Goal: Information Seeking & Learning: Learn about a topic

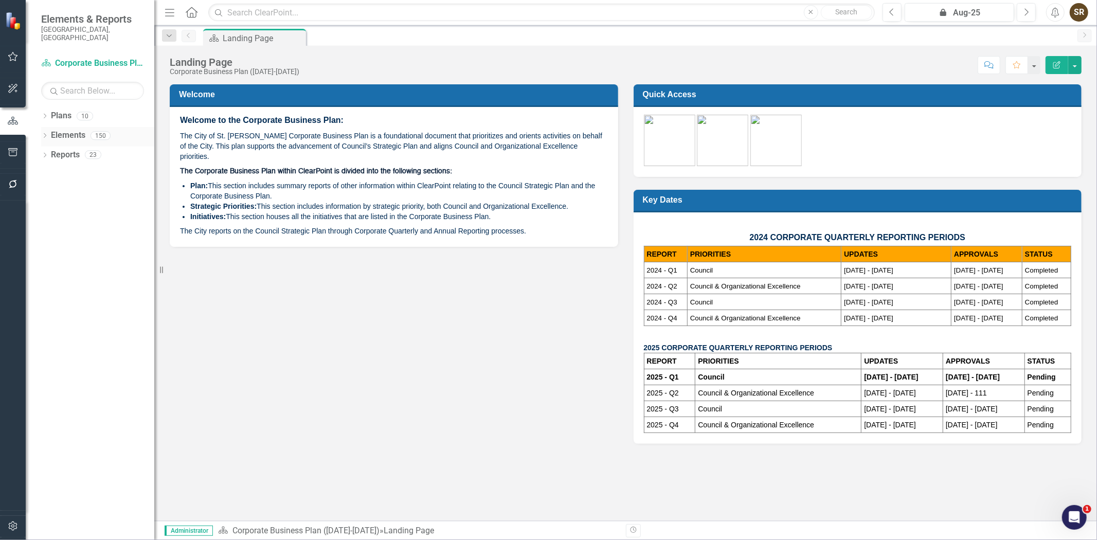
click at [42, 134] on icon "Dropdown" at bounding box center [44, 137] width 7 height 6
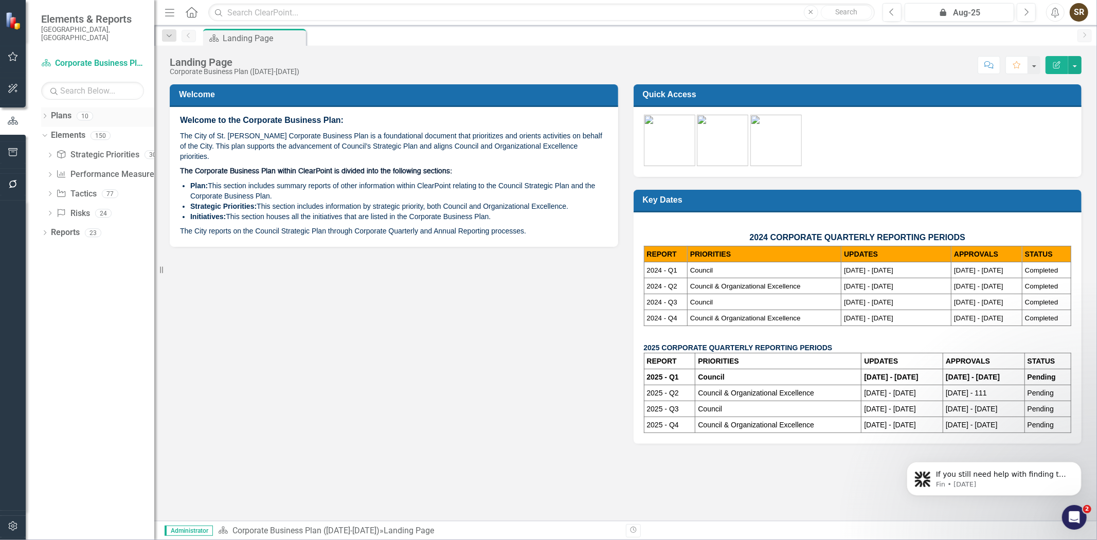
click at [43, 114] on icon "Dropdown" at bounding box center [44, 117] width 7 height 6
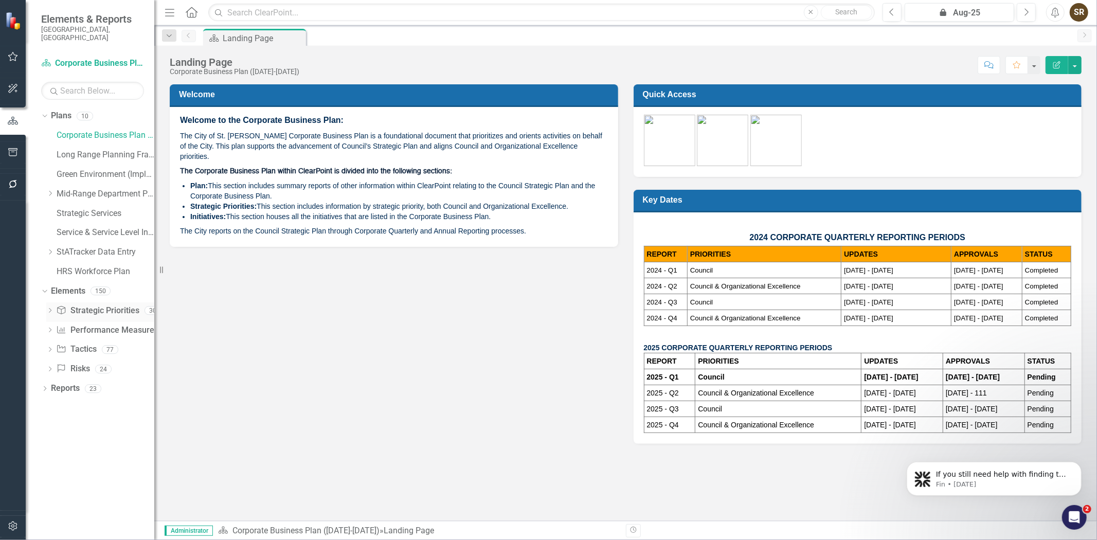
click at [49, 309] on icon "Dropdown" at bounding box center [49, 312] width 7 height 6
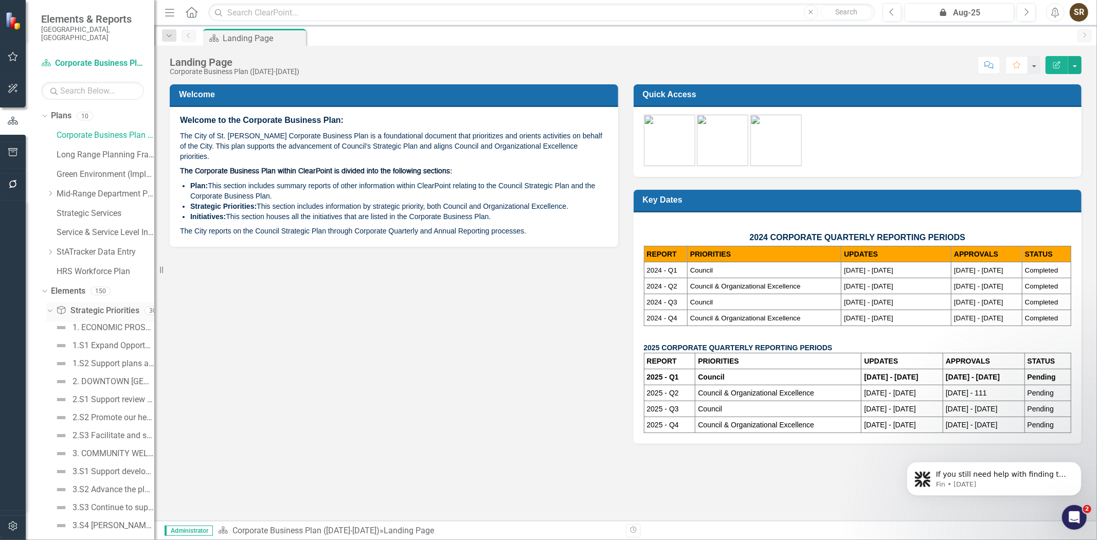
click at [49, 307] on icon "Dropdown" at bounding box center [49, 310] width 6 height 7
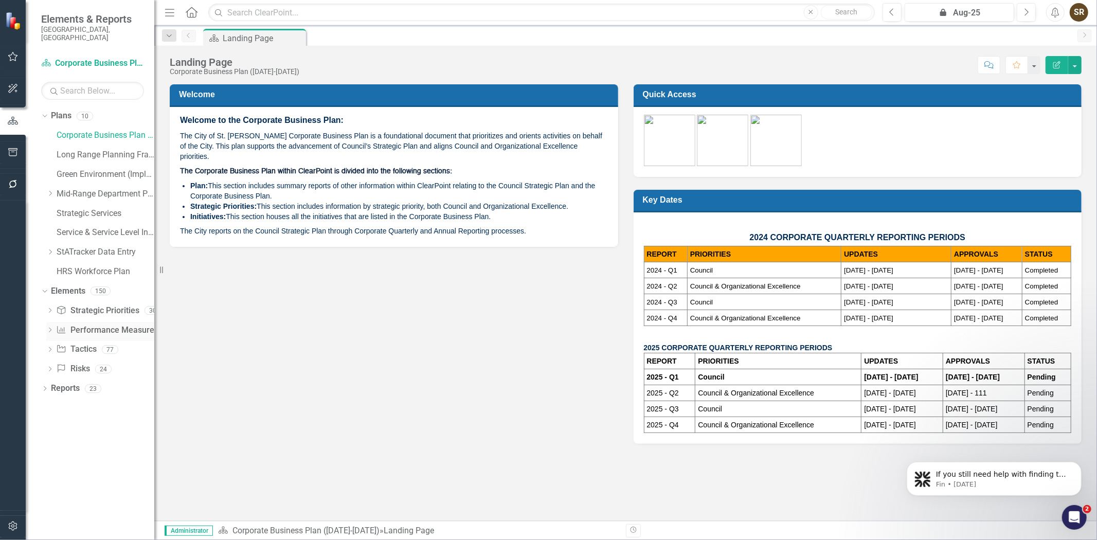
click at [49, 328] on icon "Dropdown" at bounding box center [49, 331] width 7 height 6
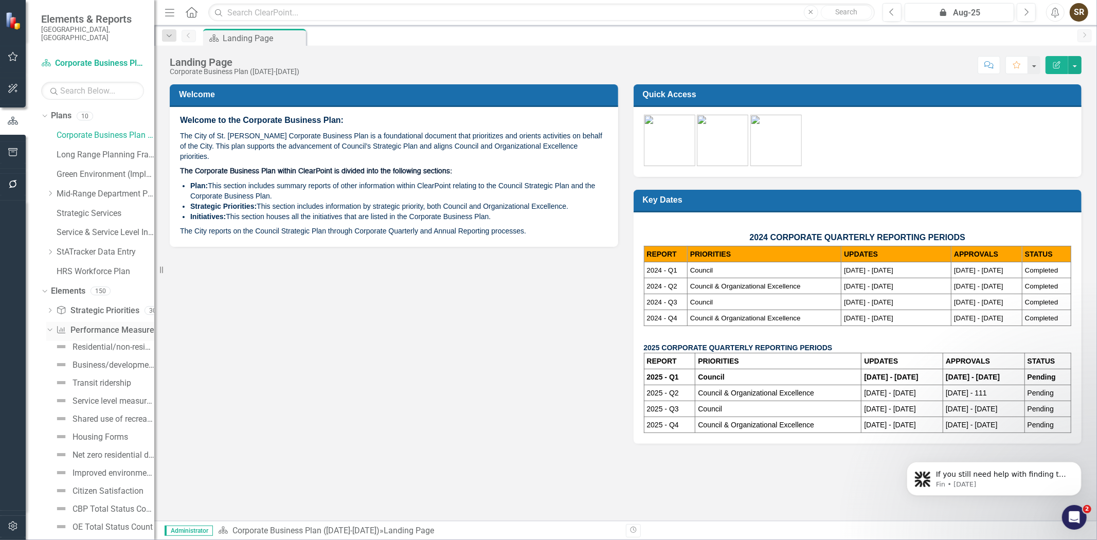
click at [49, 326] on icon "Dropdown" at bounding box center [49, 329] width 6 height 7
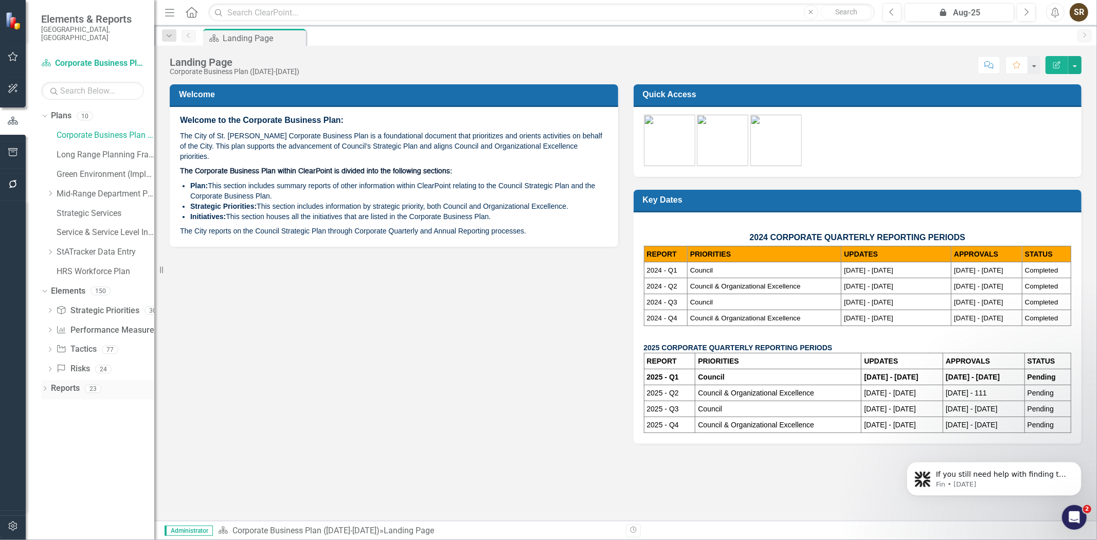
click at [44, 387] on icon "Dropdown" at bounding box center [44, 390] width 7 height 6
click at [44, 385] on icon "Dropdown" at bounding box center [44, 388] width 6 height 7
click at [50, 308] on div "Dropdown" at bounding box center [49, 312] width 7 height 9
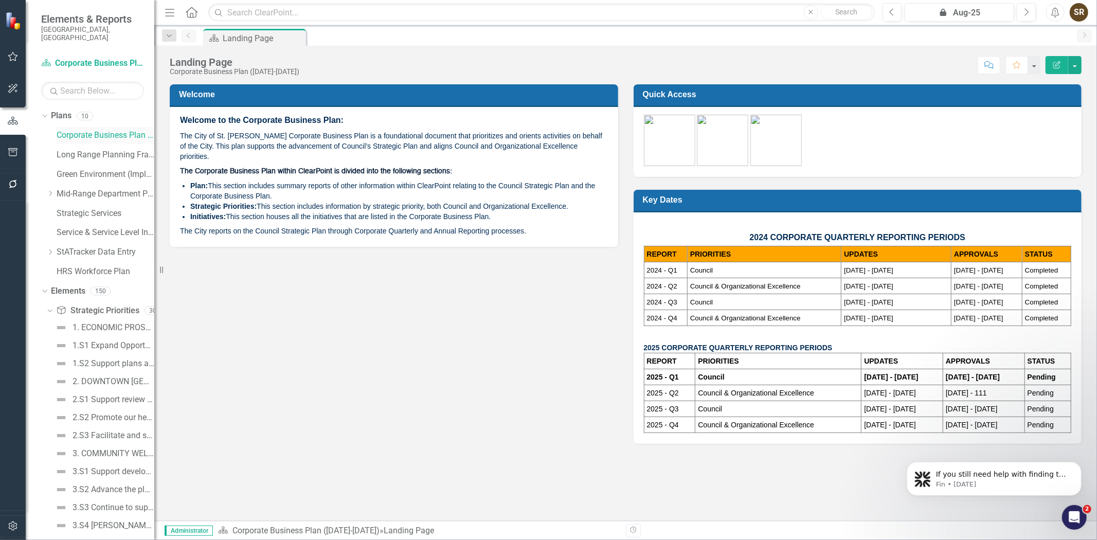
click at [94, 130] on link "Corporate Business Plan ([DATE]-[DATE])" at bounding box center [106, 136] width 98 height 12
click at [68, 286] on link "Elements" at bounding box center [68, 292] width 34 height 12
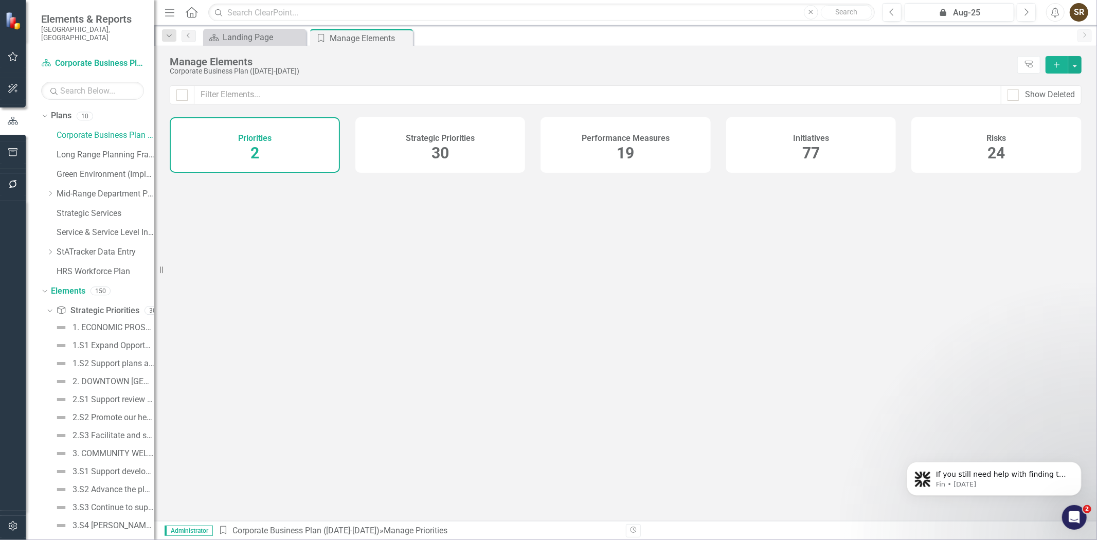
click at [833, 157] on div "Initiatives 77" at bounding box center [811, 145] width 170 height 56
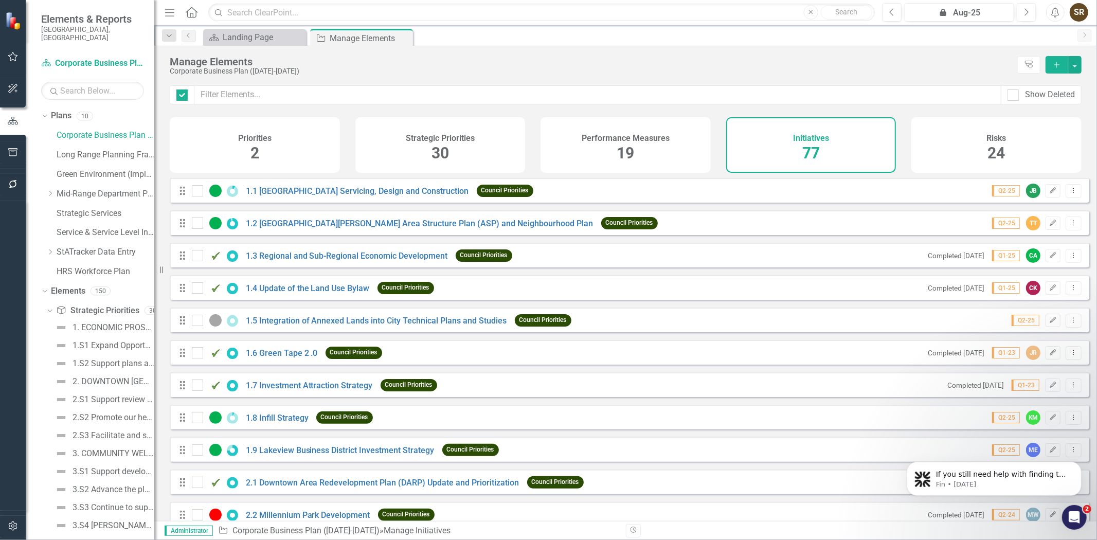
checkbox input "false"
click at [319, 95] on input "text" at bounding box center [597, 94] width 807 height 19
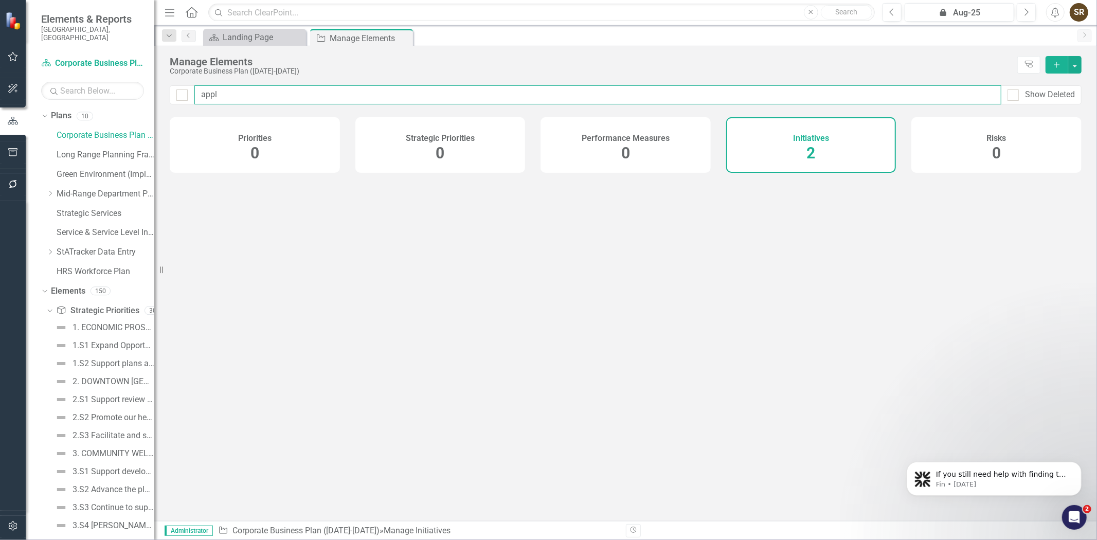
type input "appli"
checkbox input "false"
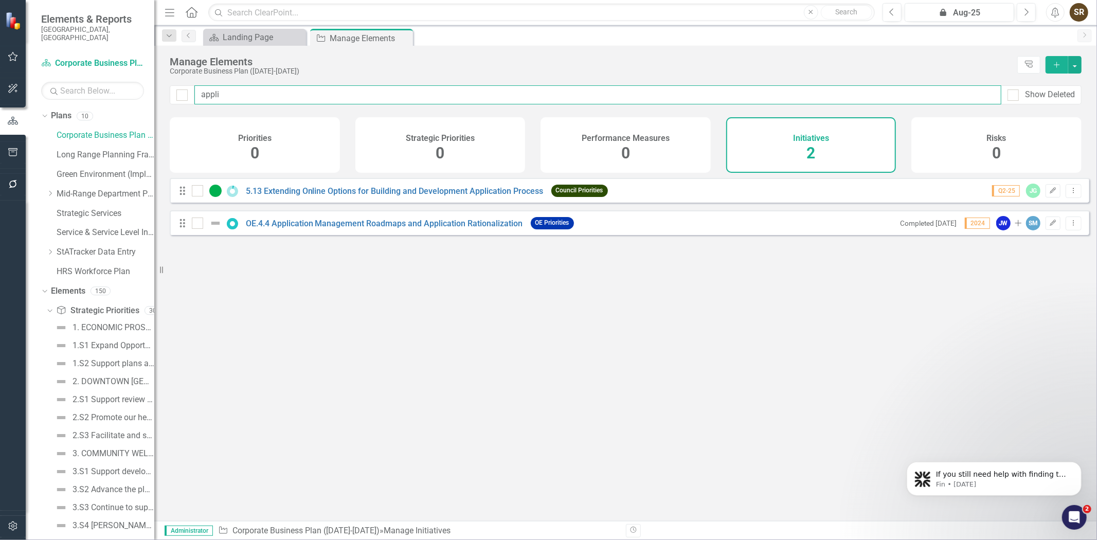
type input "applic"
checkbox input "false"
type input "applica"
checkbox input "false"
type input "applicat"
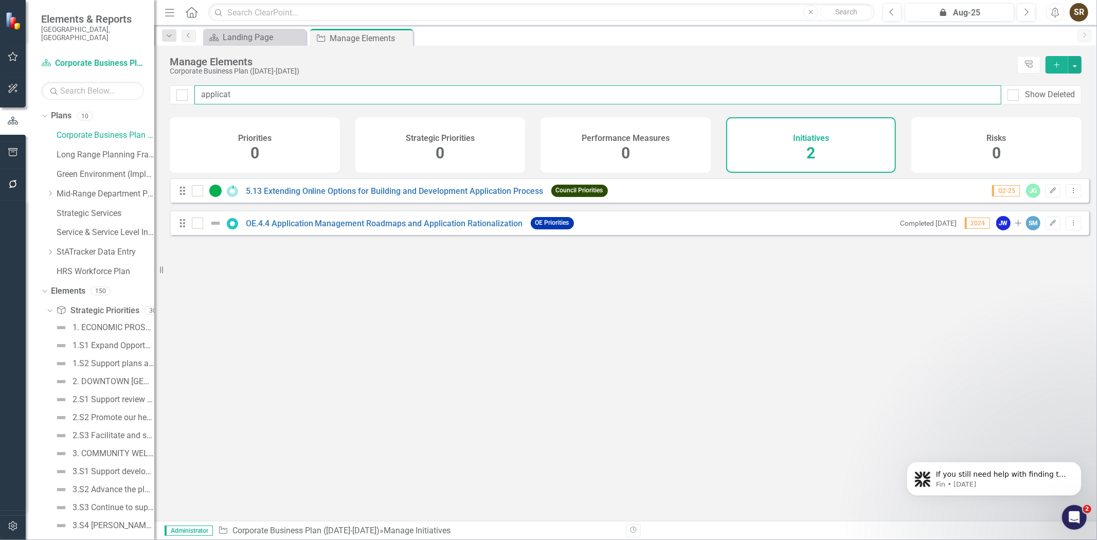
checkbox input "false"
type input "applicat"
click at [511, 228] on link "OE.4.4 Application Management Roadmaps and Application Rationalization" at bounding box center [384, 224] width 277 height 10
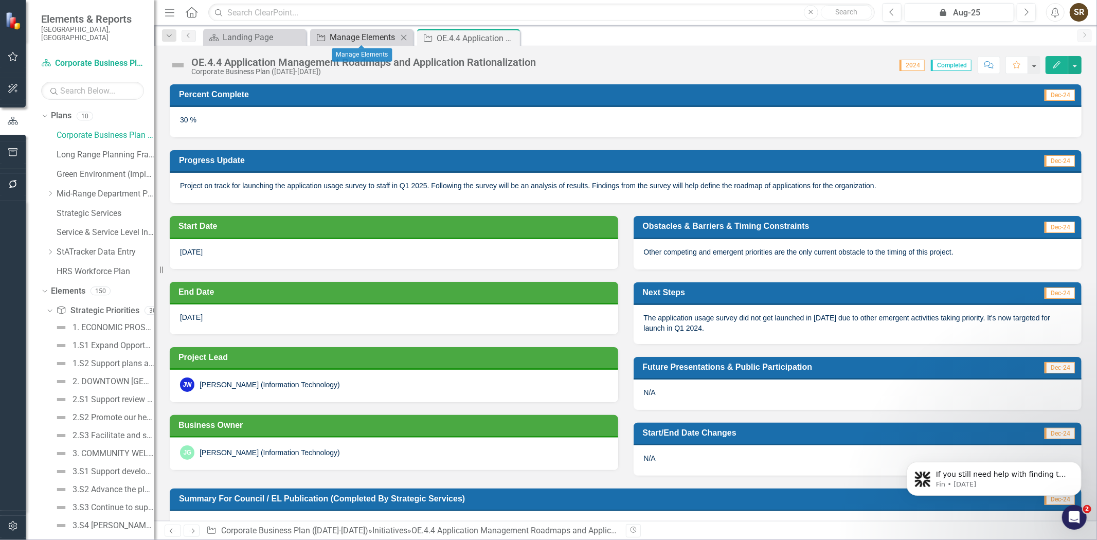
click at [368, 36] on div "Manage Elements" at bounding box center [364, 37] width 68 height 13
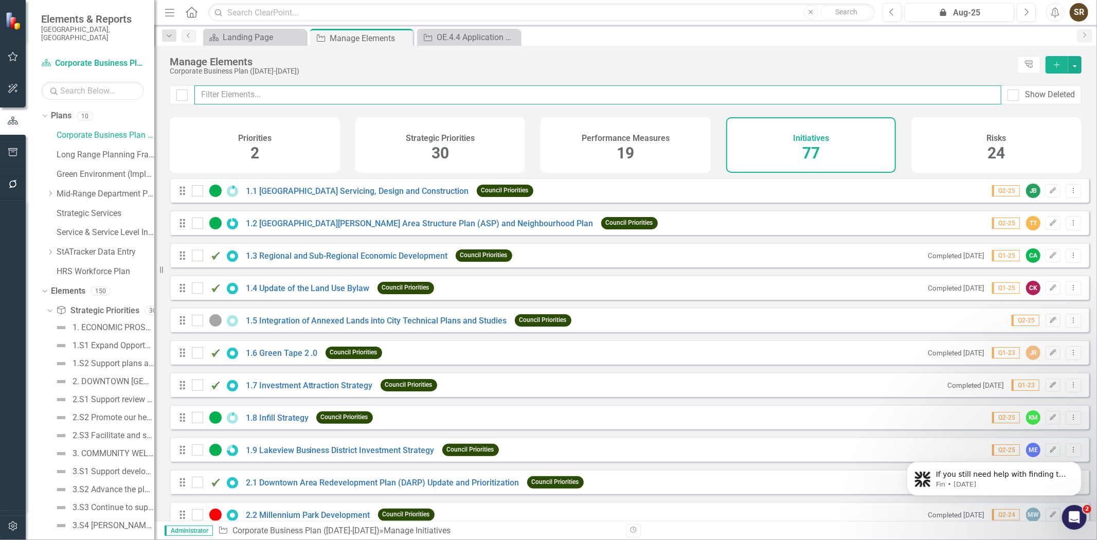
click at [320, 94] on input "text" at bounding box center [597, 94] width 807 height 19
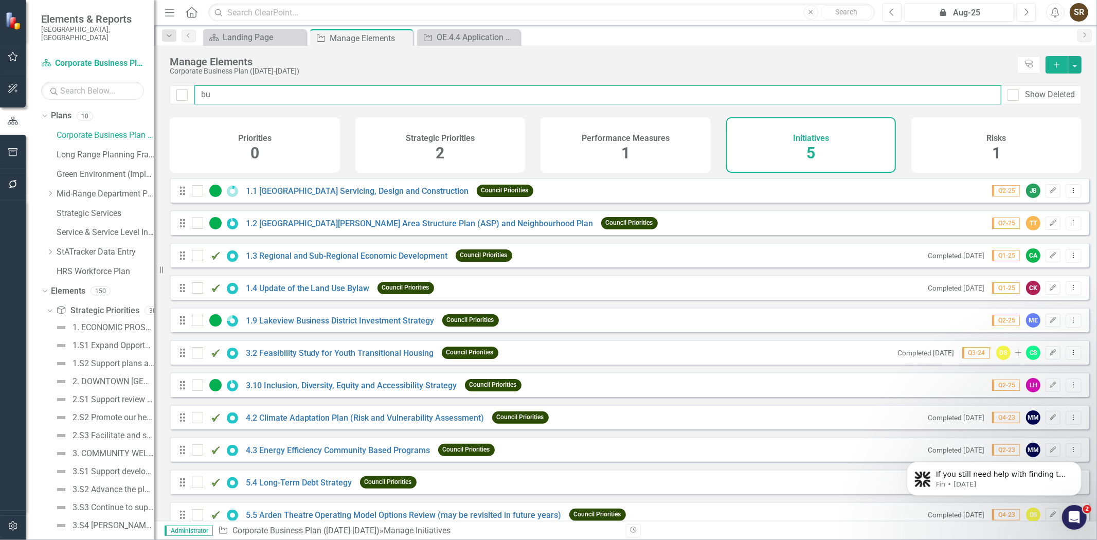
type input "bus"
checkbox input "false"
type input "busi"
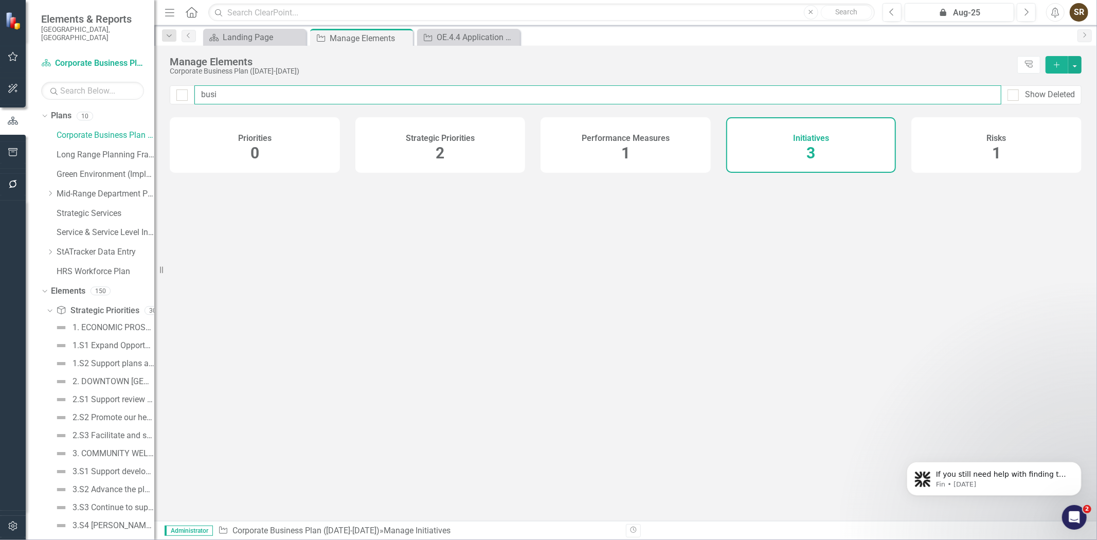
checkbox input "false"
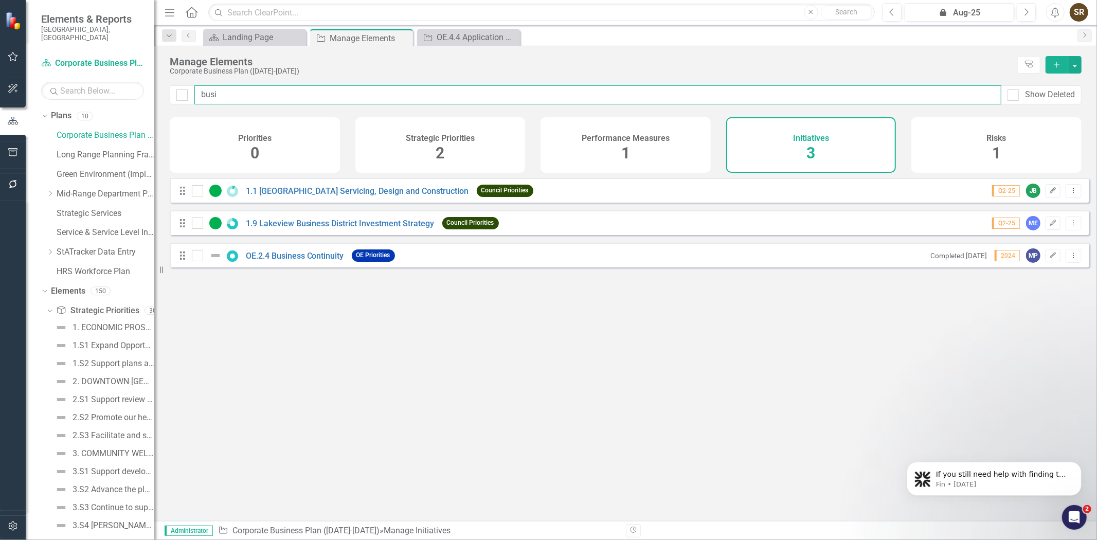
type input "busin"
checkbox input "false"
type input "busine"
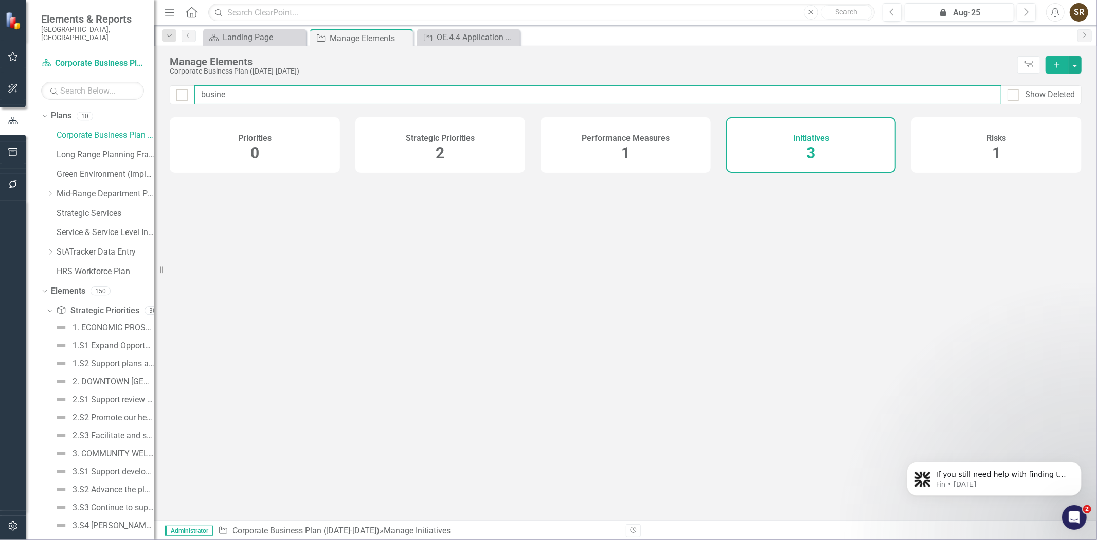
checkbox input "false"
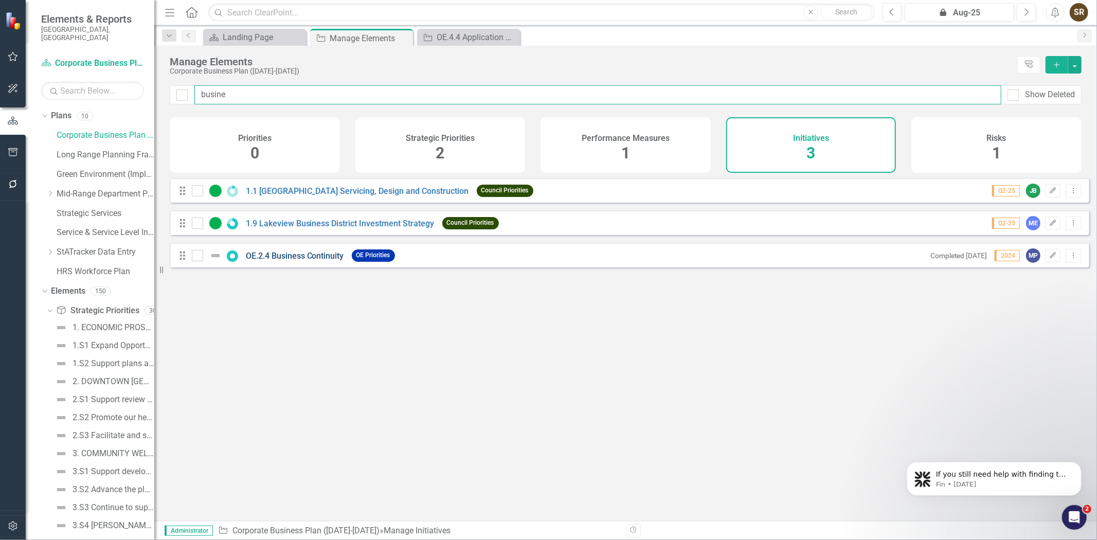
type input "busine"
click at [291, 261] on link "OE.2.4 Business Continuity" at bounding box center [295, 256] width 98 height 10
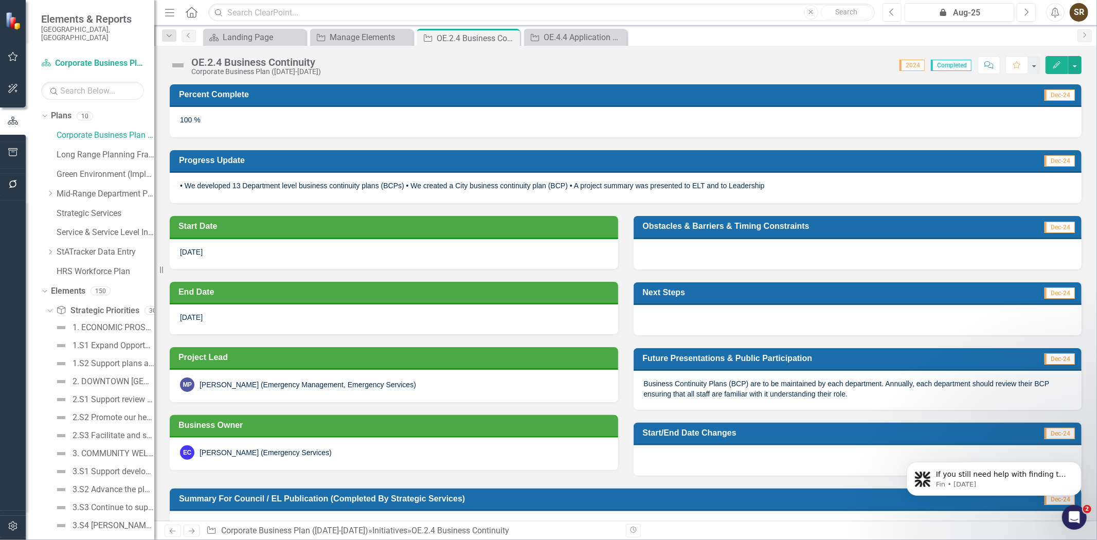
click at [891, 13] on icon "button" at bounding box center [891, 11] width 4 height 7
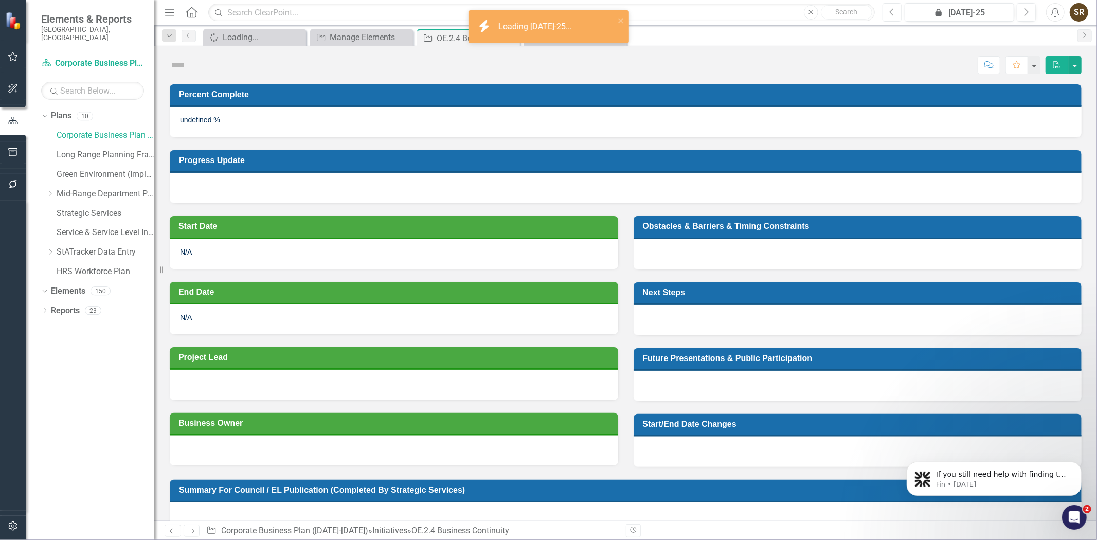
click at [891, 13] on icon "button" at bounding box center [891, 11] width 4 height 7
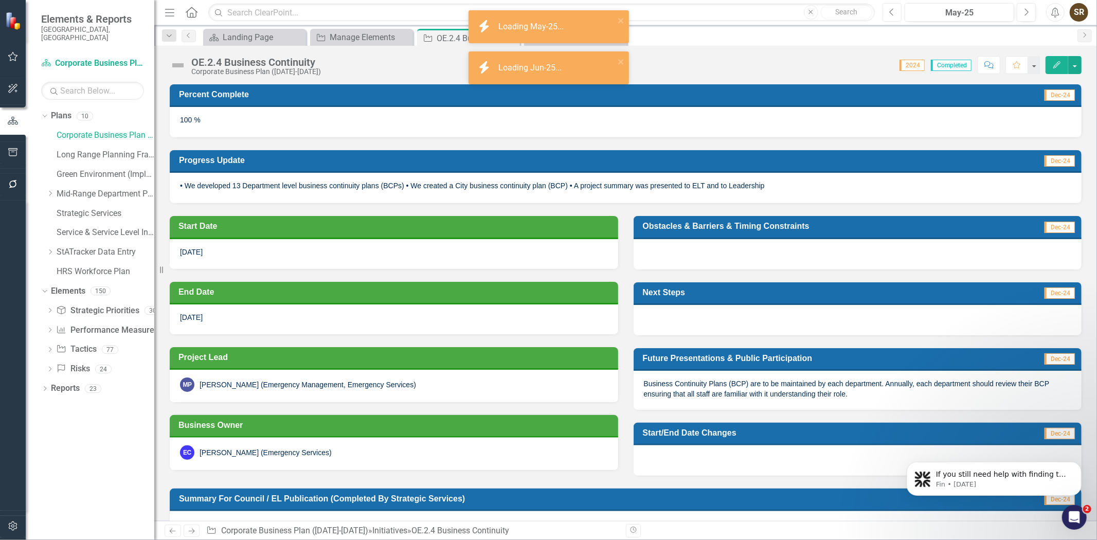
click at [891, 13] on icon "button" at bounding box center [891, 11] width 4 height 7
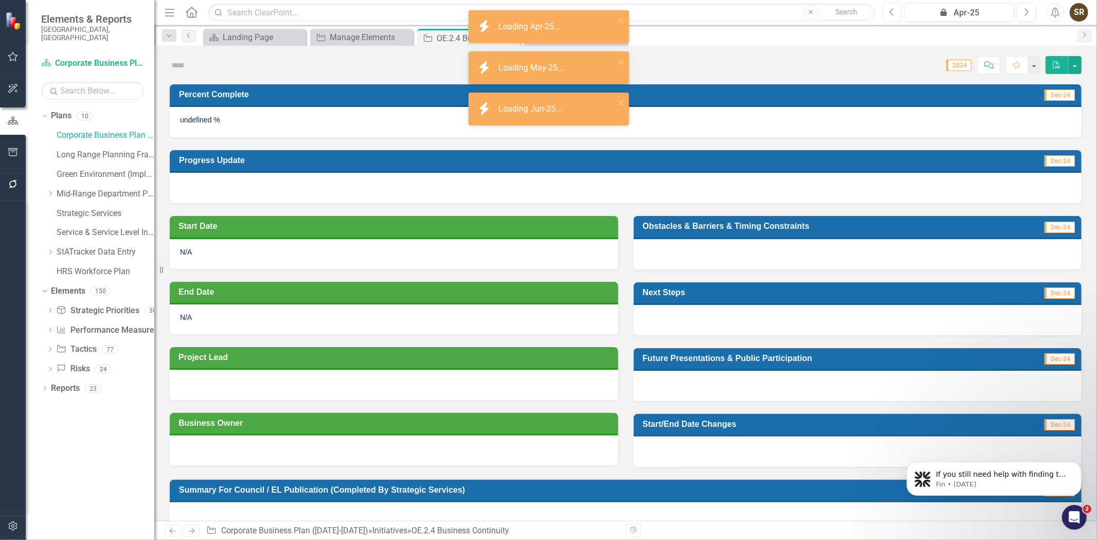
click at [891, 13] on icon "button" at bounding box center [891, 11] width 4 height 7
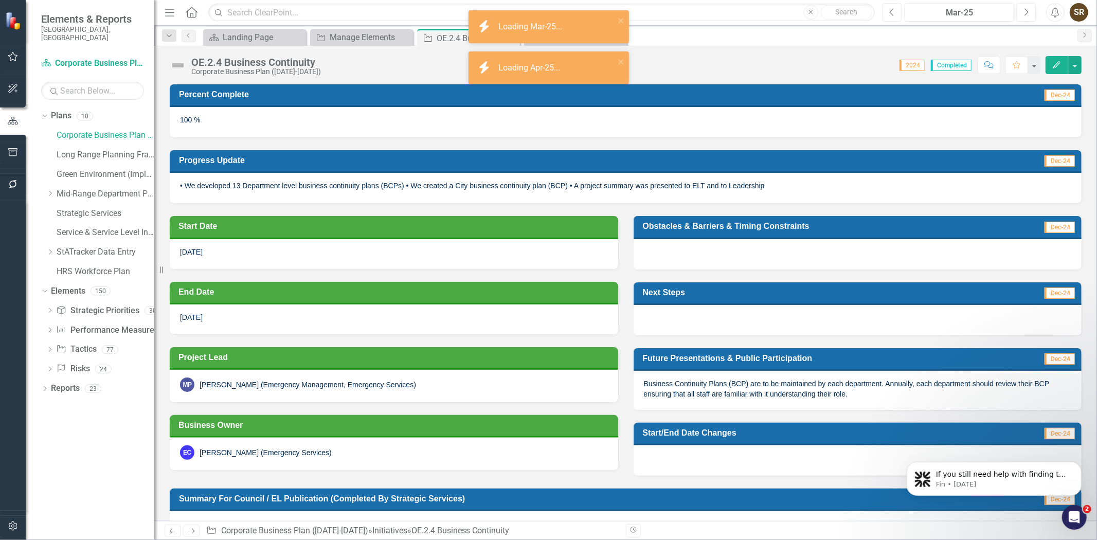
click at [891, 13] on icon "button" at bounding box center [891, 11] width 4 height 7
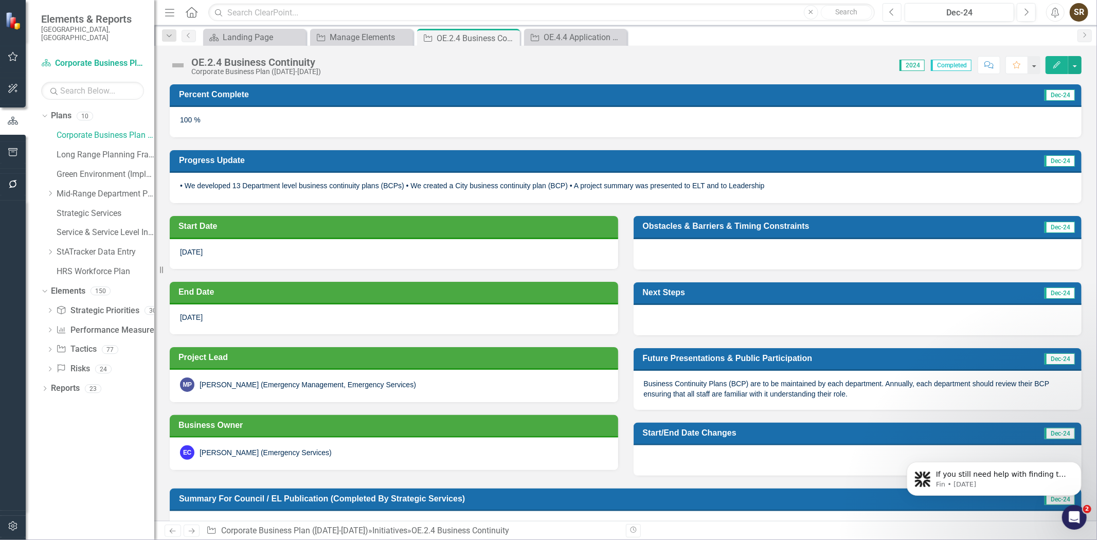
click at [891, 16] on button "Previous" at bounding box center [892, 12] width 19 height 19
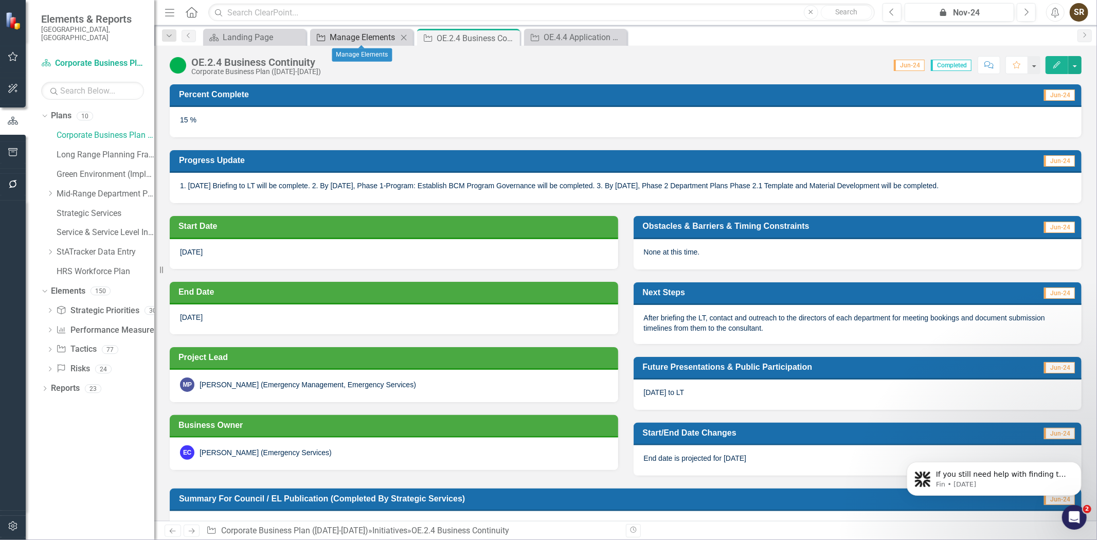
click at [383, 39] on div "Manage Elements" at bounding box center [364, 37] width 68 height 13
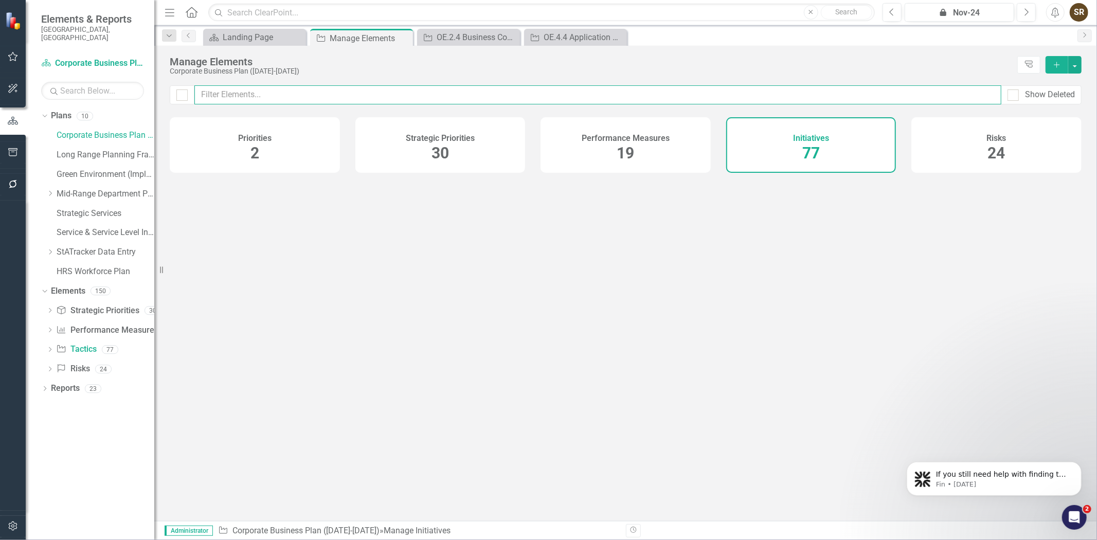
click at [317, 95] on input "text" at bounding box center [597, 94] width 807 height 19
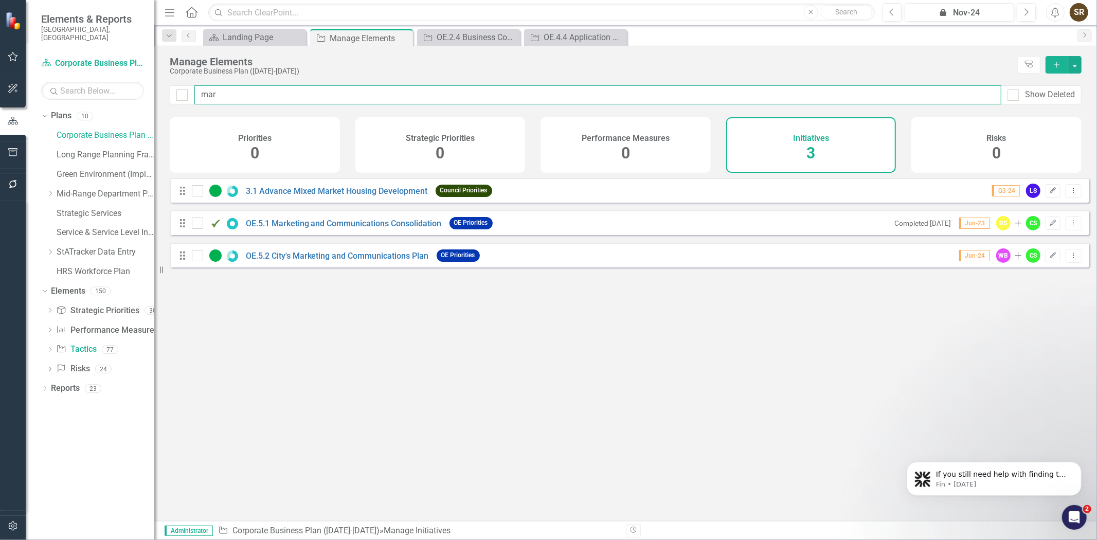
type input "mark"
checkbox input "false"
type input "marke"
checkbox input "false"
type input "marke"
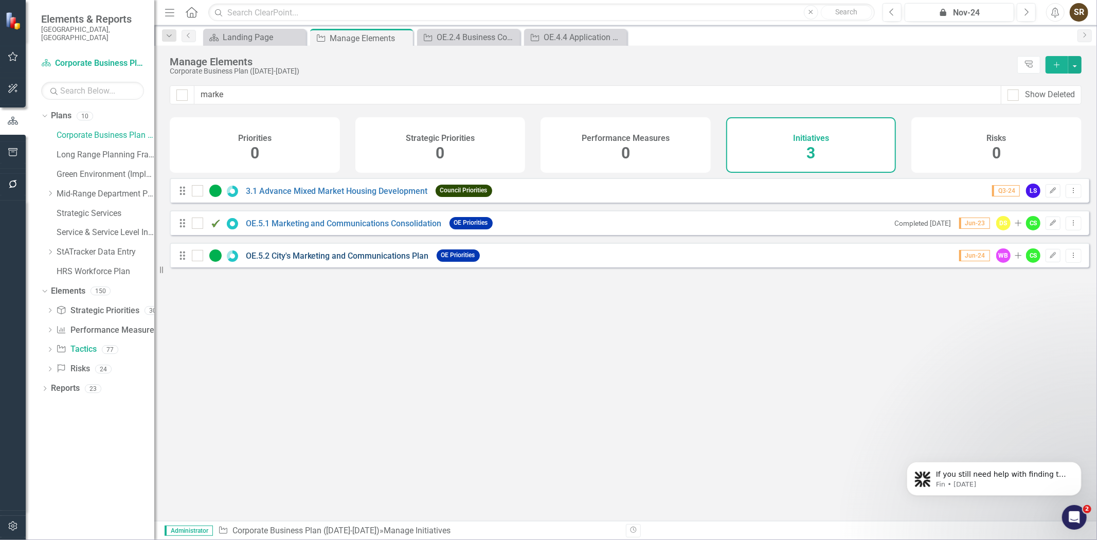
click at [383, 261] on link "OE.5.2 City's Marketing and Communications Plan" at bounding box center [337, 256] width 183 height 10
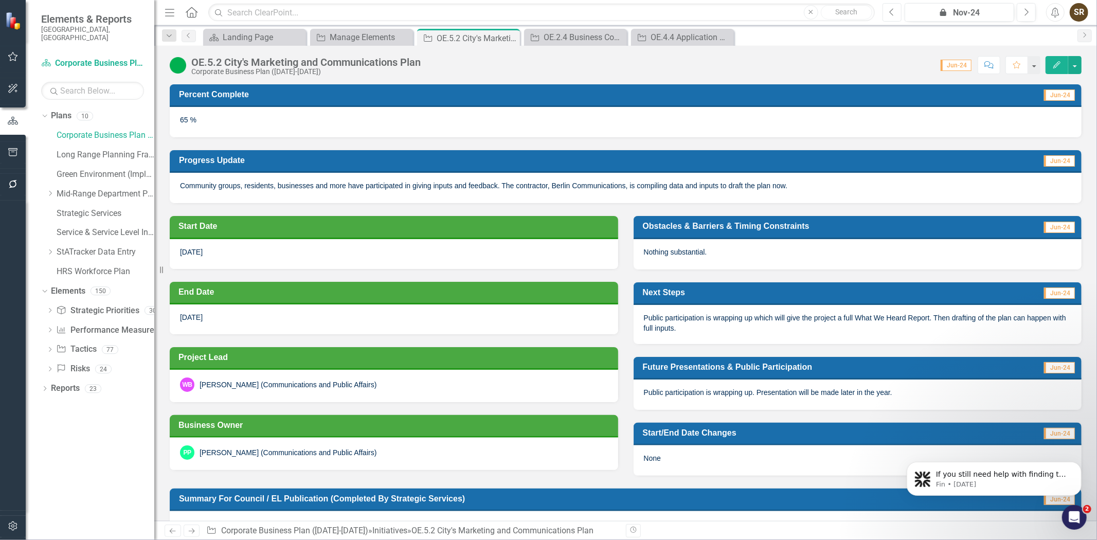
click at [891, 16] on icon "Previous" at bounding box center [892, 12] width 6 height 9
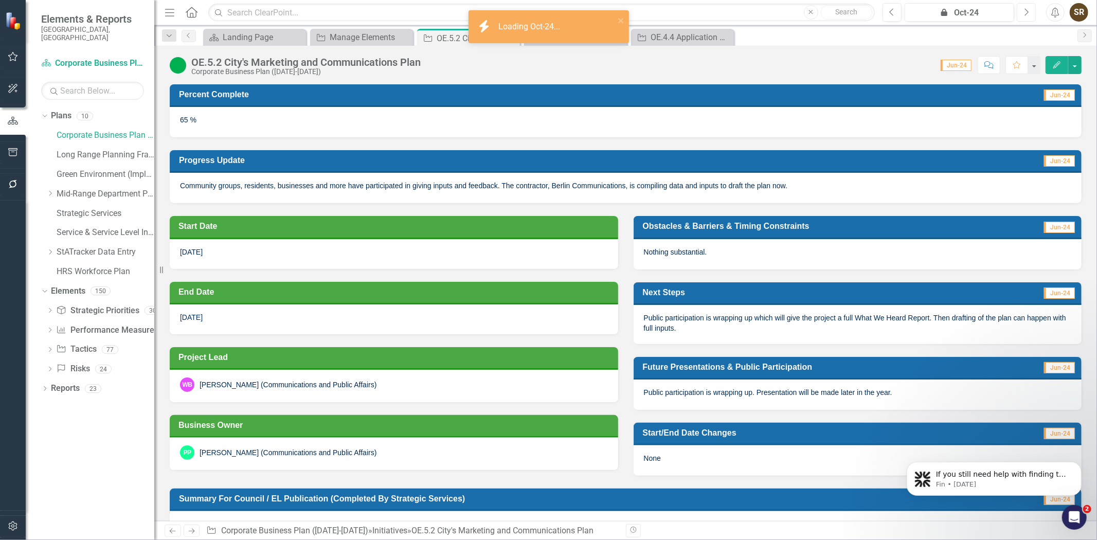
click at [1024, 16] on button "Next" at bounding box center [1026, 12] width 19 height 19
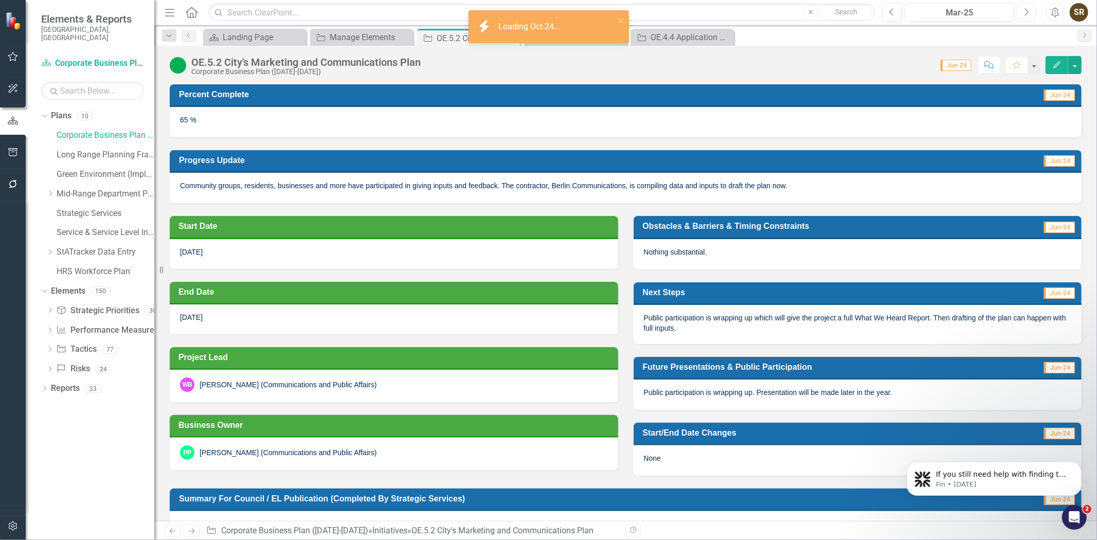
click at [1024, 16] on button "Next" at bounding box center [1026, 12] width 19 height 19
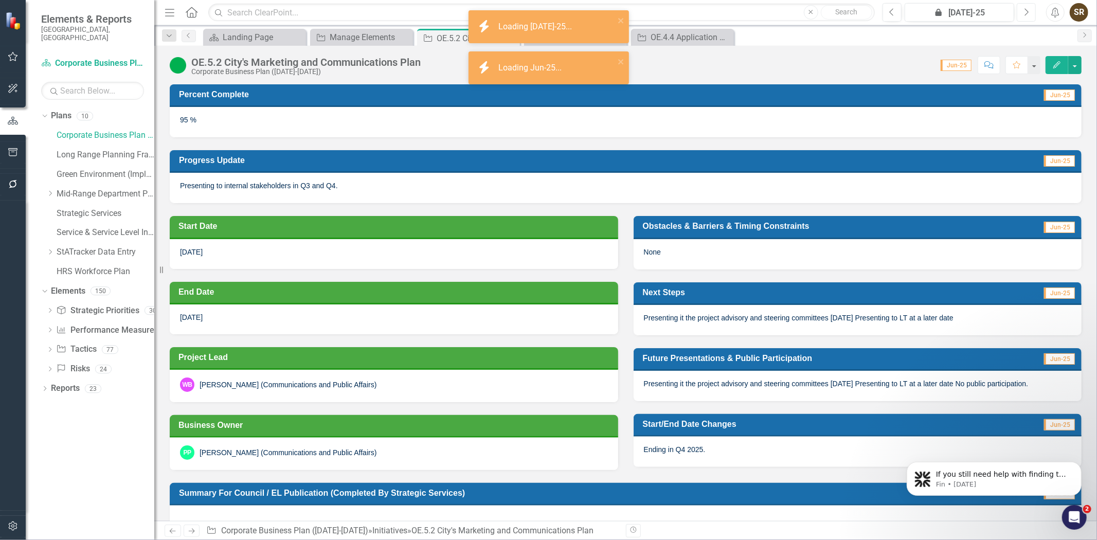
click at [1024, 16] on button "Next" at bounding box center [1026, 12] width 19 height 19
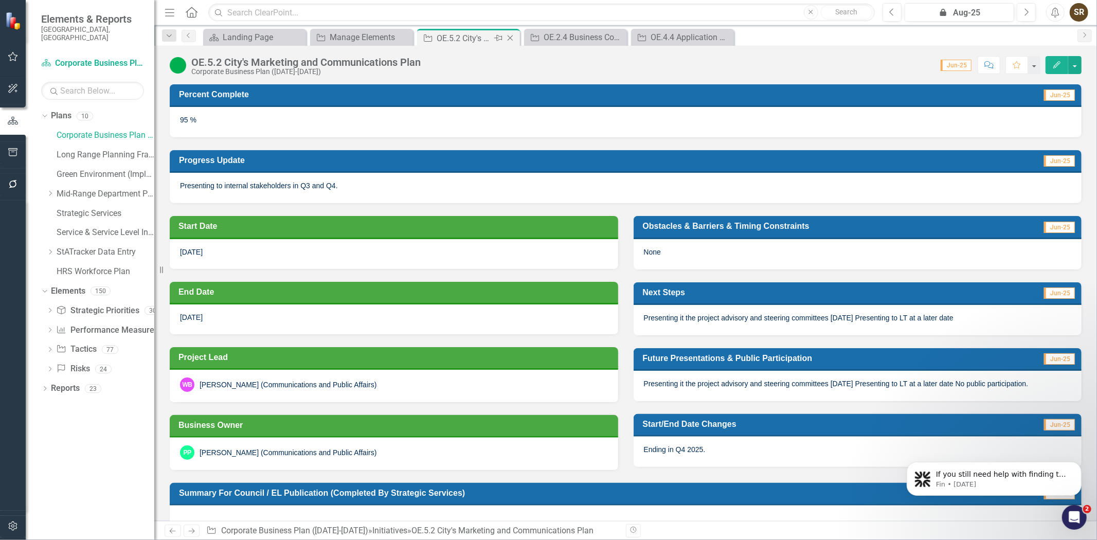
click at [509, 40] on icon "Close" at bounding box center [510, 38] width 10 height 8
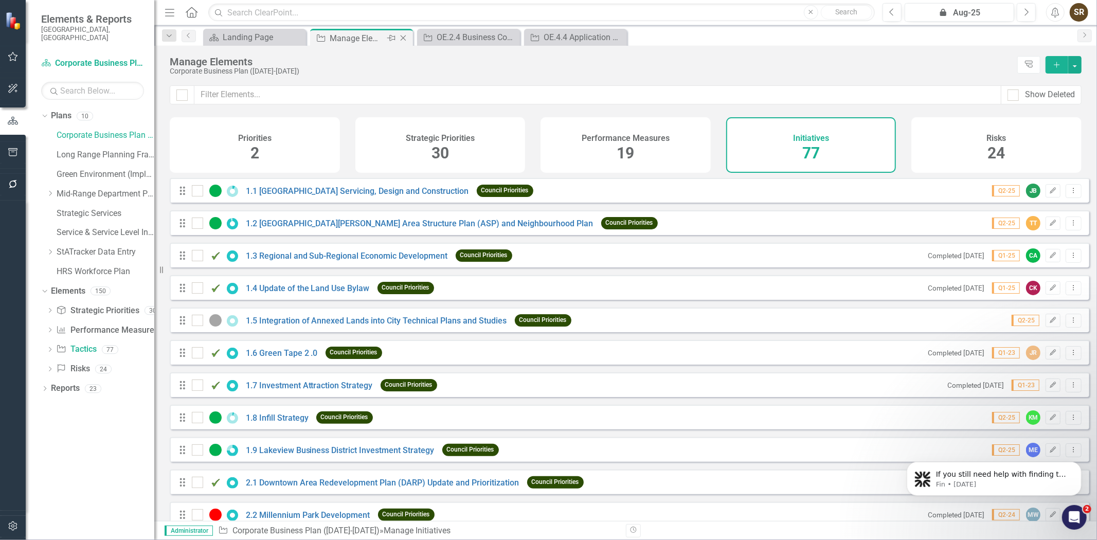
click at [366, 37] on div "Manage Elements" at bounding box center [357, 38] width 55 height 13
click at [311, 98] on input "text" at bounding box center [597, 94] width 807 height 19
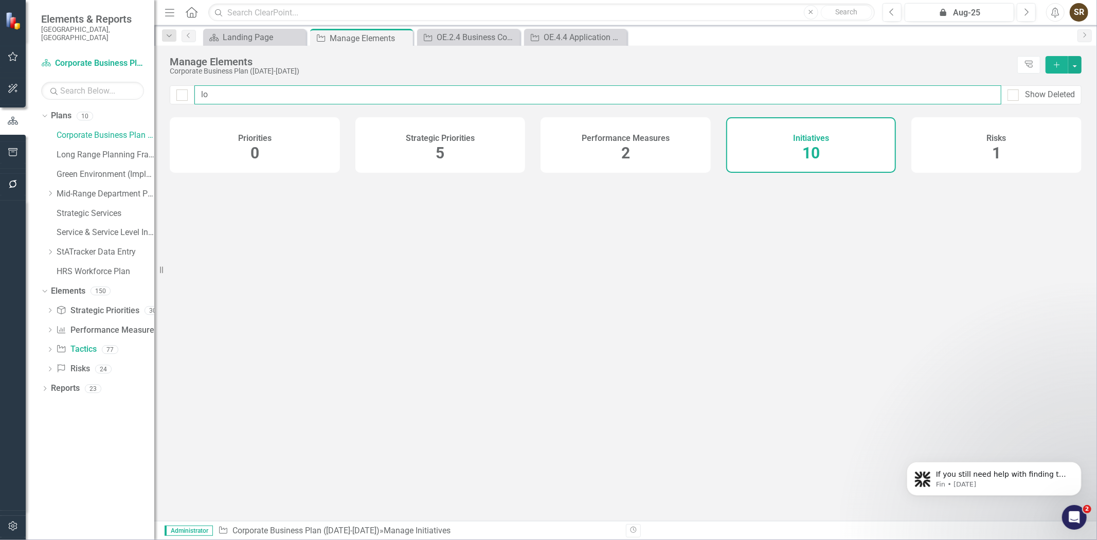
type input "lon"
checkbox input "false"
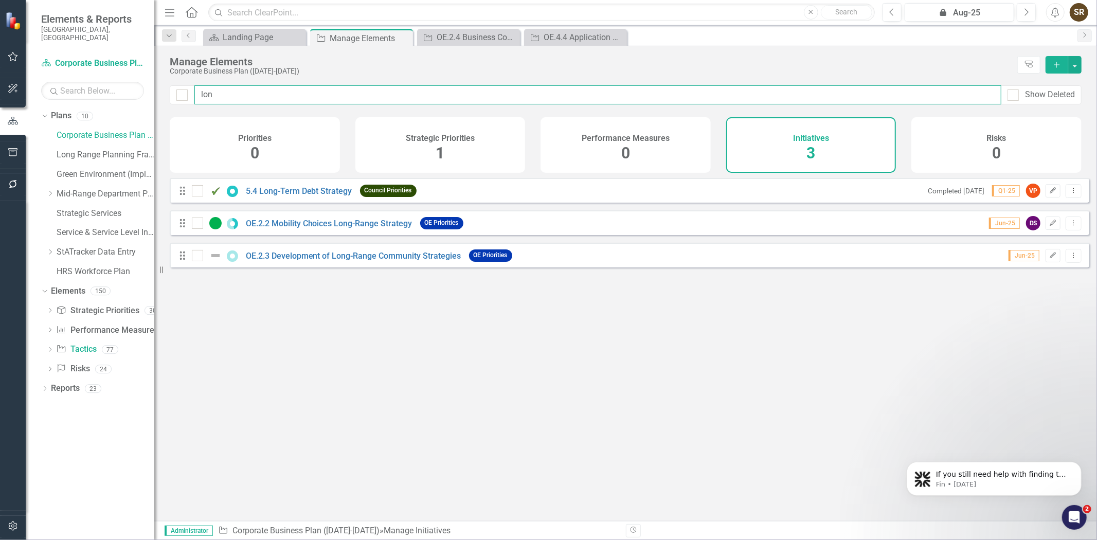
type input "long"
checkbox input "false"
type input "long"
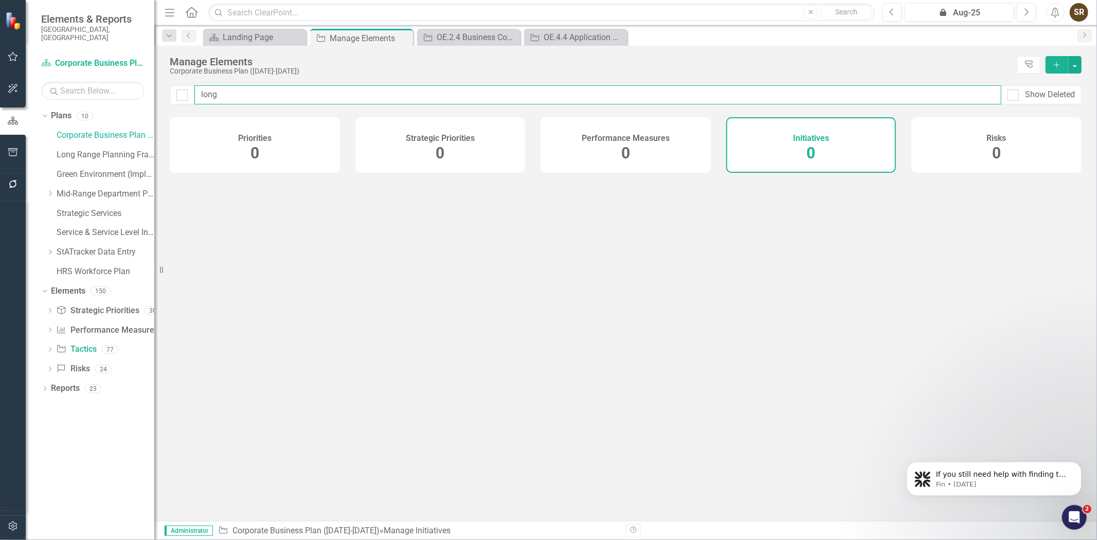
checkbox input "false"
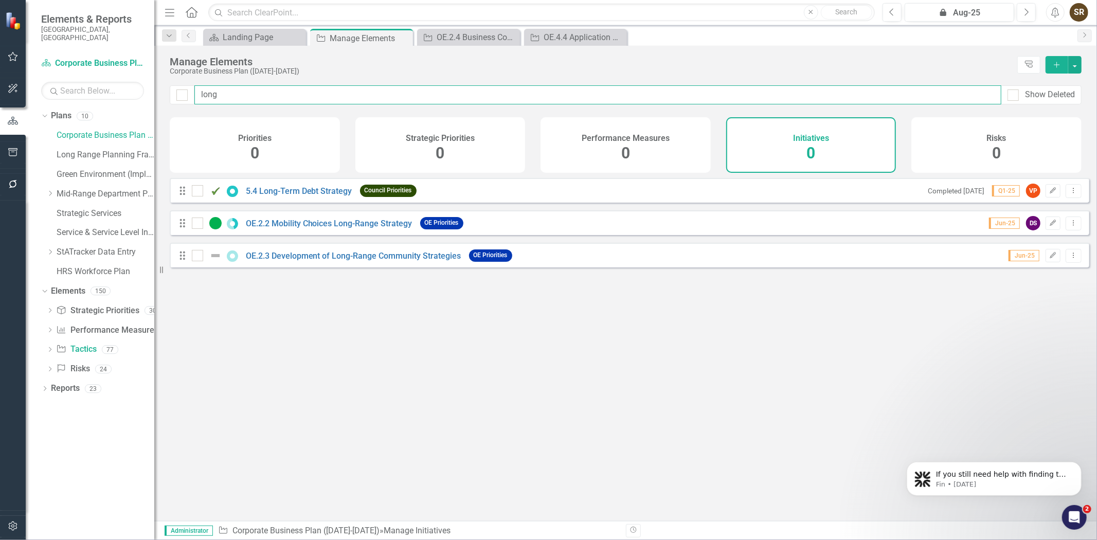
type input "long r"
checkbox input "false"
type input "[PERSON_NAME]"
checkbox input "false"
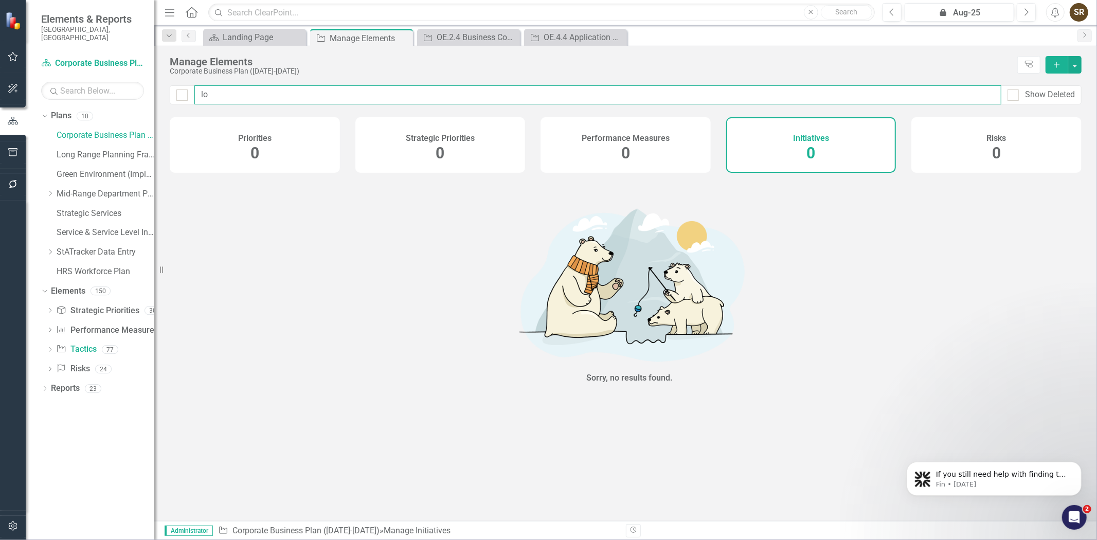
type input "l"
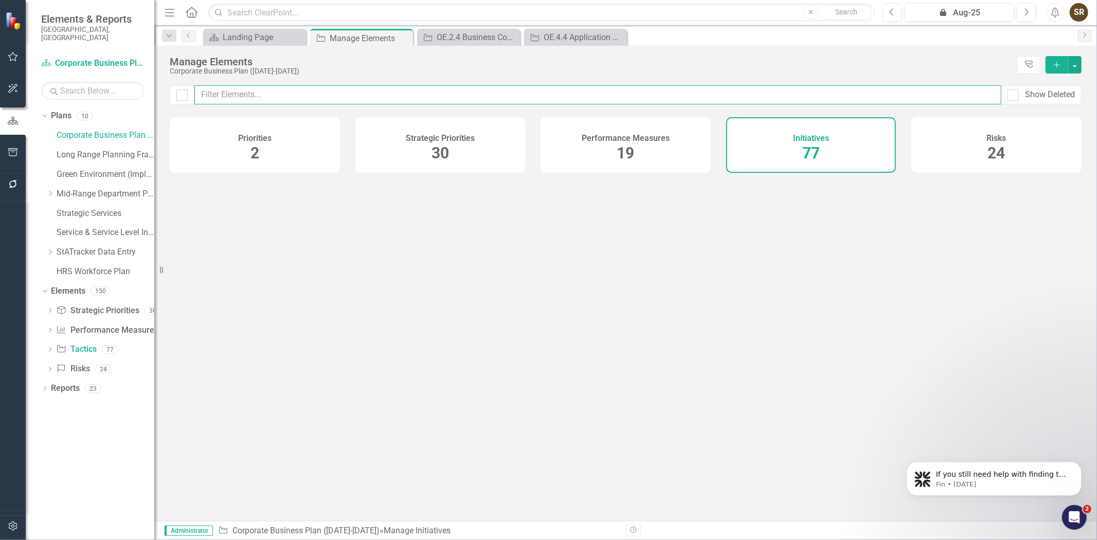
checkbox input "false"
type input "lon"
checkbox input "false"
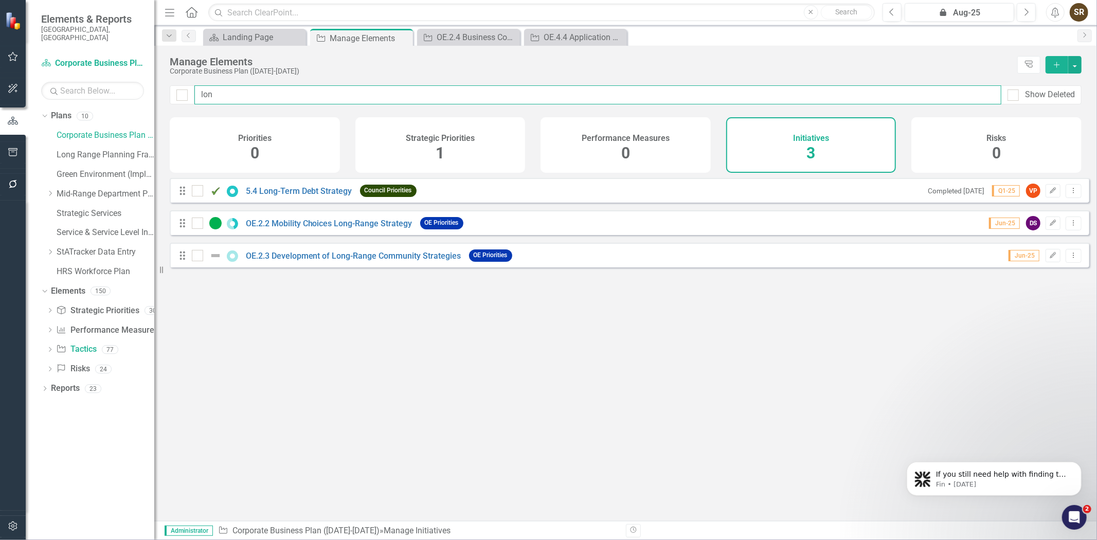
type input "long"
checkbox input "false"
type input "long"
click at [350, 261] on link "OE.2.3 Development of Long-Range Community Strategies" at bounding box center [354, 256] width 216 height 10
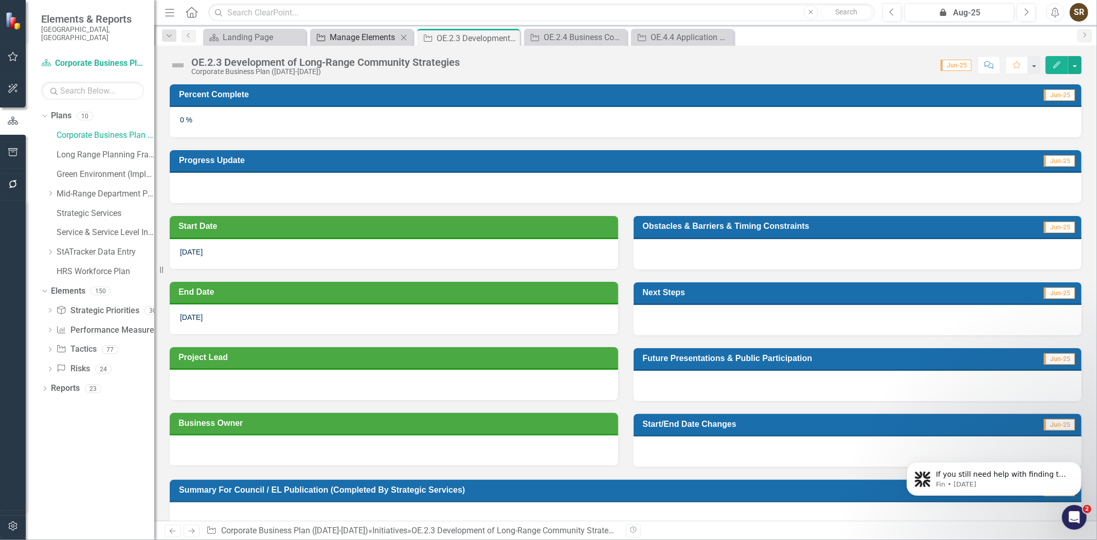
click at [382, 35] on div "Manage Elements" at bounding box center [364, 37] width 68 height 13
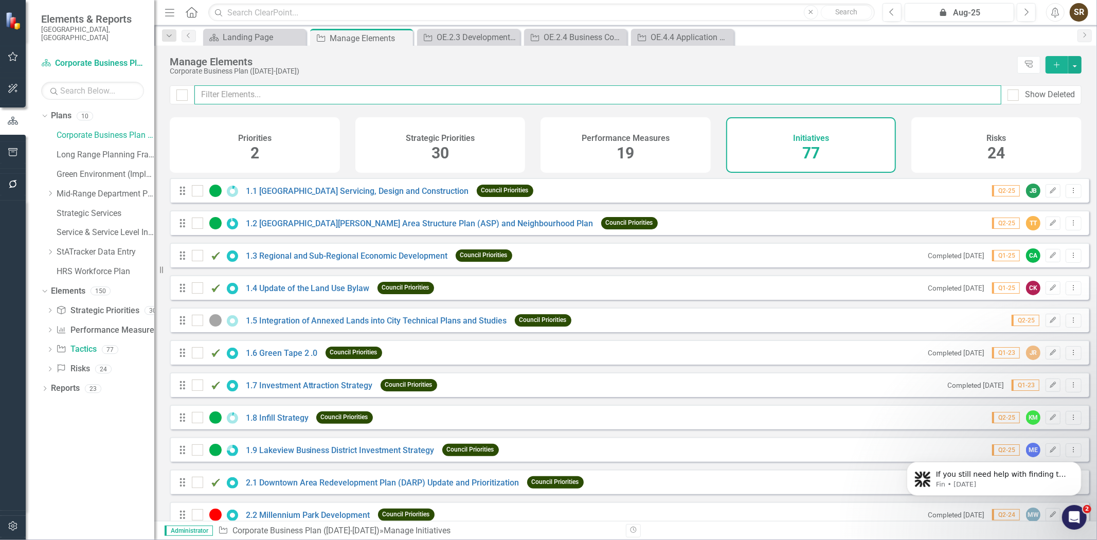
click at [307, 96] on input "text" at bounding box center [597, 94] width 807 height 19
type input "g"
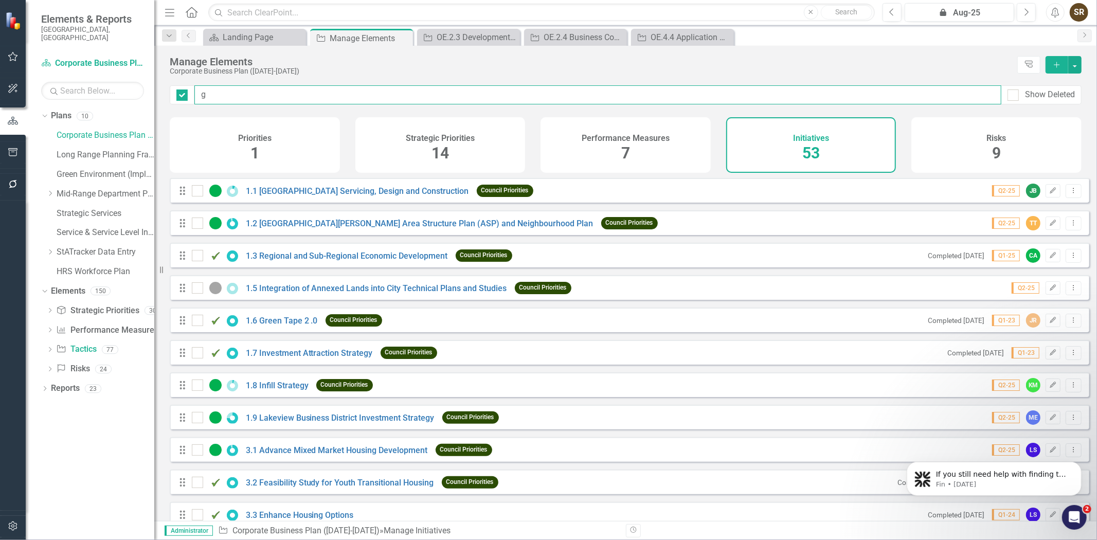
checkbox input "false"
type input "go"
checkbox input "false"
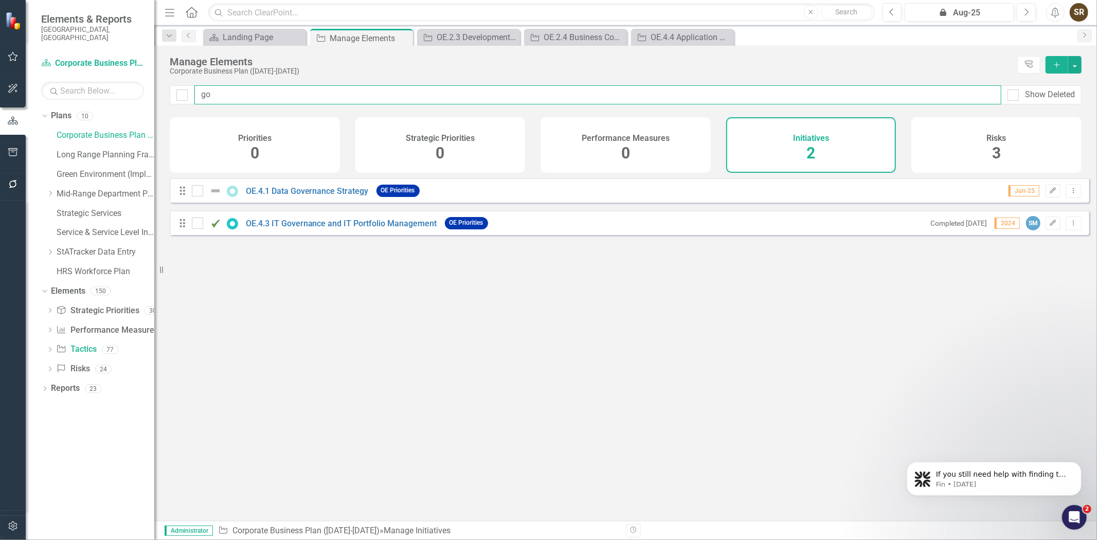
type input "gov"
checkbox input "false"
type input "[PERSON_NAME]"
checkbox input "false"
type input "[PERSON_NAME]"
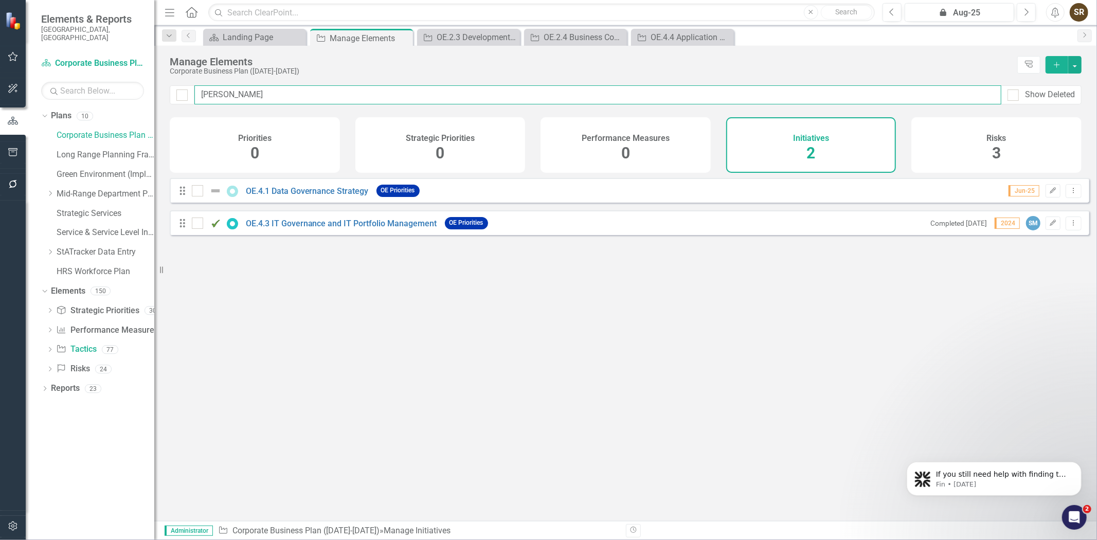
checkbox input "false"
type input "[PERSON_NAME]"
click at [351, 196] on link "OE.4.1 Data Governance Strategy" at bounding box center [307, 191] width 123 height 10
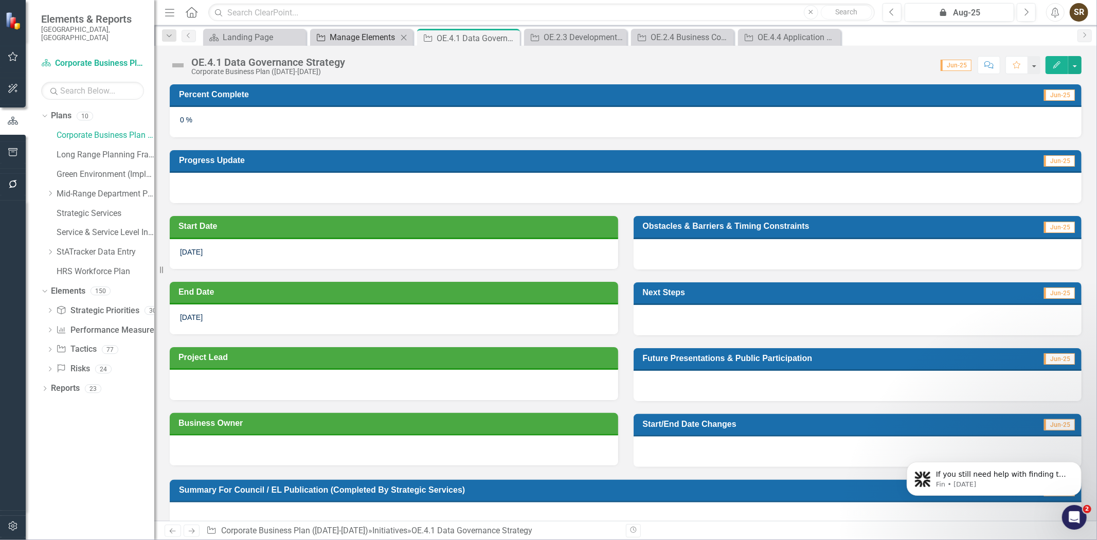
click at [371, 37] on div "Manage Elements" at bounding box center [364, 37] width 68 height 13
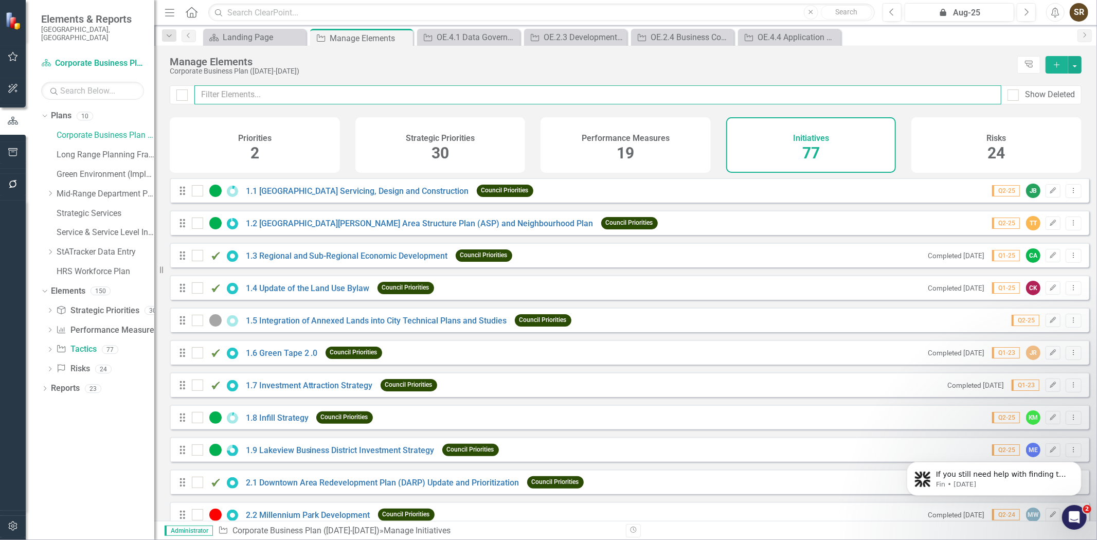
click at [343, 95] on input "text" at bounding box center [597, 94] width 807 height 19
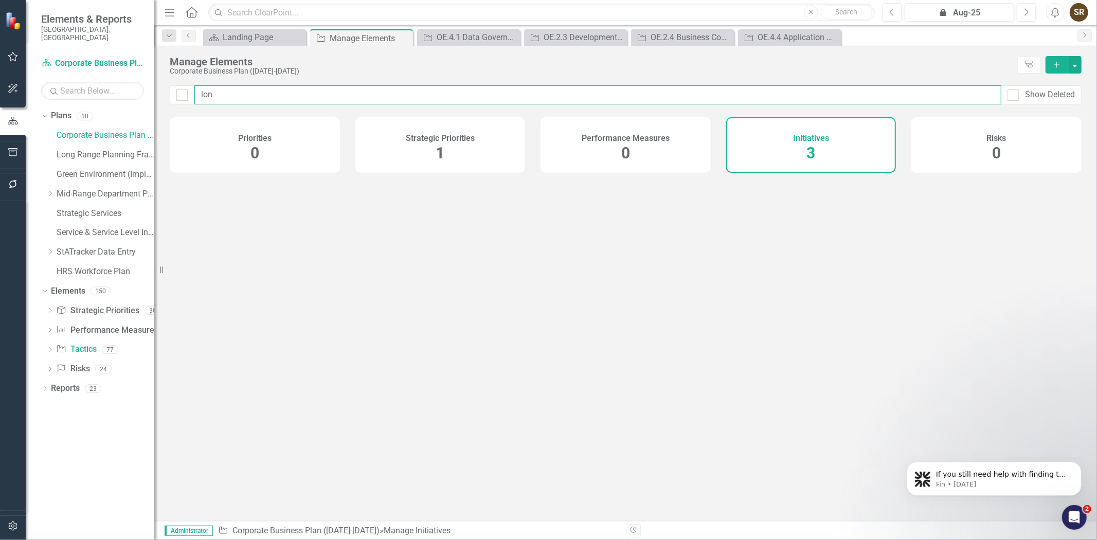
type input "long"
checkbox input "false"
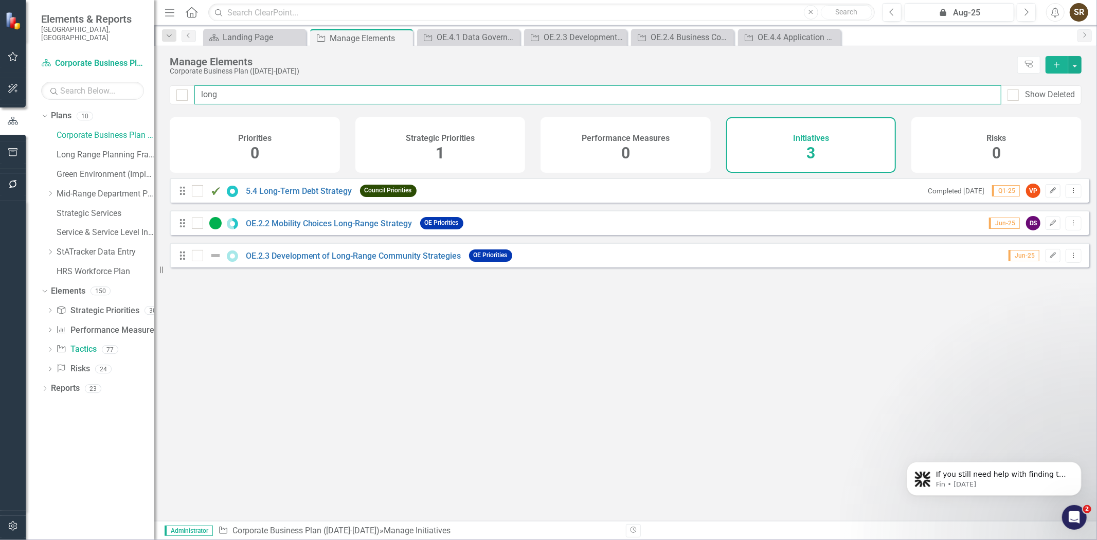
type input "long"
click at [350, 261] on link "OE.2.3 Development of Long-Range Community Strategies" at bounding box center [354, 256] width 216 height 10
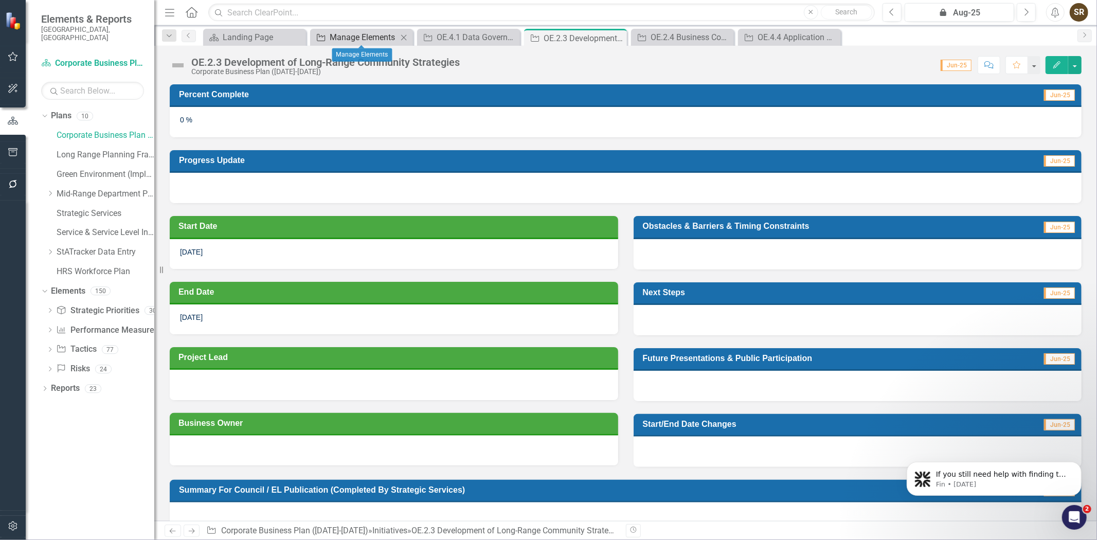
click at [368, 37] on div "Manage Elements" at bounding box center [364, 37] width 68 height 13
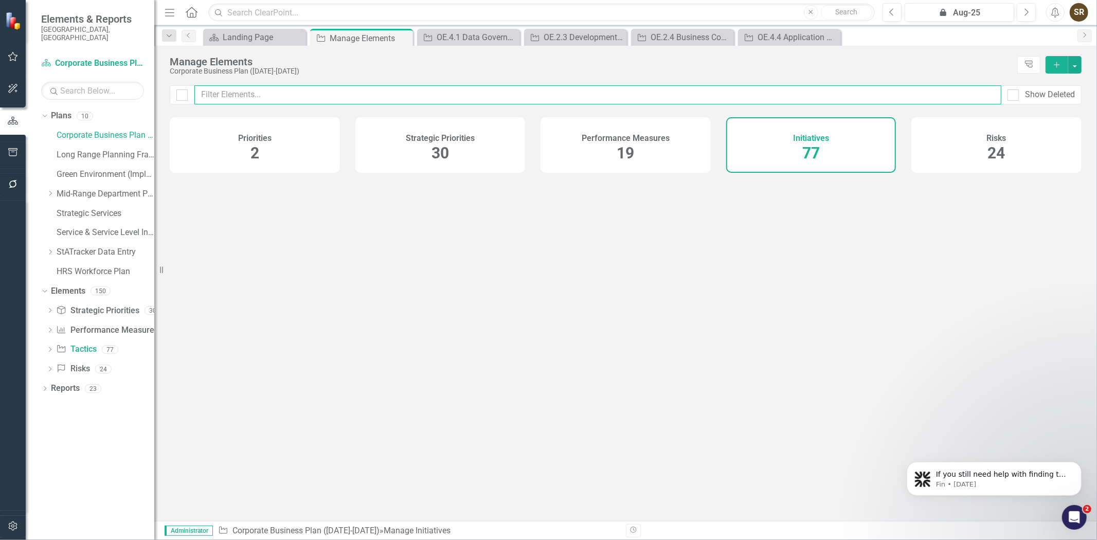
click at [340, 96] on input "text" at bounding box center [597, 94] width 807 height 19
type input "emerg"
checkbox input "false"
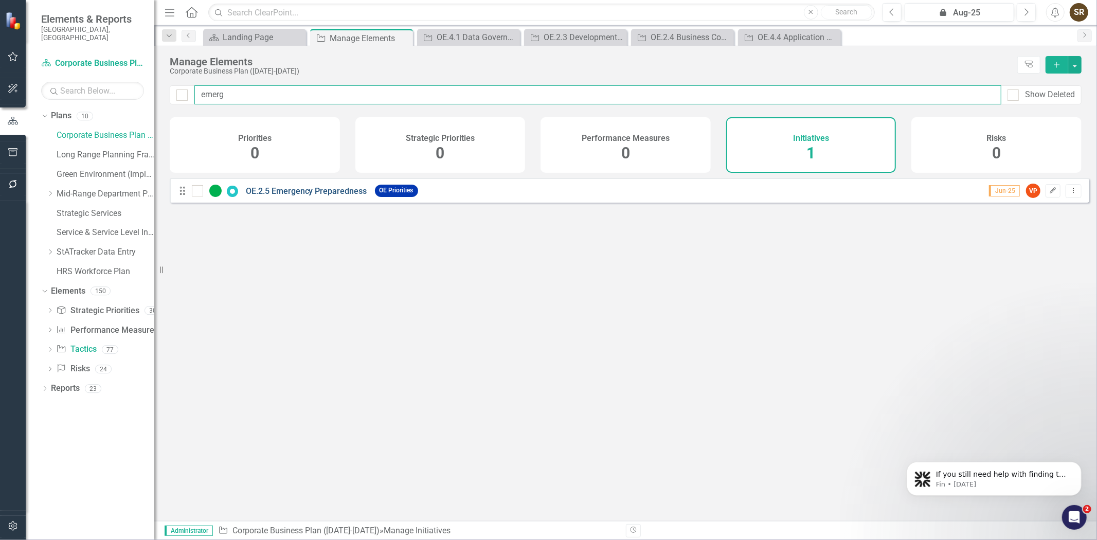
type input "emerg"
click at [344, 196] on link "OE.2.5 Emergency Preparedness" at bounding box center [306, 191] width 121 height 10
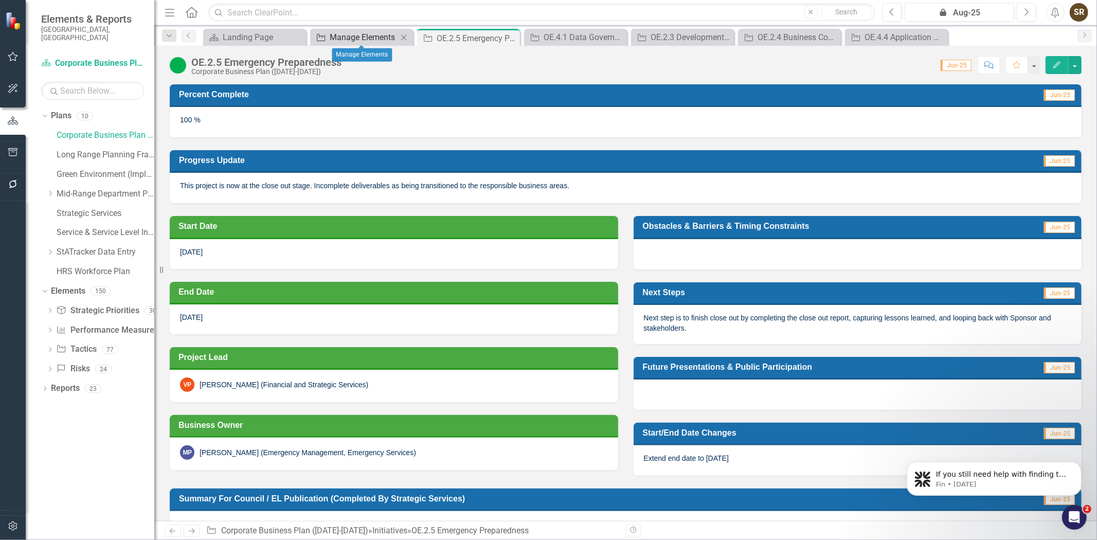
click at [368, 38] on div "Manage Elements" at bounding box center [364, 37] width 68 height 13
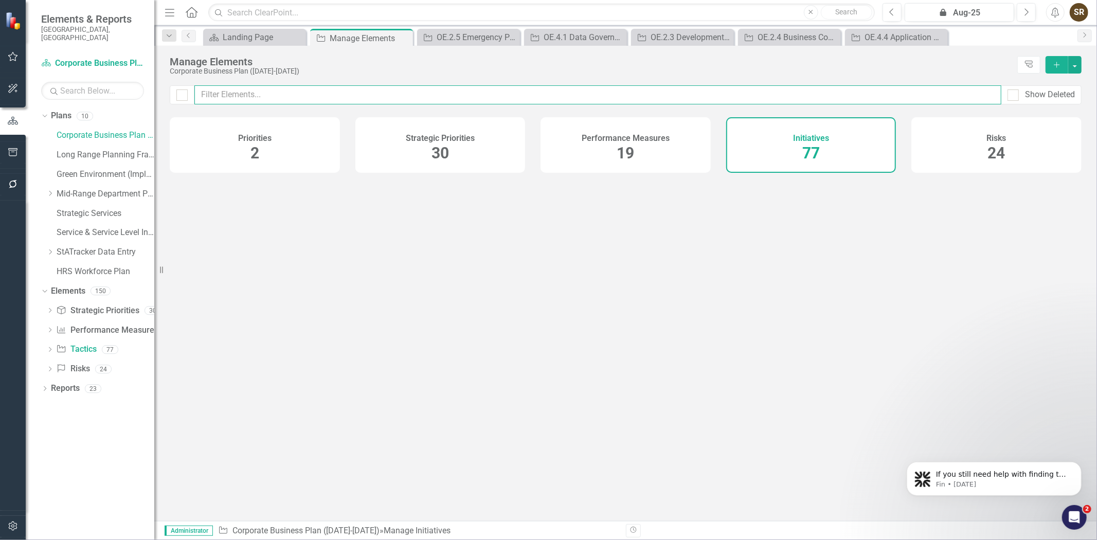
click at [307, 98] on input "text" at bounding box center [597, 94] width 807 height 19
type input "manage"
checkbox input "false"
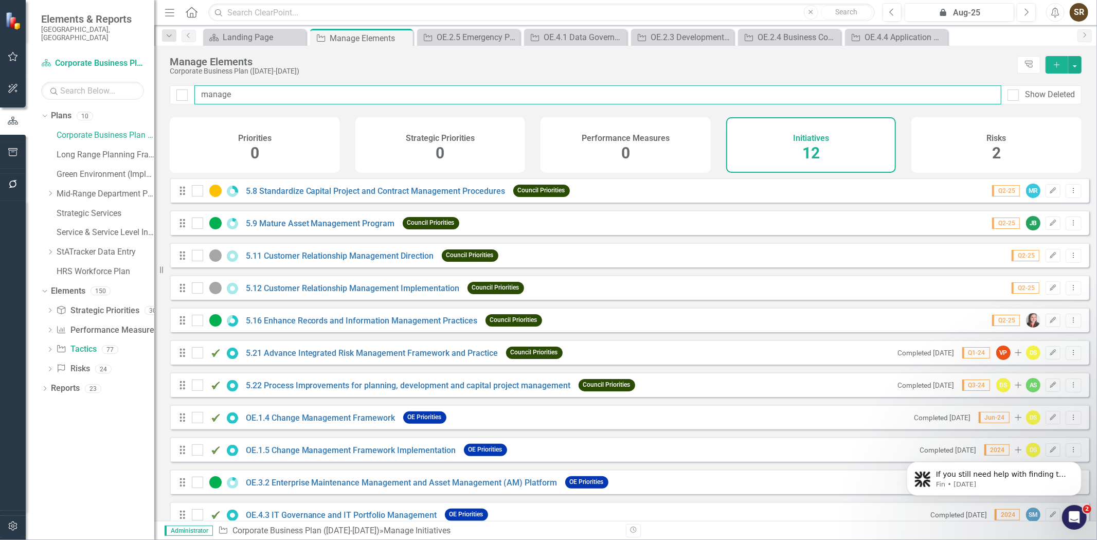
type input "manag"
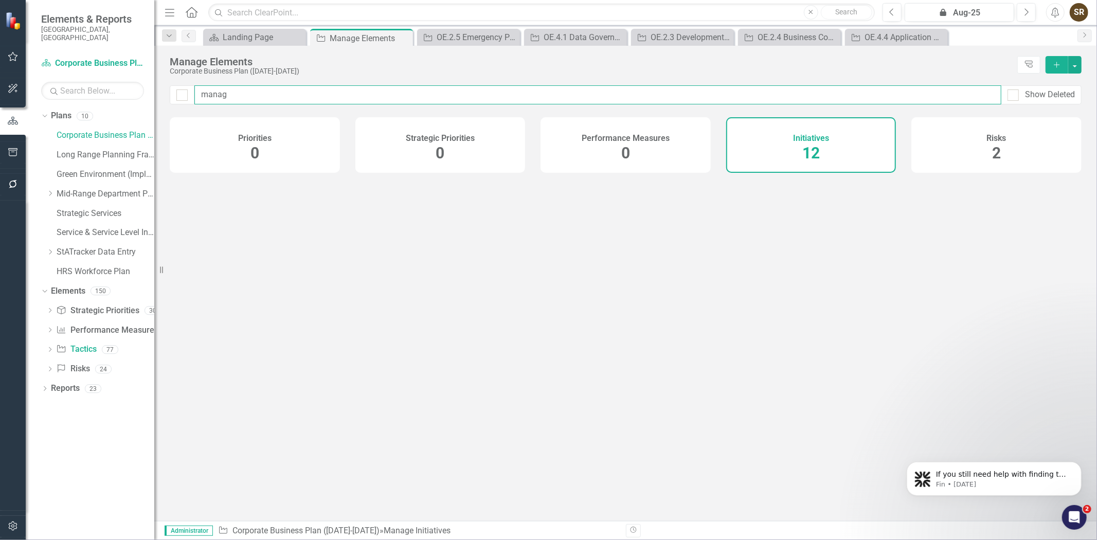
checkbox input "false"
type input "mana"
checkbox input "false"
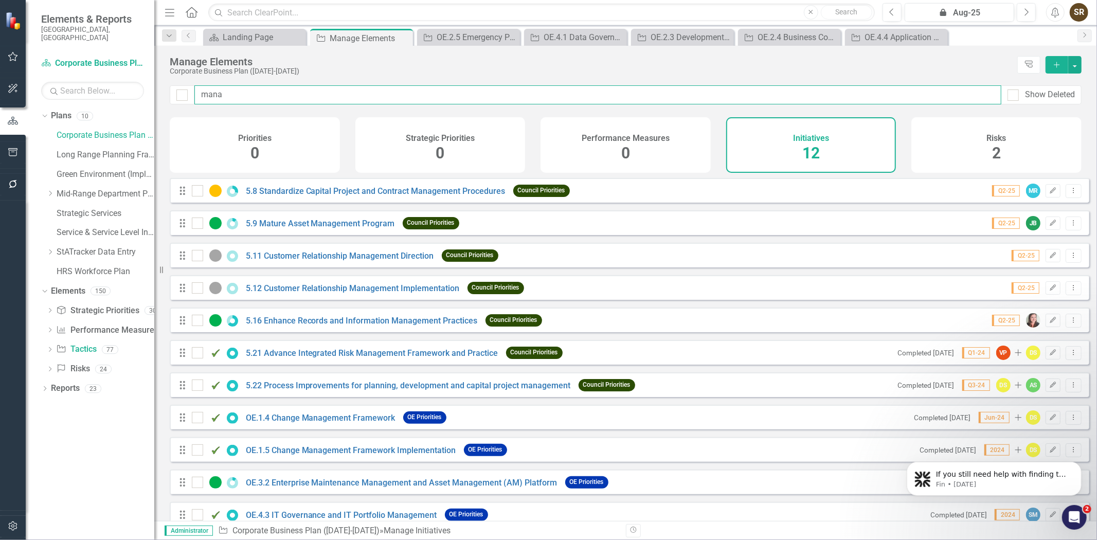
type input "man"
checkbox input "false"
type input "ma"
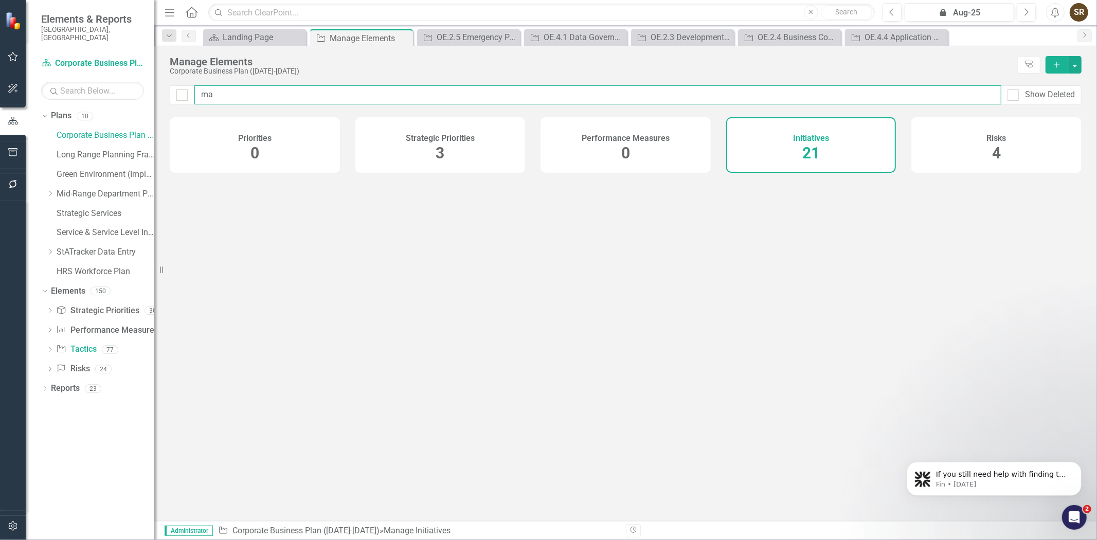
checkbox input "false"
type input "m"
checkbox input "false"
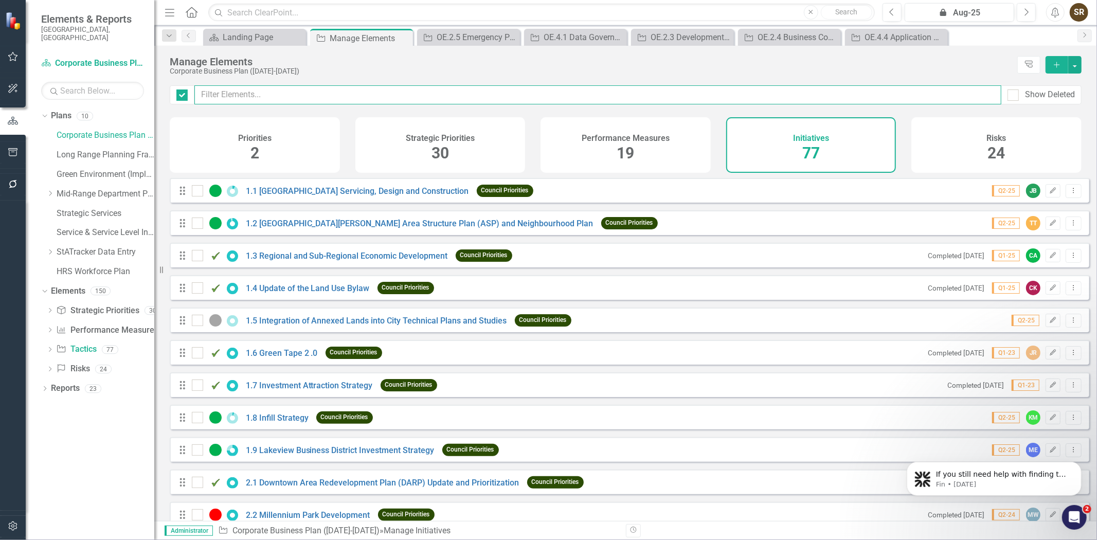
checkbox input "false"
type input "enterp"
checkbox input "false"
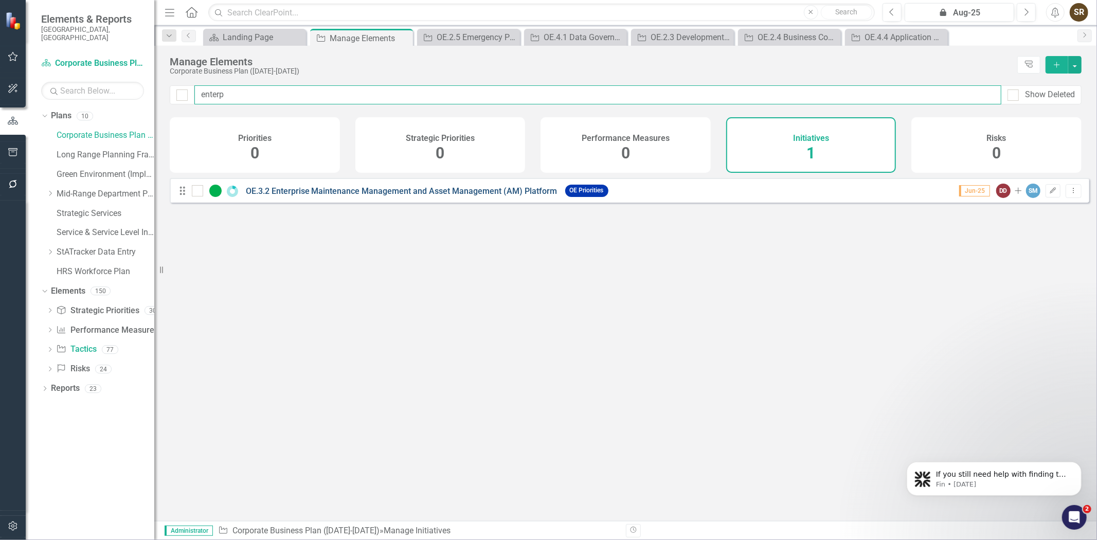
type input "enterp"
click at [378, 196] on link "OE.3.2 Enterprise Maintenance Management and Asset Management (AM) Platform" at bounding box center [402, 191] width 312 height 10
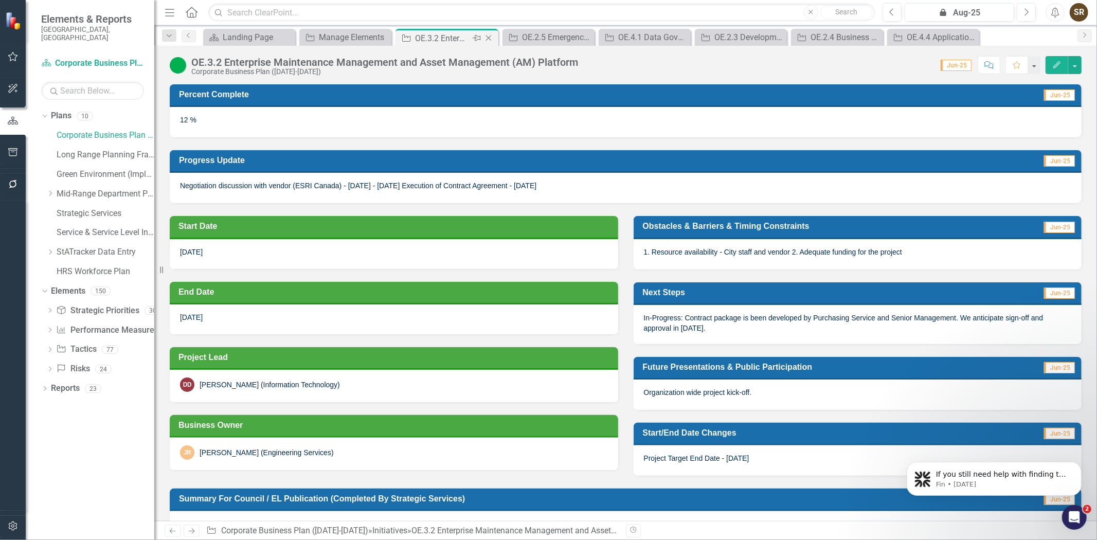
click at [490, 38] on icon "Close" at bounding box center [489, 38] width 10 height 8
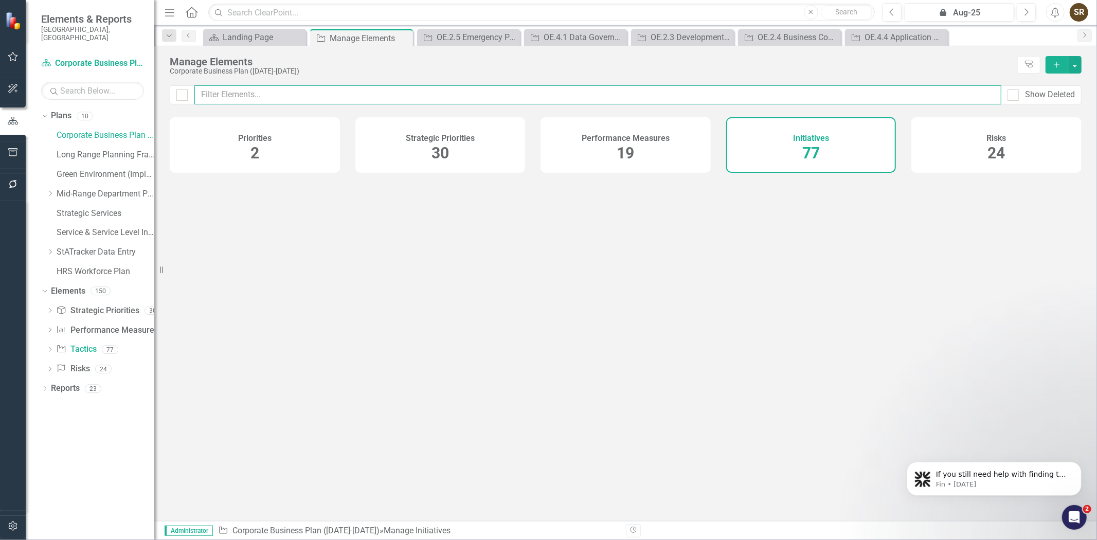
click at [315, 99] on input "text" at bounding box center [597, 94] width 807 height 19
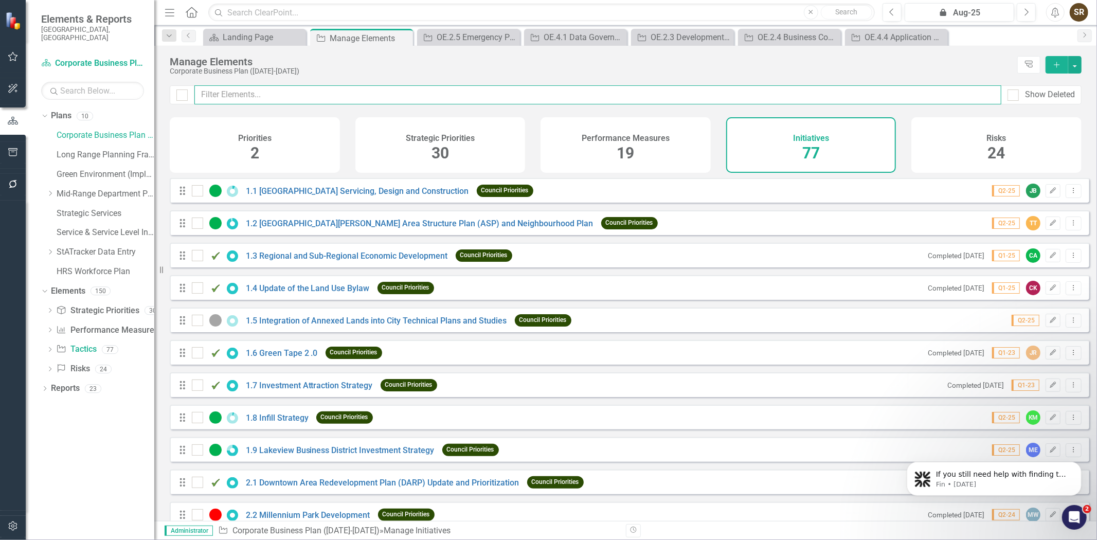
type input "H"
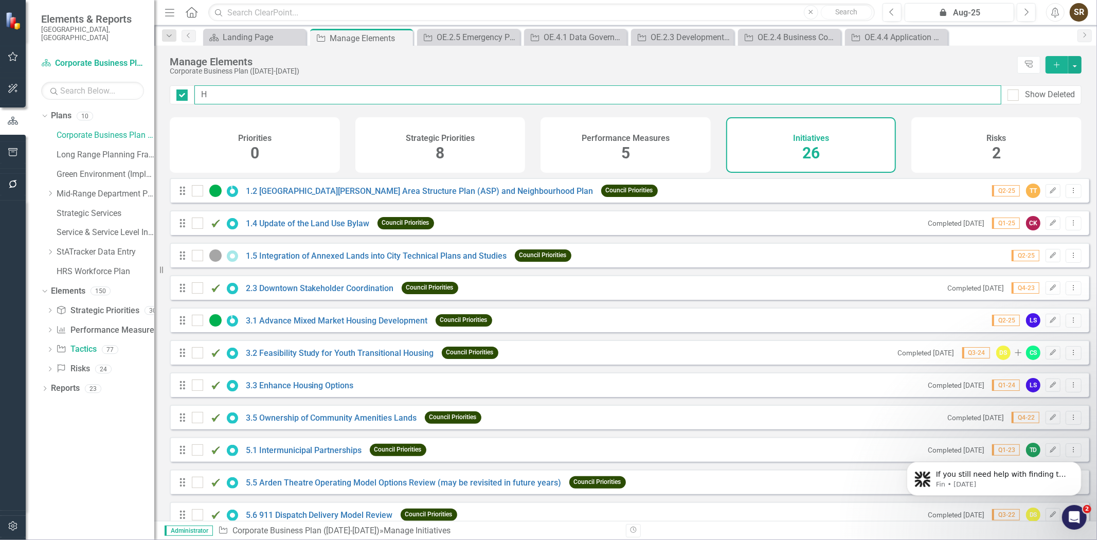
checkbox input "false"
type input "HR"
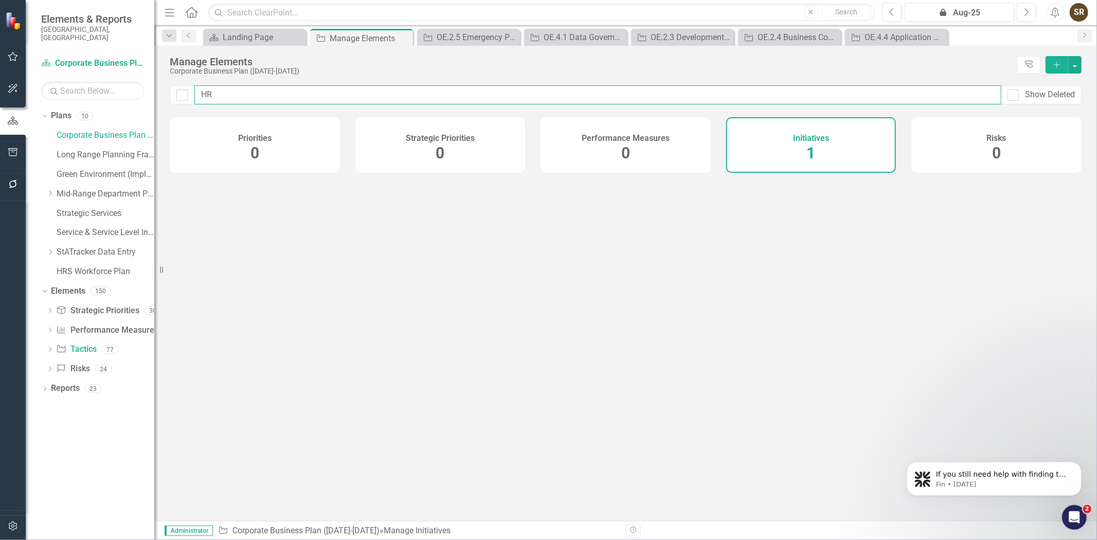
checkbox input "false"
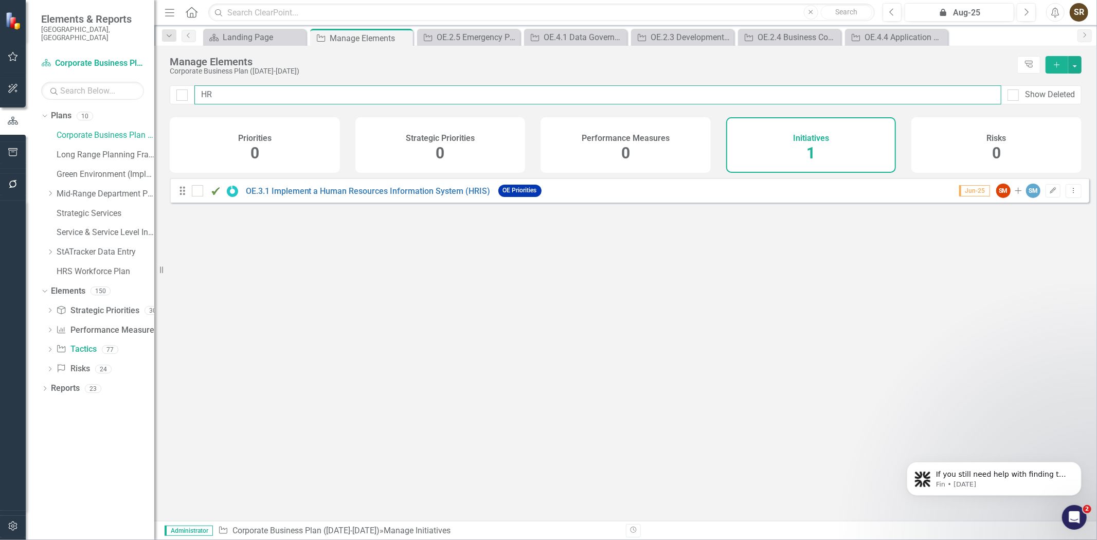
type input "HRI"
checkbox input "false"
type input "HRIS"
checkbox input "false"
type input "HRIS"
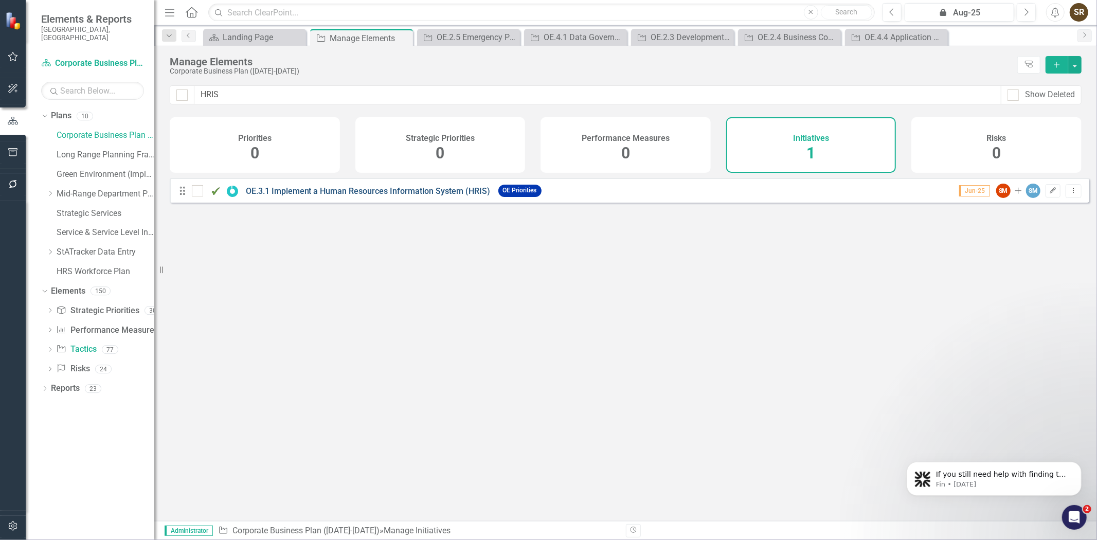
click at [353, 196] on link "OE.3.1 Implement a Human Resources Information System (HRIS)" at bounding box center [368, 191] width 245 height 10
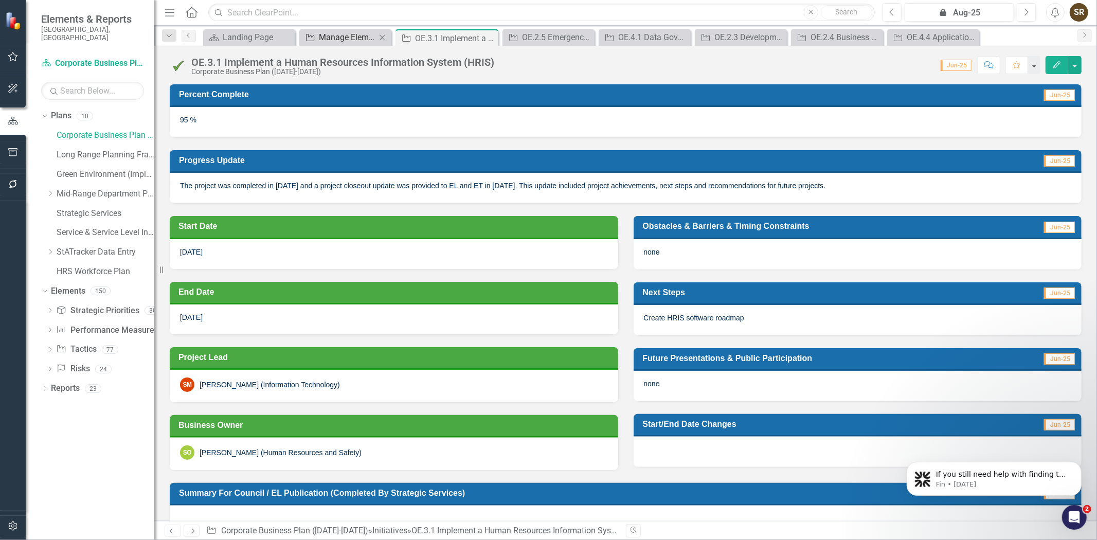
click at [355, 33] on div "Manage Elements" at bounding box center [347, 37] width 57 height 13
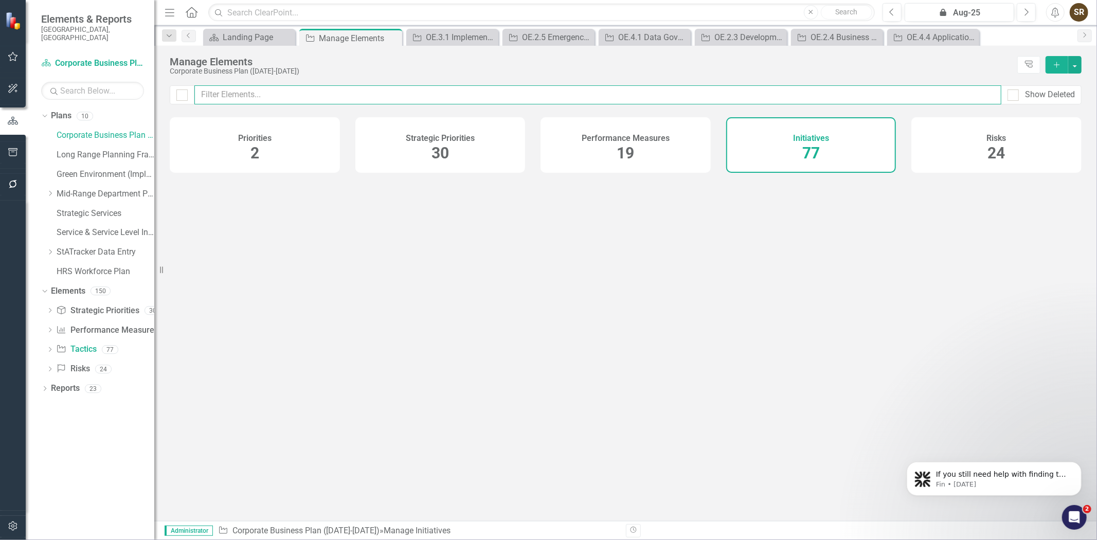
click at [317, 93] on input "text" at bounding box center [597, 94] width 807 height 19
type input "real esta"
checkbox input "false"
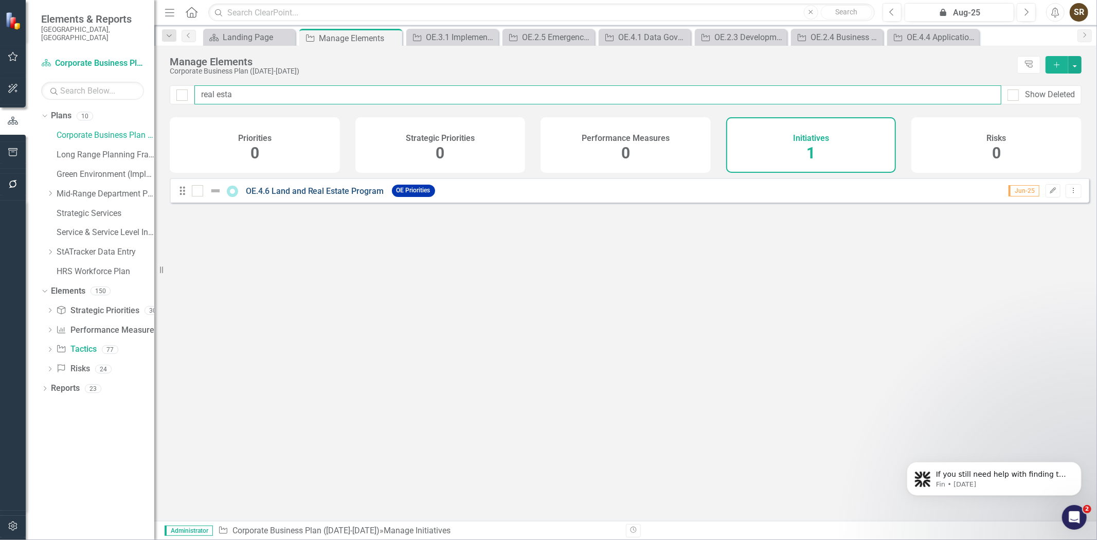
type input "real esta"
click at [325, 196] on link "OE.4.6 Land and Real Estate Program" at bounding box center [315, 191] width 138 height 10
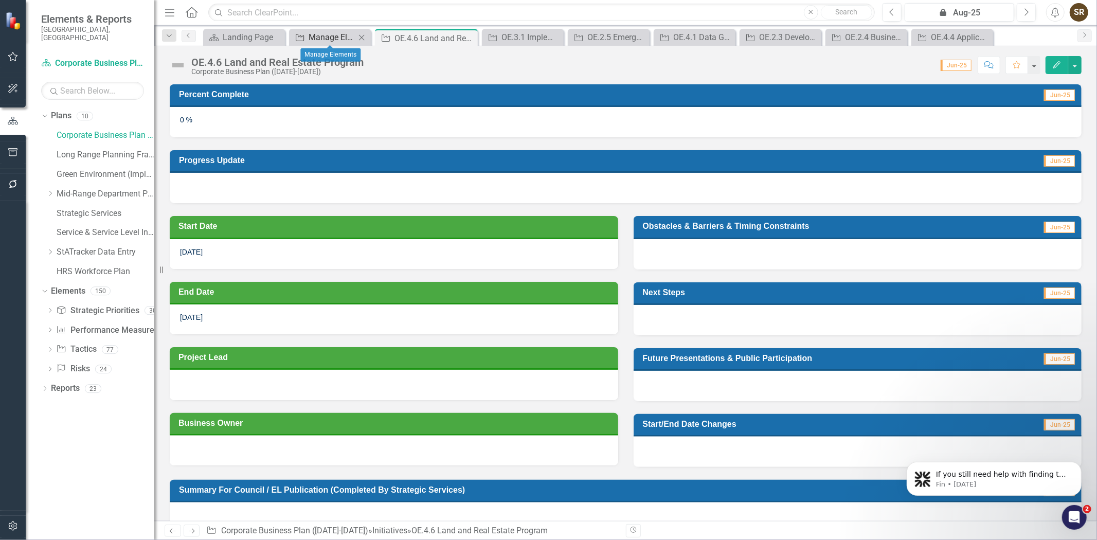
click at [338, 37] on div "Manage Elements" at bounding box center [332, 37] width 47 height 13
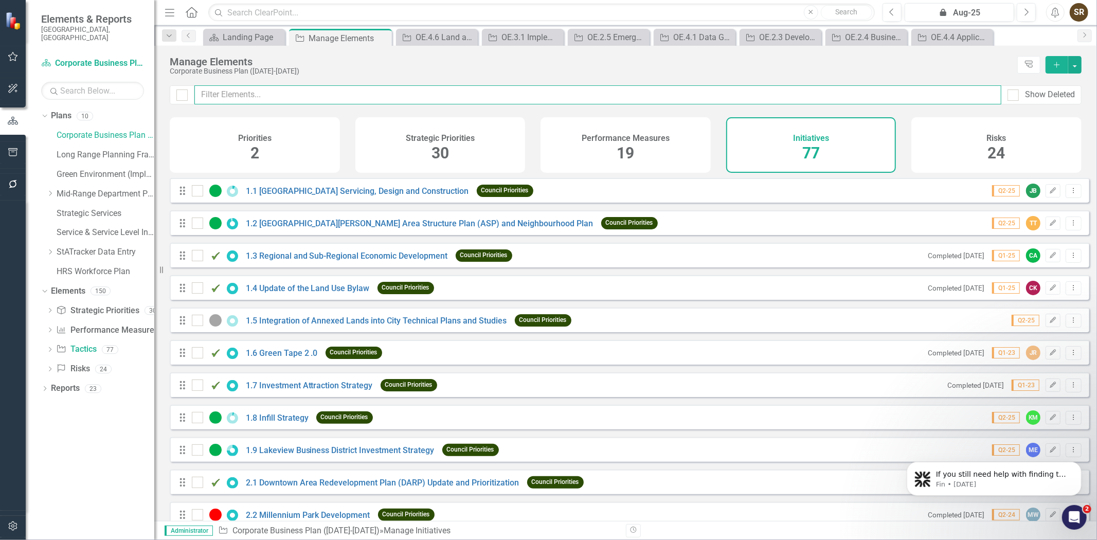
click at [312, 96] on input "text" at bounding box center [597, 94] width 807 height 19
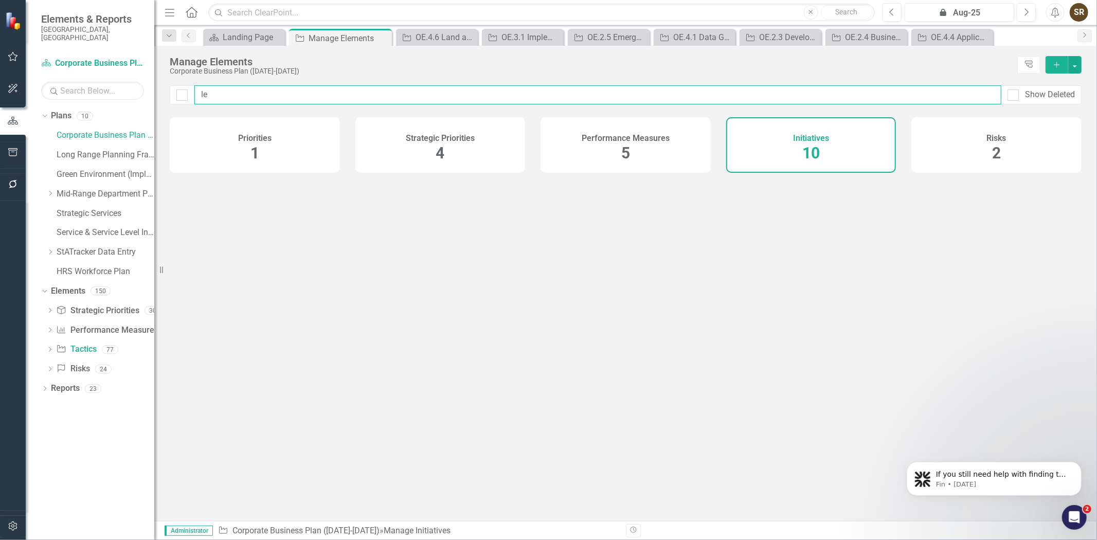
type input "lea"
checkbox input "false"
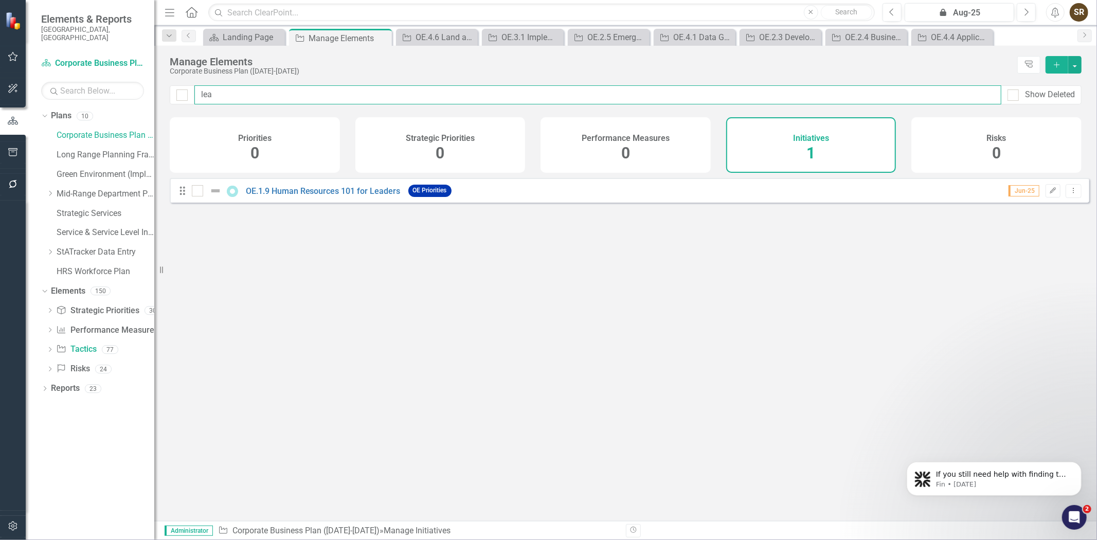
type input "lead"
checkbox input "false"
drag, startPoint x: 239, startPoint y: 91, endPoint x: 191, endPoint y: 99, distance: 48.5
click at [191, 99] on div "lead Show Deleted" at bounding box center [626, 94] width 912 height 19
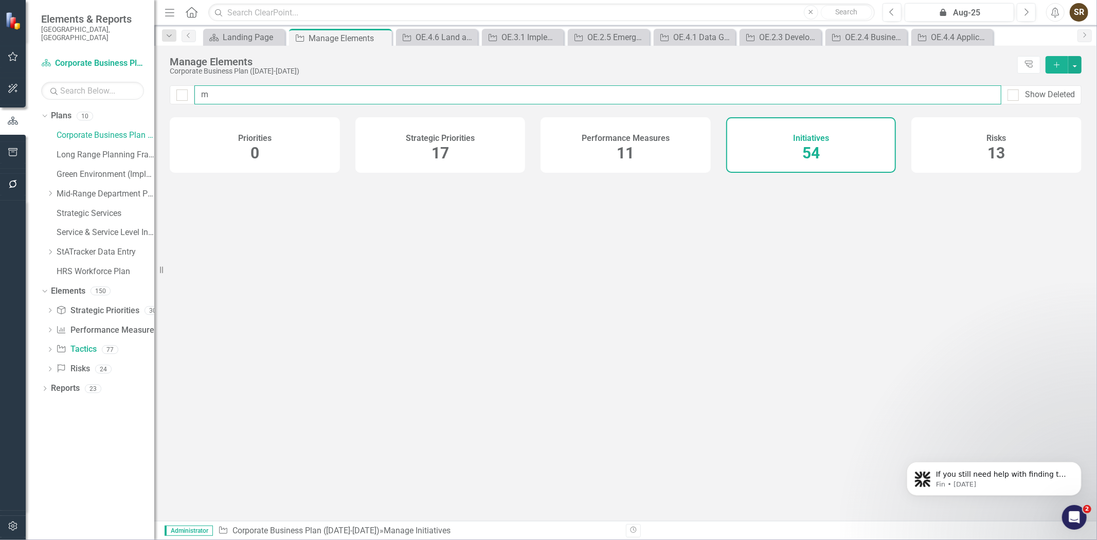
type input "mo"
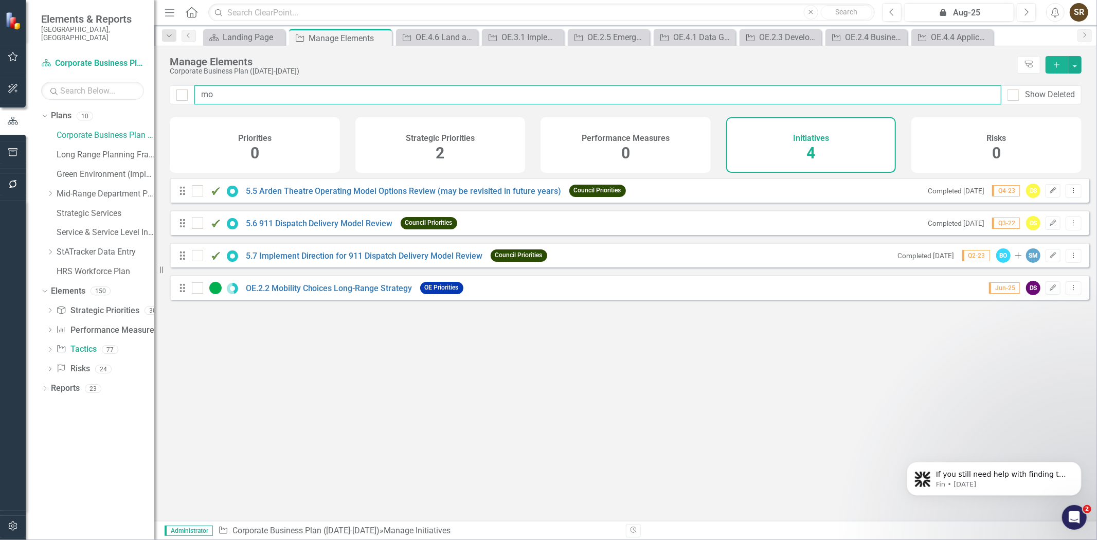
checkbox input "false"
type input "mob"
checkbox input "false"
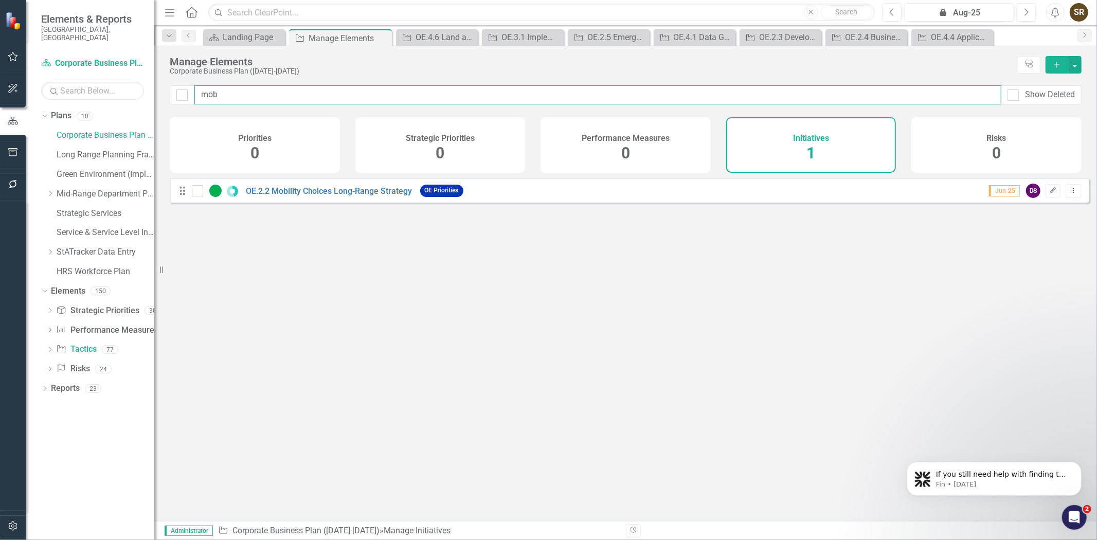
type input "mobi"
checkbox input "false"
type input "mobi"
click at [307, 196] on link "OE.2.2 Mobility Choices Long-Range Strategy" at bounding box center [329, 191] width 167 height 10
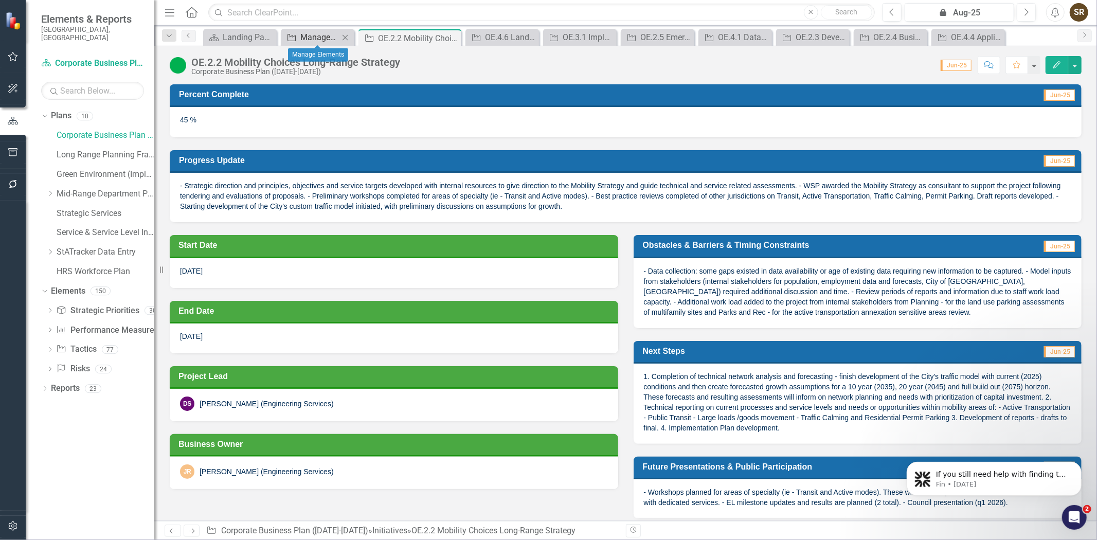
click at [318, 39] on div "Manage Elements" at bounding box center [319, 37] width 39 height 13
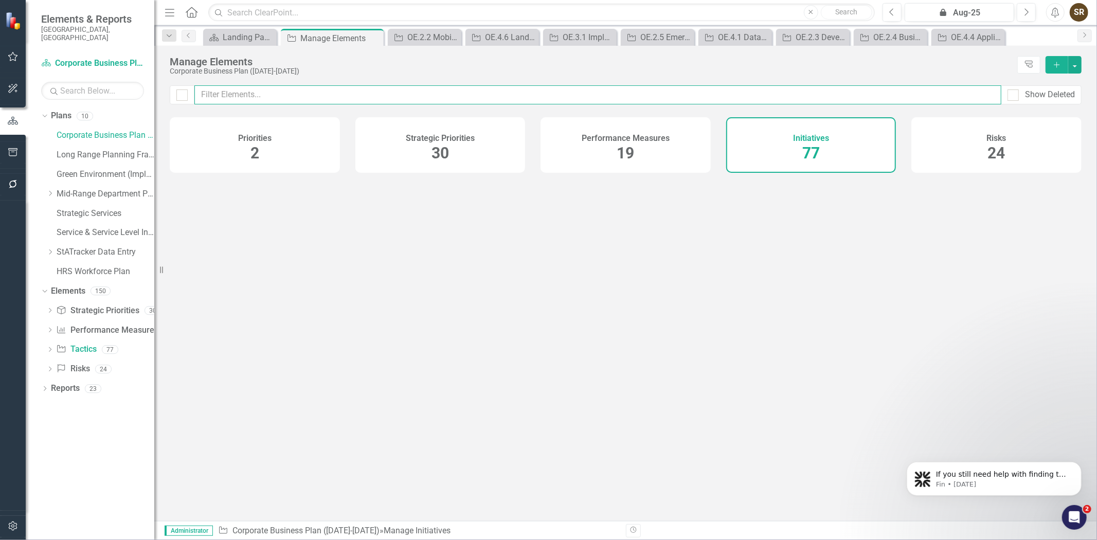
click at [273, 98] on input "text" at bounding box center [597, 94] width 807 height 19
type input "next"
checkbox input "false"
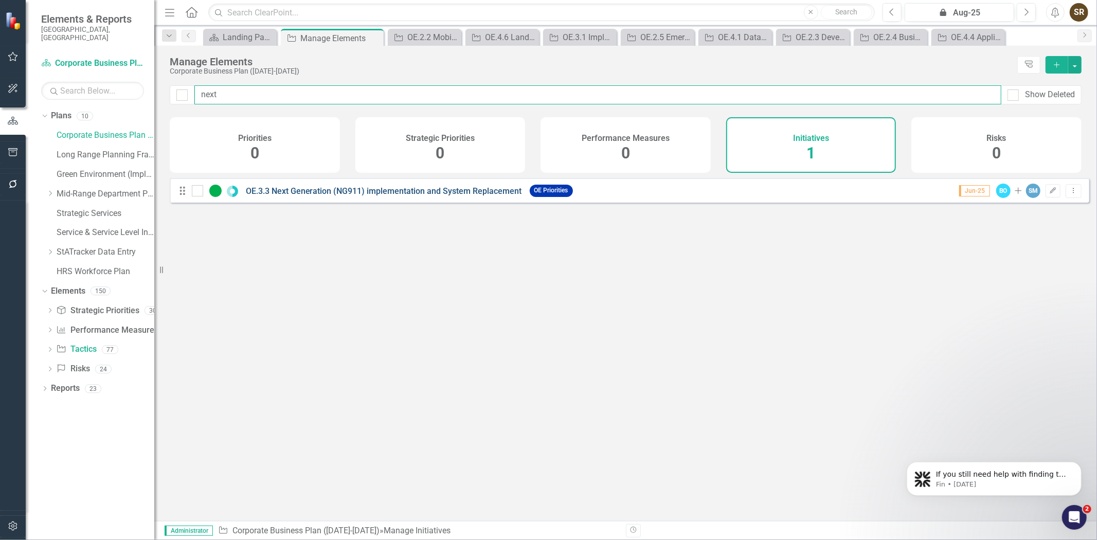
type input "next"
click at [433, 196] on link "OE.3.3 Next Generation (NG911) implementation and System Replacement" at bounding box center [384, 191] width 276 height 10
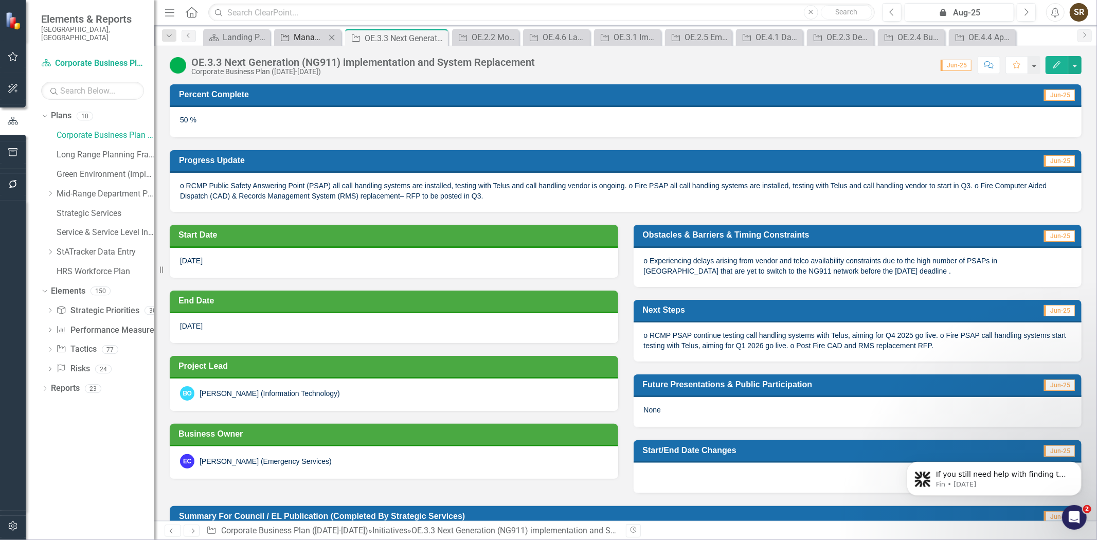
click at [310, 35] on div "Manage Elements" at bounding box center [310, 37] width 32 height 13
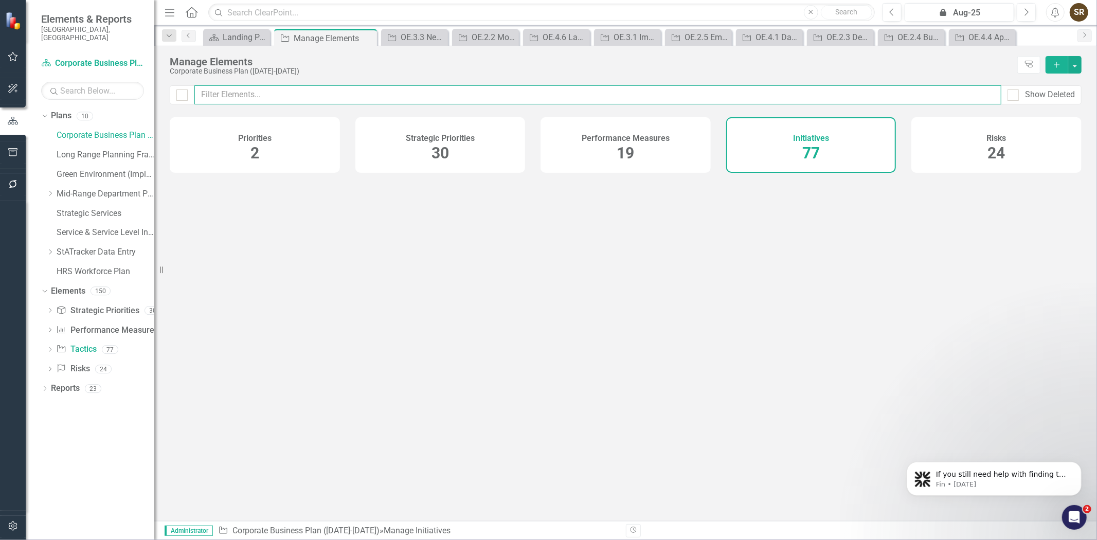
click at [327, 100] on input "text" at bounding box center [597, 94] width 807 height 19
type input "orga"
checkbox input "false"
type input "organ"
checkbox input "false"
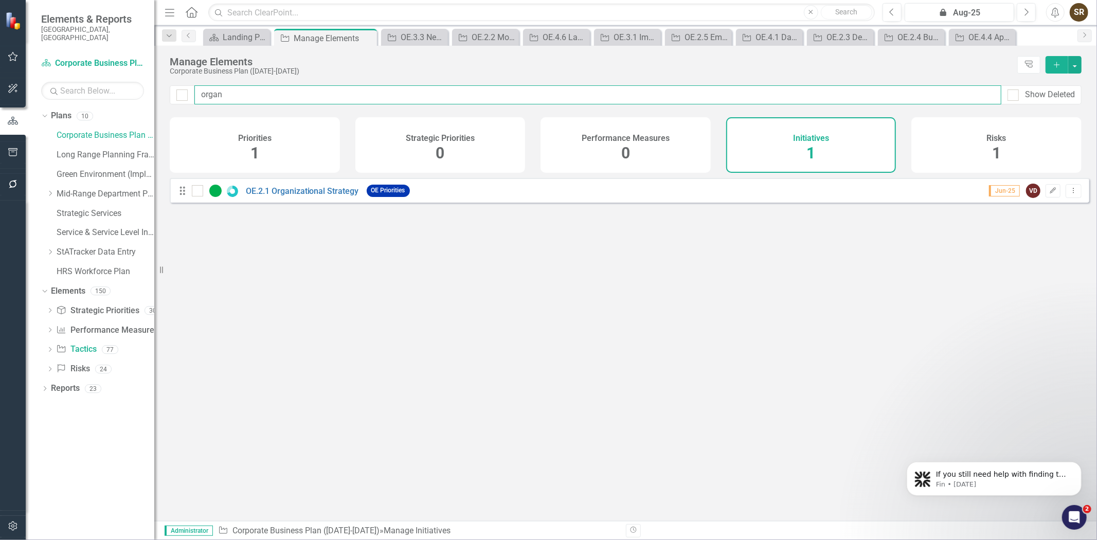
type input "organi"
checkbox input "false"
type input "organi"
click at [342, 196] on link "OE.2.1 Organizational Strategy" at bounding box center [302, 191] width 113 height 10
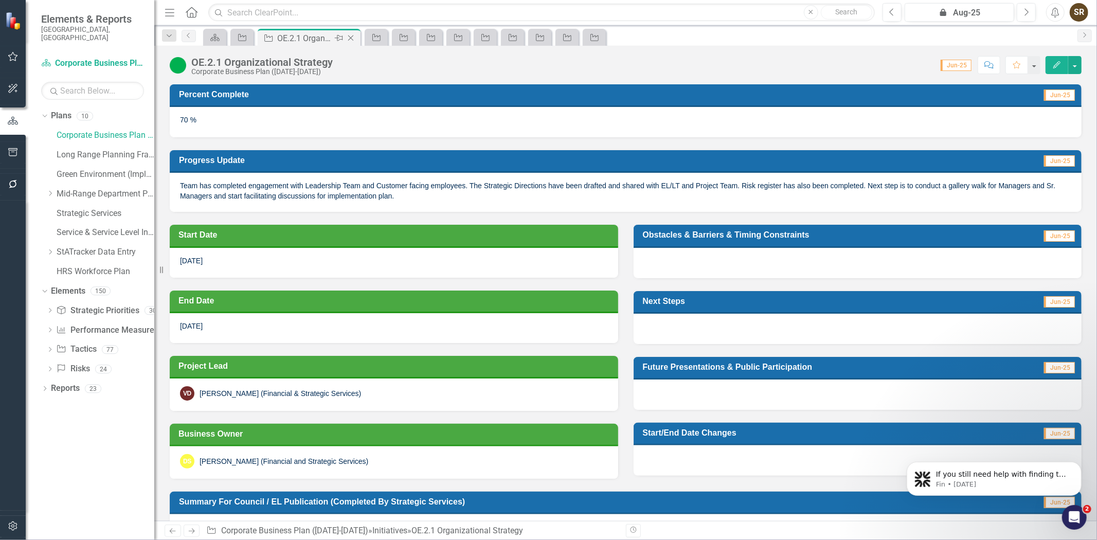
click at [350, 38] on icon at bounding box center [351, 38] width 6 height 6
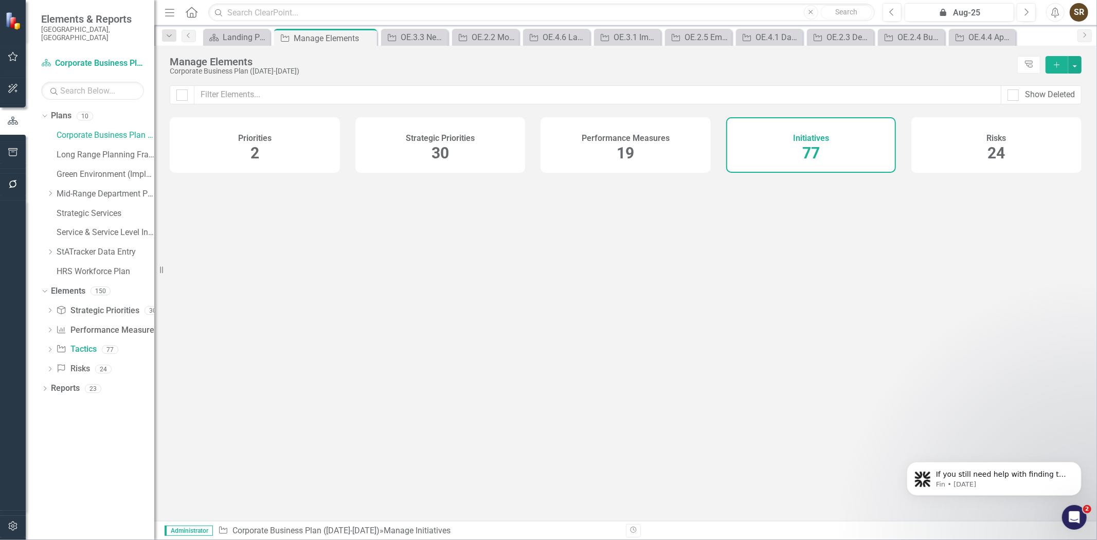
click at [0, 0] on div "Pin" at bounding box center [0, 0] width 0 height 0
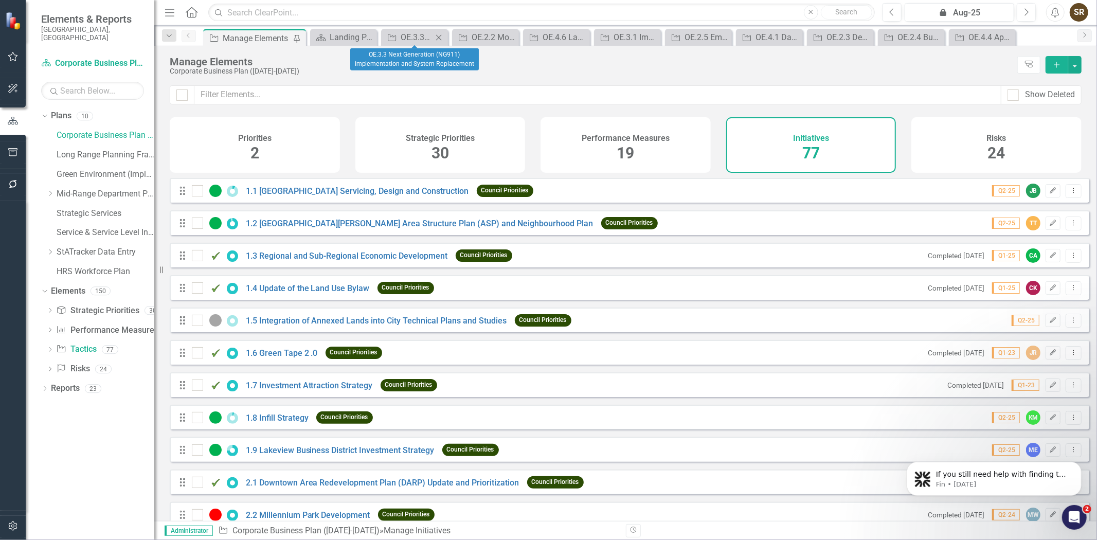
click at [438, 39] on icon "Close" at bounding box center [439, 37] width 10 height 8
click at [453, 37] on icon "Close" at bounding box center [452, 37] width 10 height 8
click at [465, 39] on icon "Close" at bounding box center [468, 37] width 10 height 8
click at [494, 38] on icon "Close" at bounding box center [489, 37] width 10 height 8
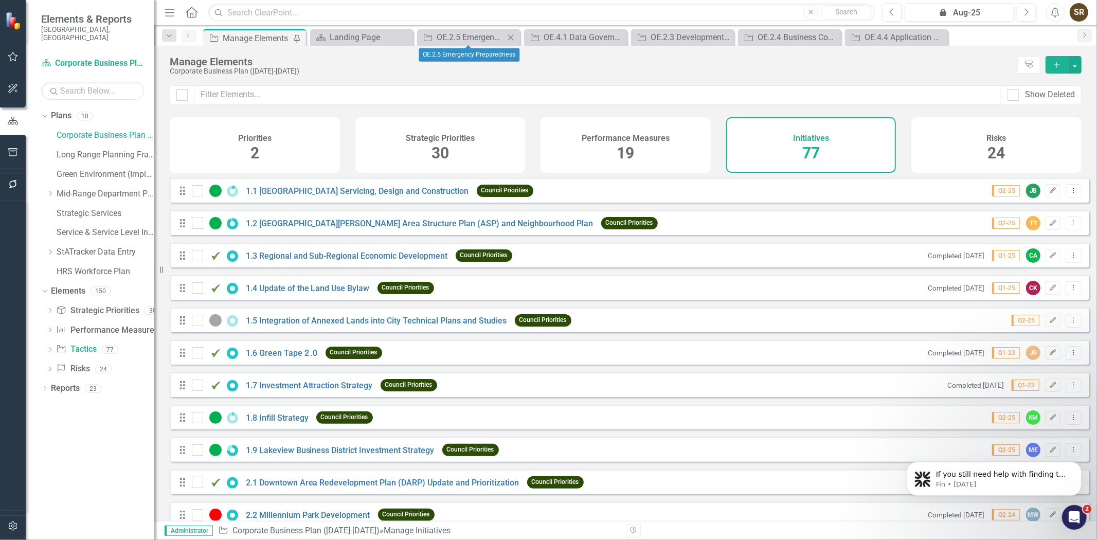
click at [515, 37] on icon "Close" at bounding box center [511, 37] width 10 height 8
click at [515, 38] on icon "Close" at bounding box center [511, 37] width 10 height 8
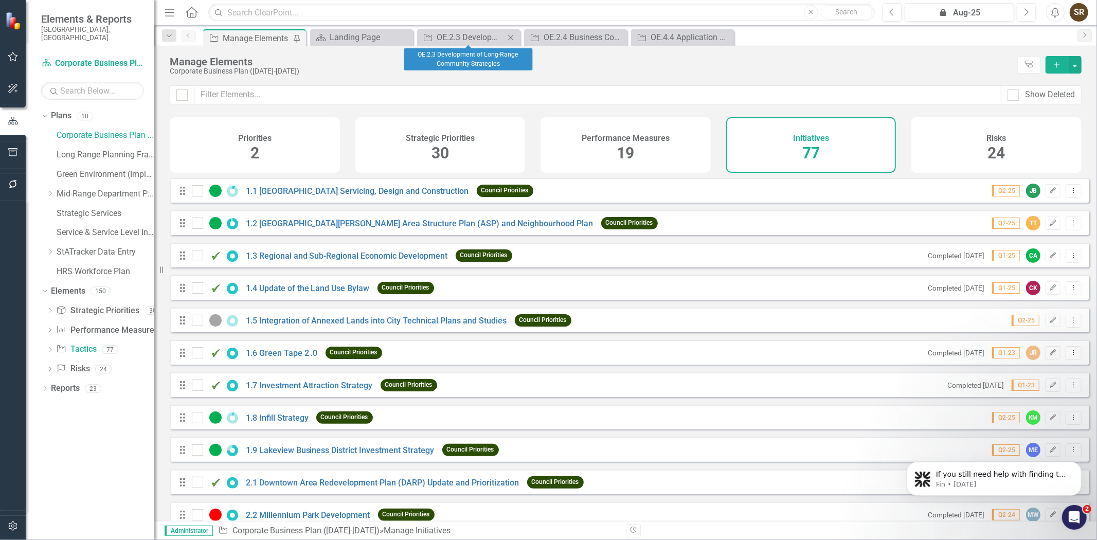
click at [514, 38] on icon "Close" at bounding box center [511, 37] width 10 height 8
click at [0, 0] on icon "Close" at bounding box center [0, 0] width 0 height 0
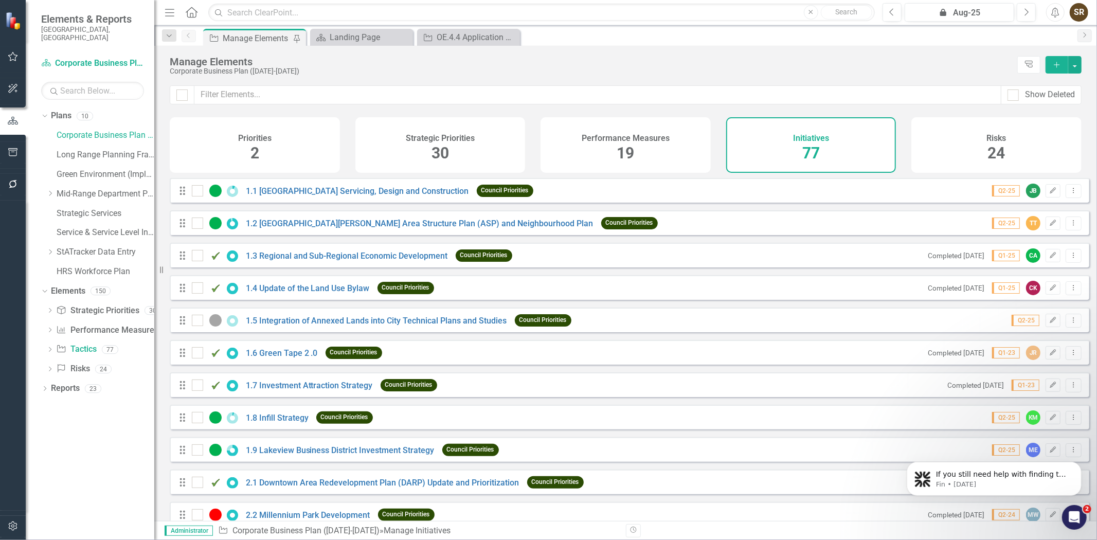
click at [0, 0] on icon "Close" at bounding box center [0, 0] width 0 height 0
click at [295, 97] on input "text" at bounding box center [597, 94] width 807 height 19
type input "p"
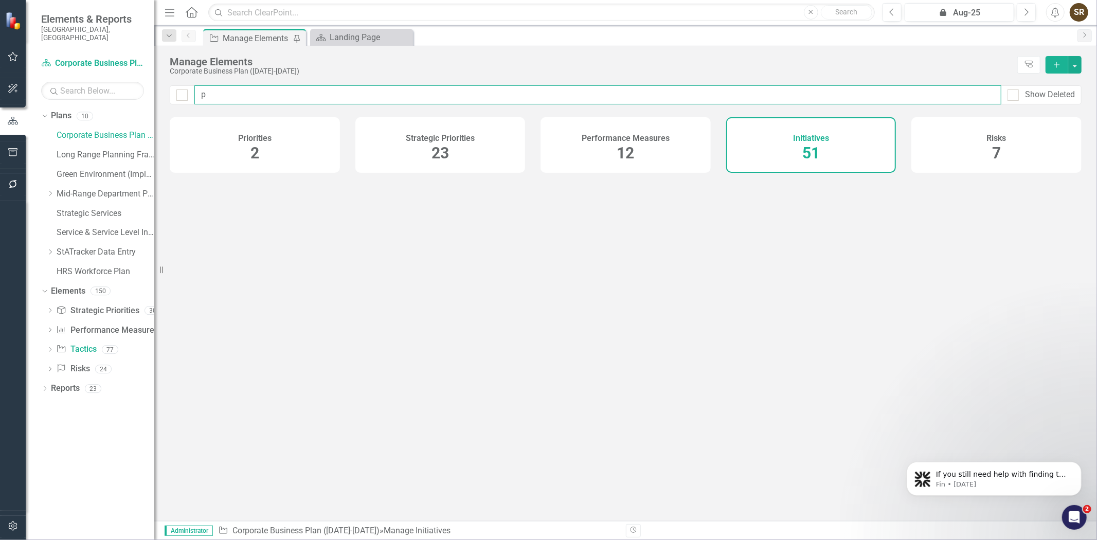
checkbox input "false"
type input "ph"
checkbox input "false"
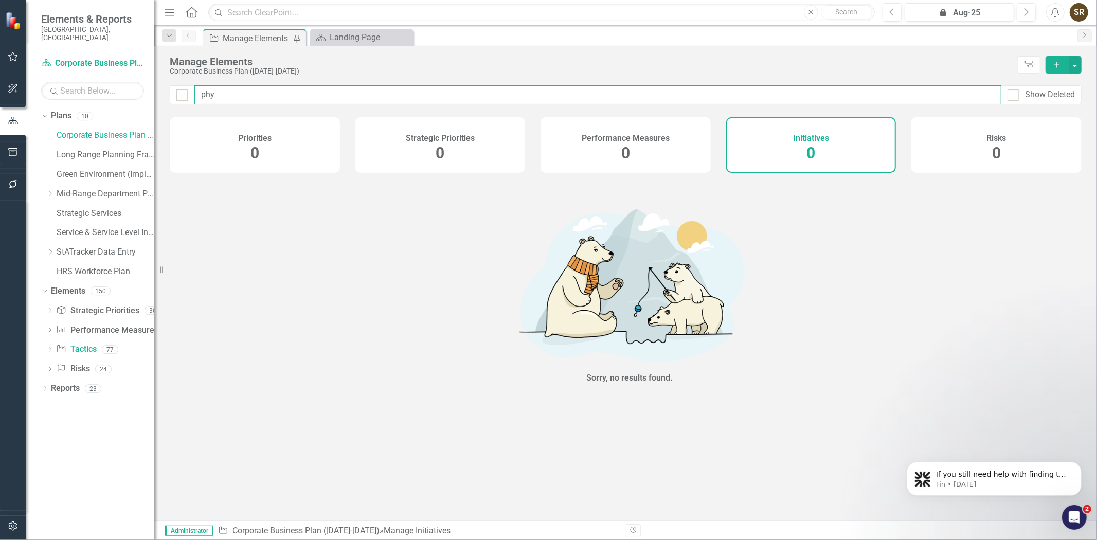
type input "ph"
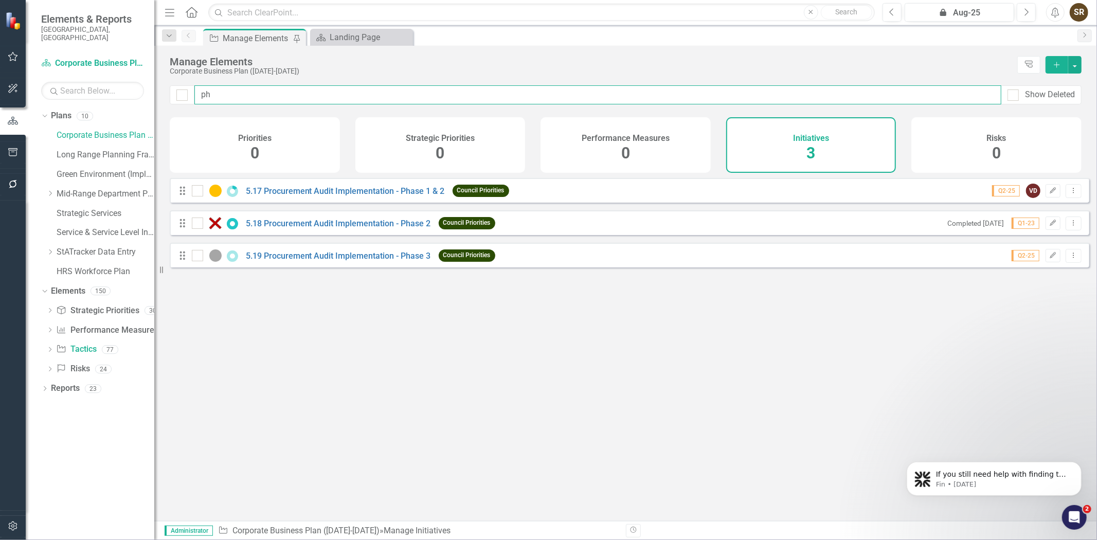
checkbox input "false"
type input "p"
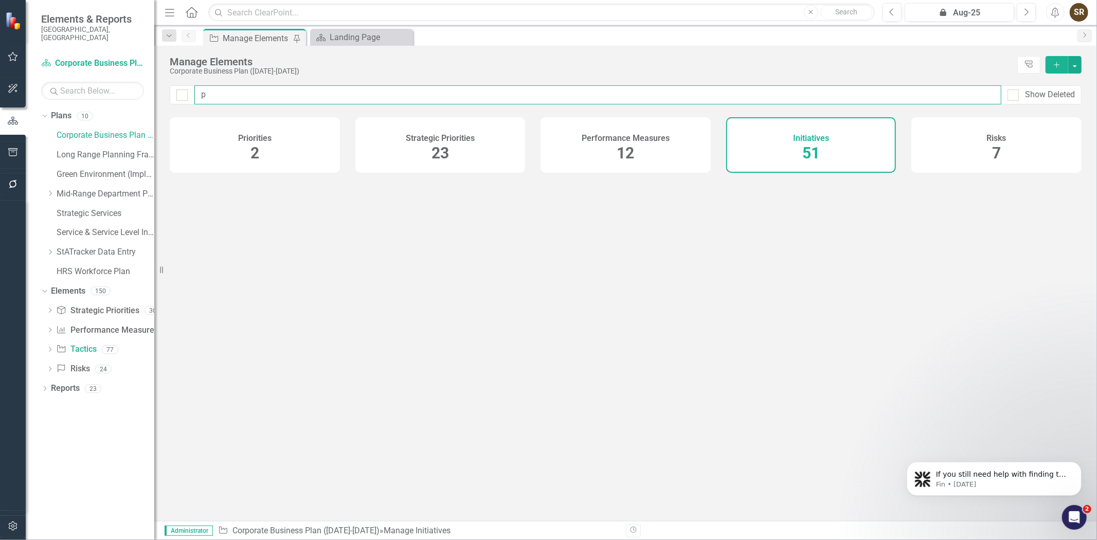
checkbox input "false"
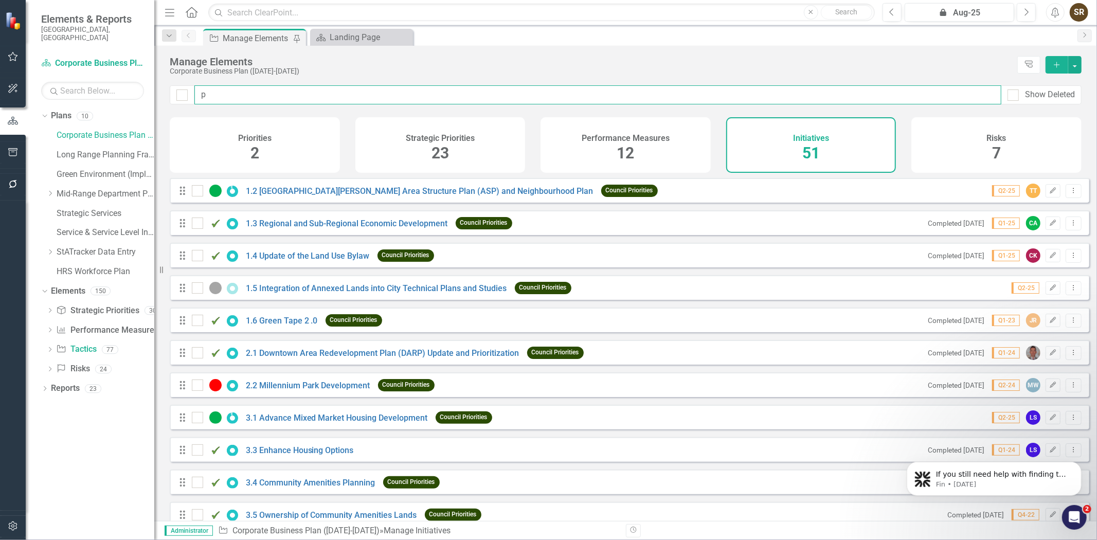
type input "ps"
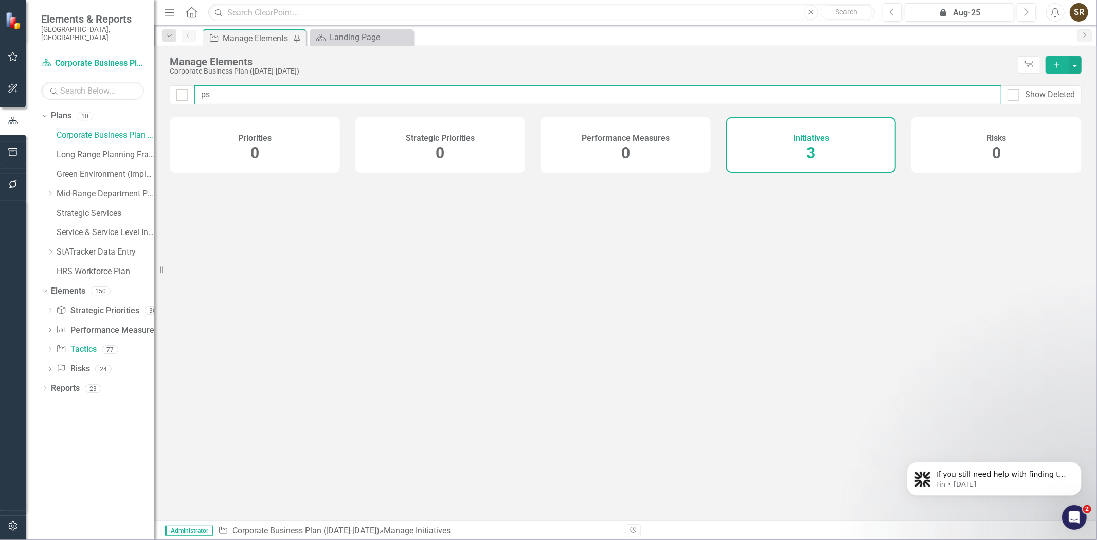
checkbox input "false"
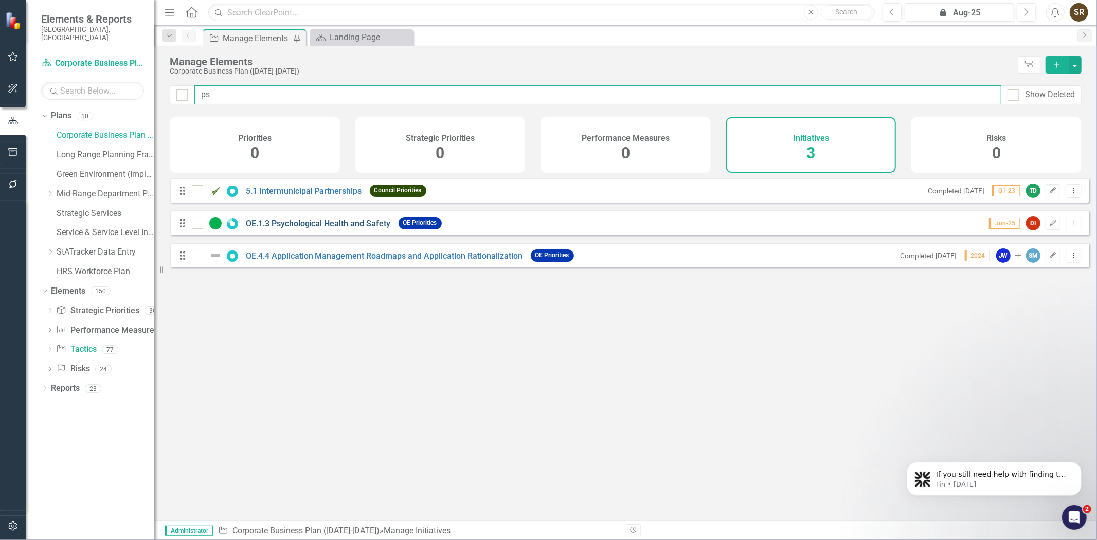
type input "ps"
click at [328, 228] on link "OE.1.3 Psychological Health and Safety" at bounding box center [318, 224] width 145 height 10
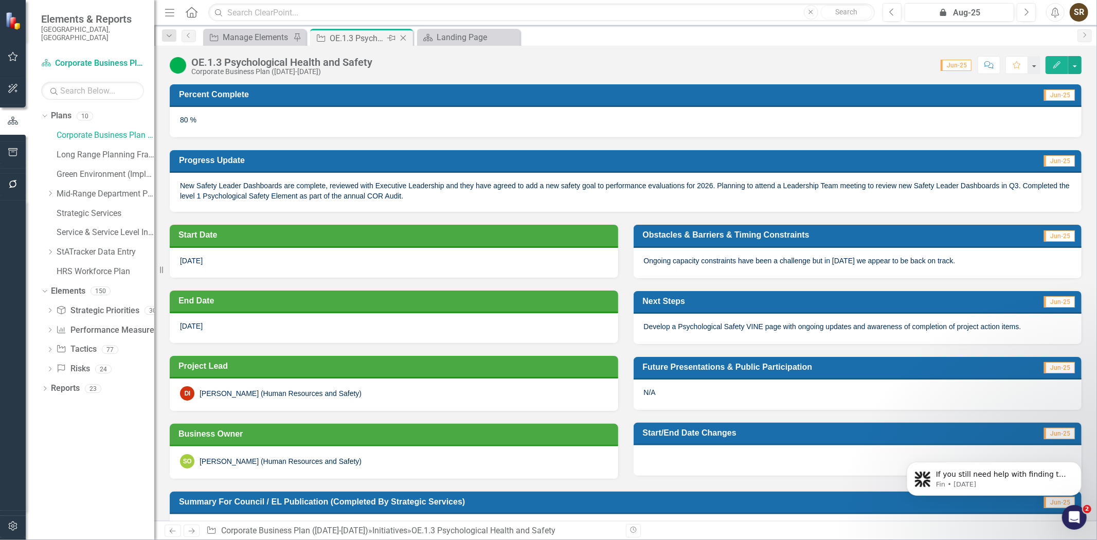
click at [402, 40] on icon "Close" at bounding box center [403, 38] width 10 height 8
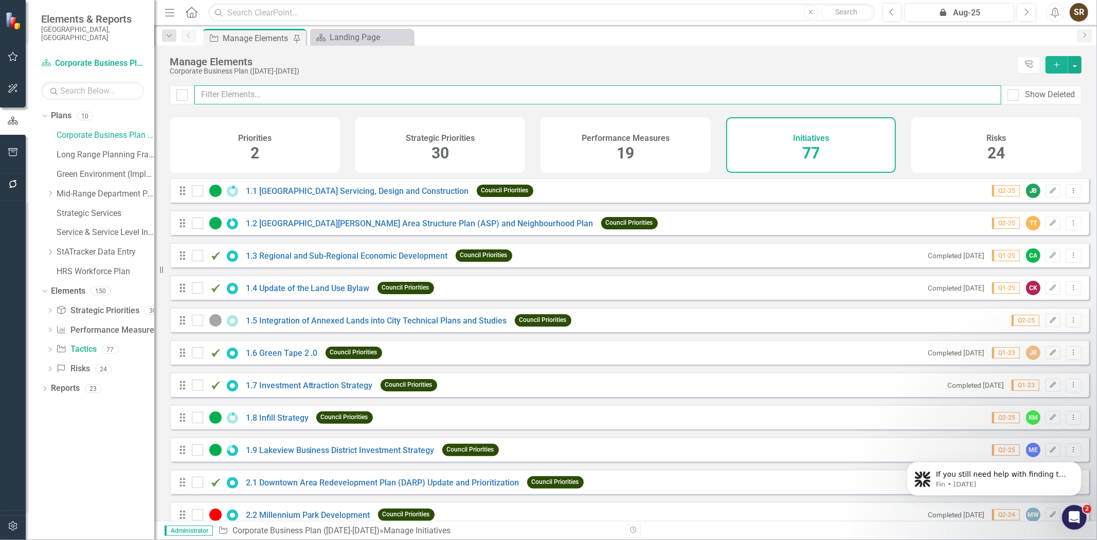
click at [299, 94] on input "text" at bounding box center [597, 94] width 807 height 19
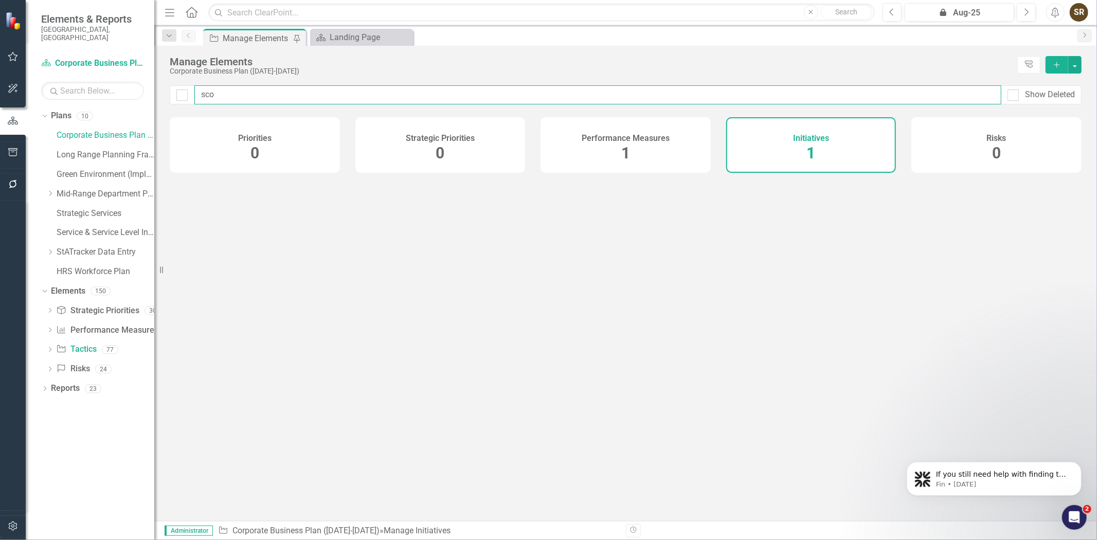
type input "scop"
checkbox input "false"
type input "scope"
checkbox input "false"
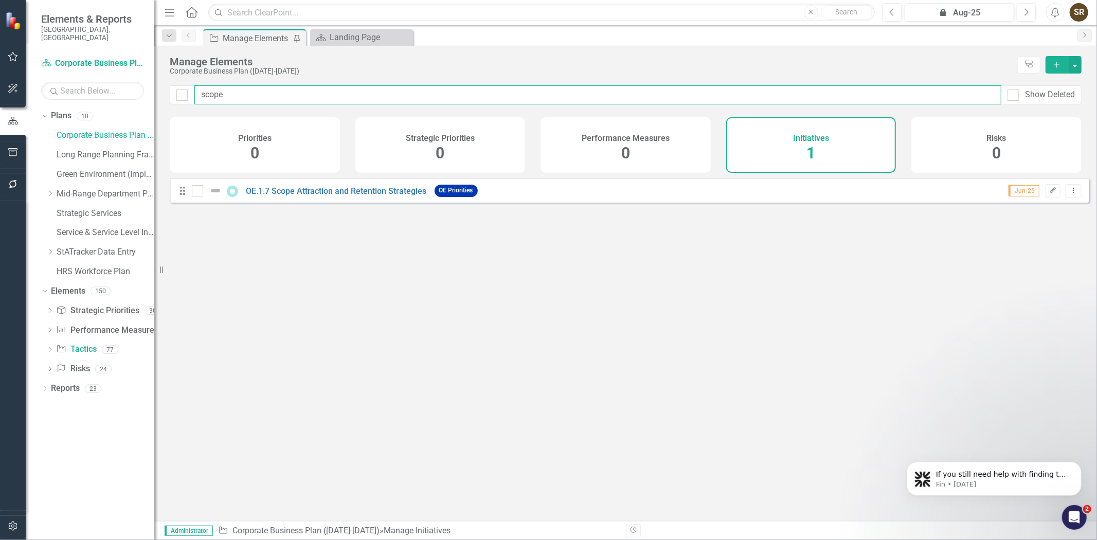
type input "scope"
click at [305, 193] on link "OE.1.7 Scope Attraction and Retention Strategies" at bounding box center [336, 191] width 181 height 10
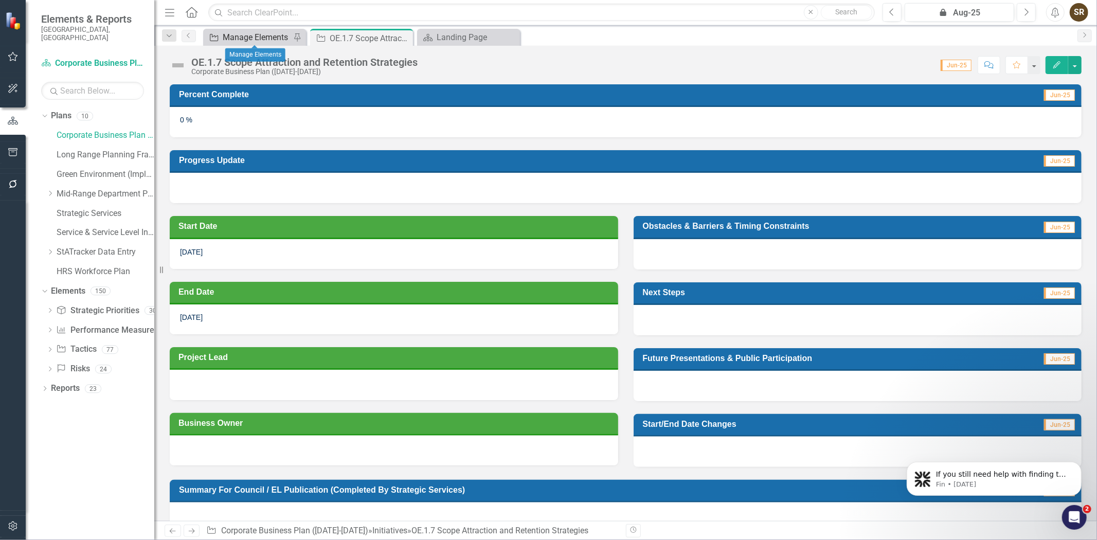
click at [267, 42] on div "Manage Elements" at bounding box center [257, 37] width 68 height 13
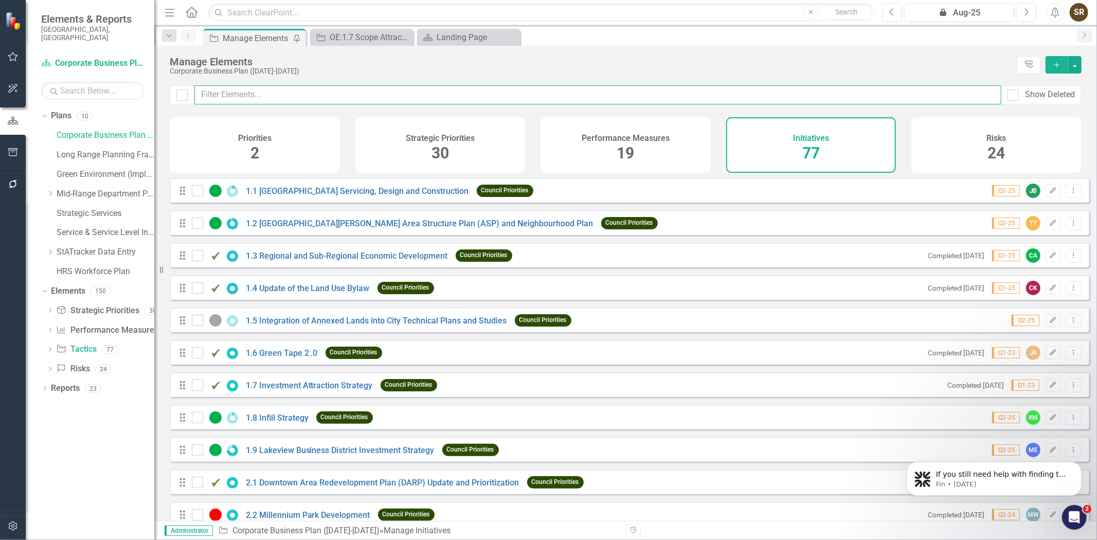
click at [278, 93] on input "text" at bounding box center [597, 94] width 807 height 19
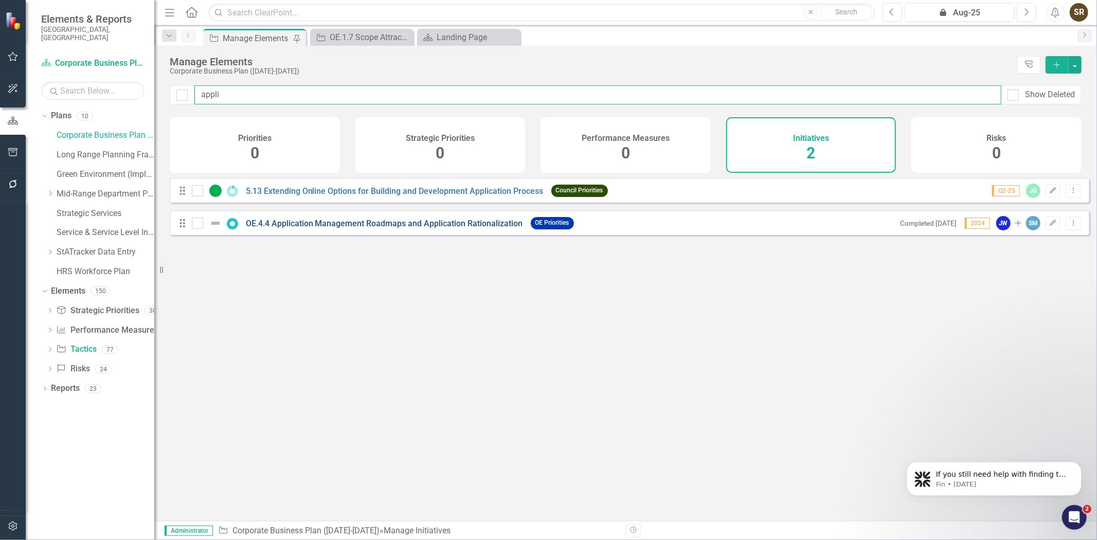
type input "appli"
click at [409, 228] on link "OE.4.4 Application Management Roadmaps and Application Rationalization" at bounding box center [384, 224] width 277 height 10
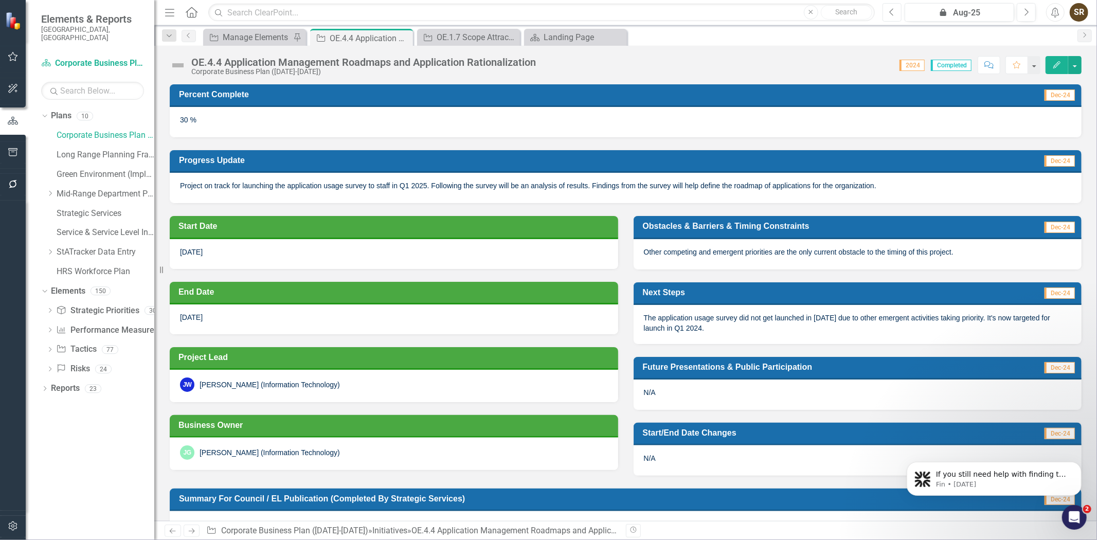
click at [887, 11] on button "Previous" at bounding box center [892, 12] width 19 height 19
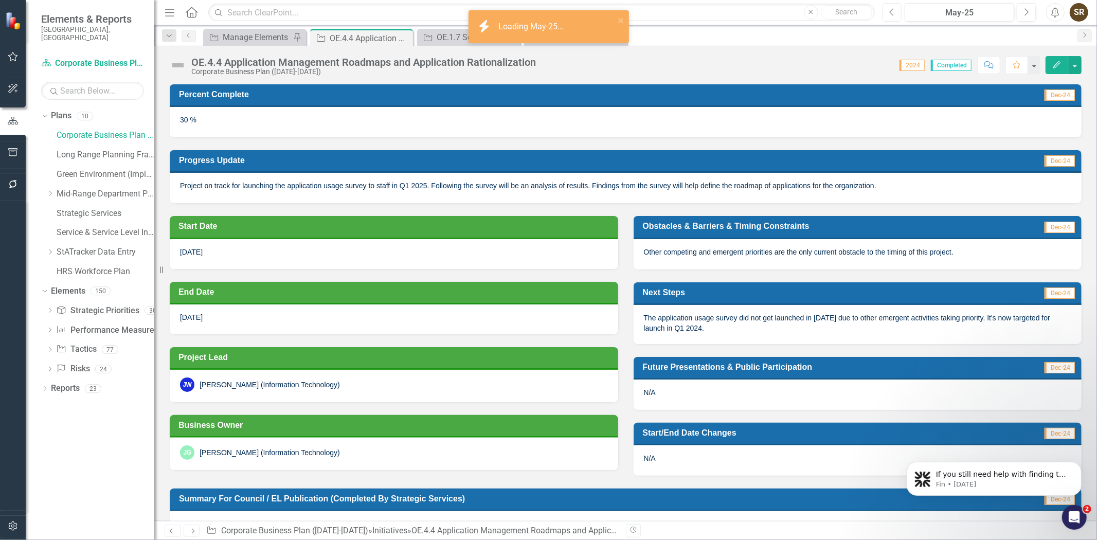
click at [887, 11] on button "Previous" at bounding box center [892, 12] width 19 height 19
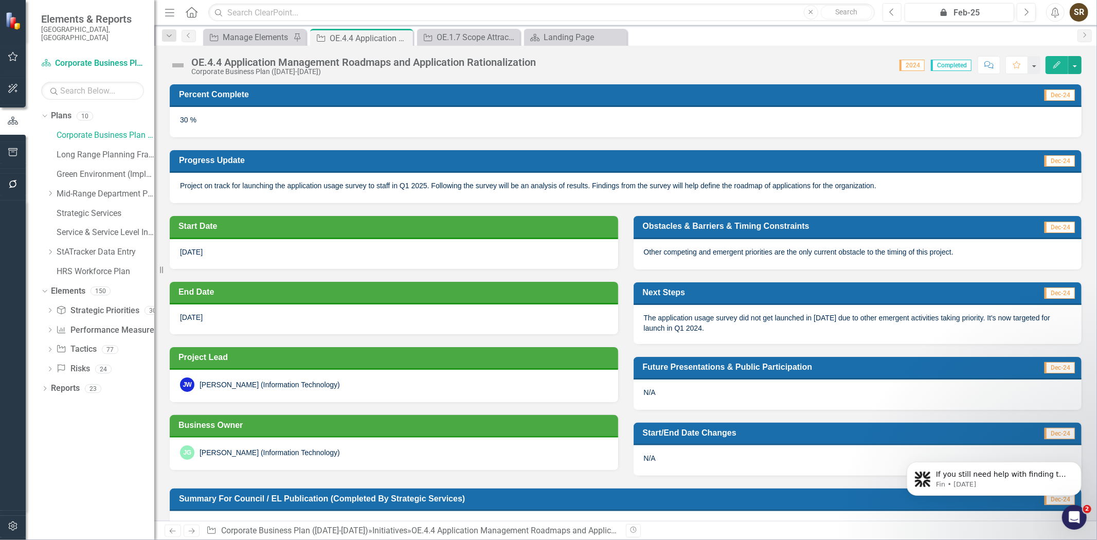
click at [887, 11] on button "Previous" at bounding box center [892, 12] width 19 height 19
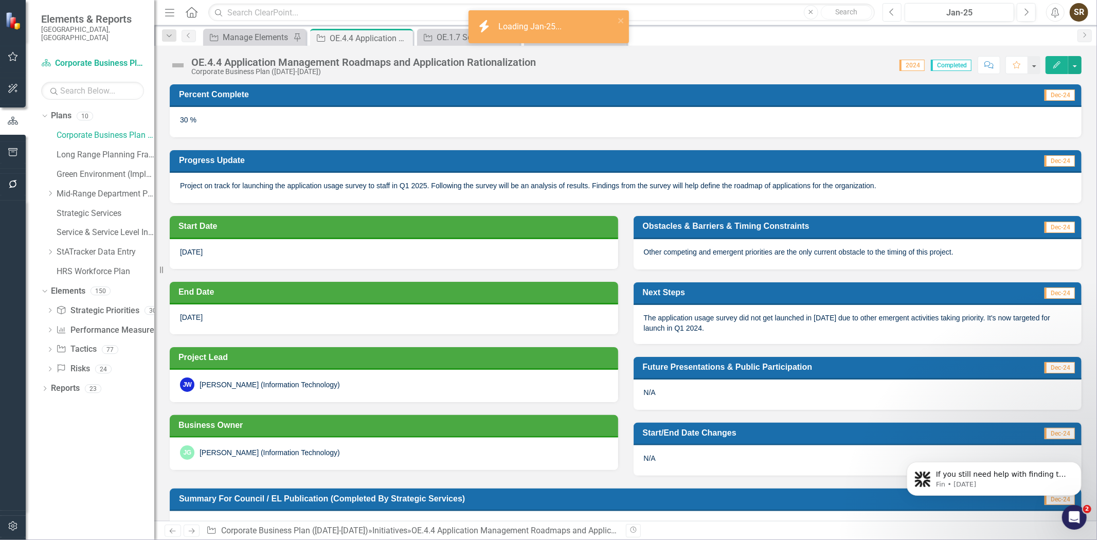
click at [887, 11] on button "Previous" at bounding box center [892, 12] width 19 height 19
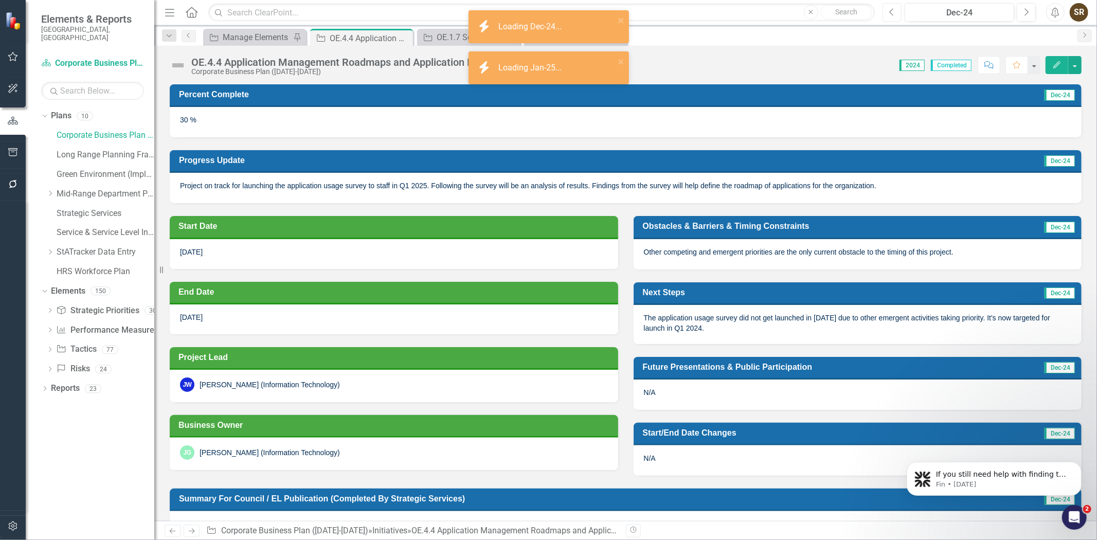
click at [887, 11] on button "Previous" at bounding box center [892, 12] width 19 height 19
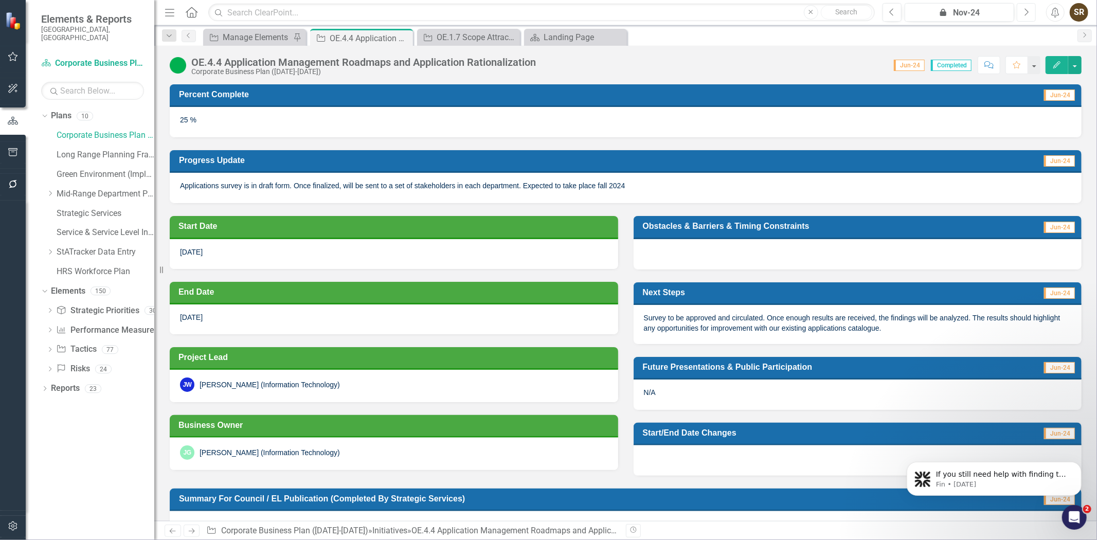
click at [1020, 11] on button "Next" at bounding box center [1026, 12] width 19 height 19
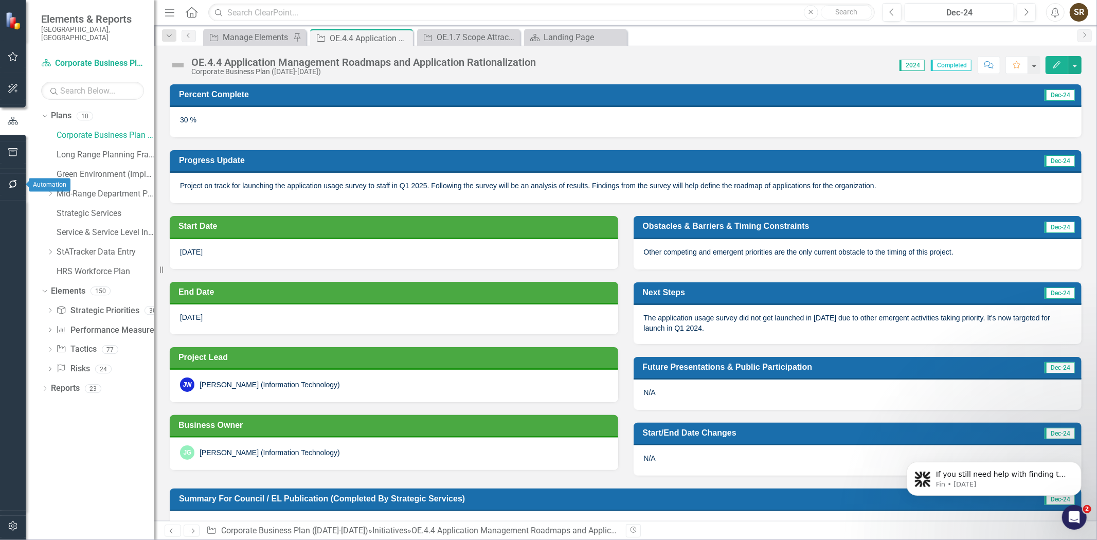
click at [6, 186] on button "button" at bounding box center [13, 185] width 23 height 22
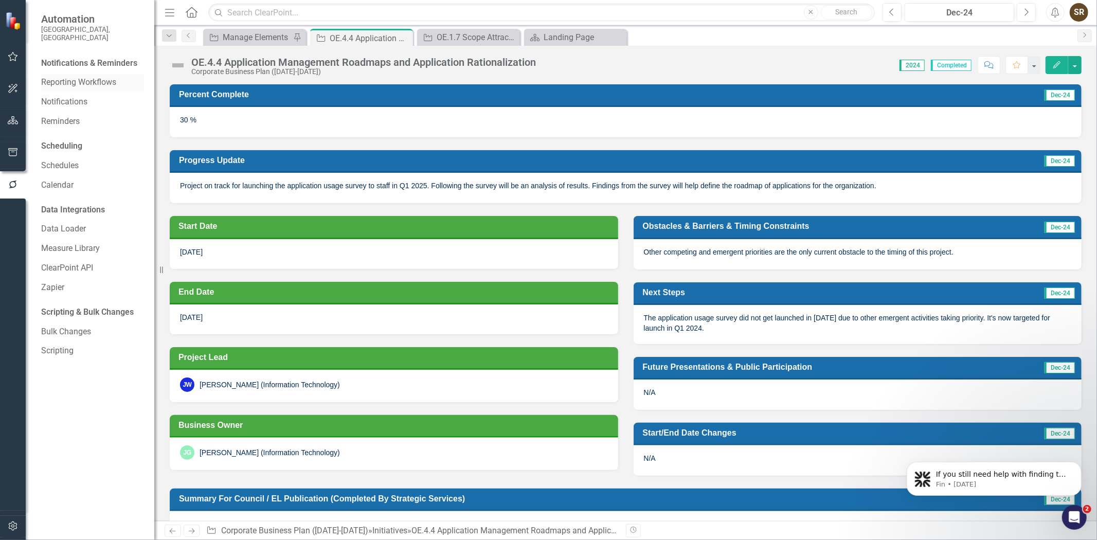
click at [81, 77] on link "Reporting Workflows" at bounding box center [92, 83] width 103 height 12
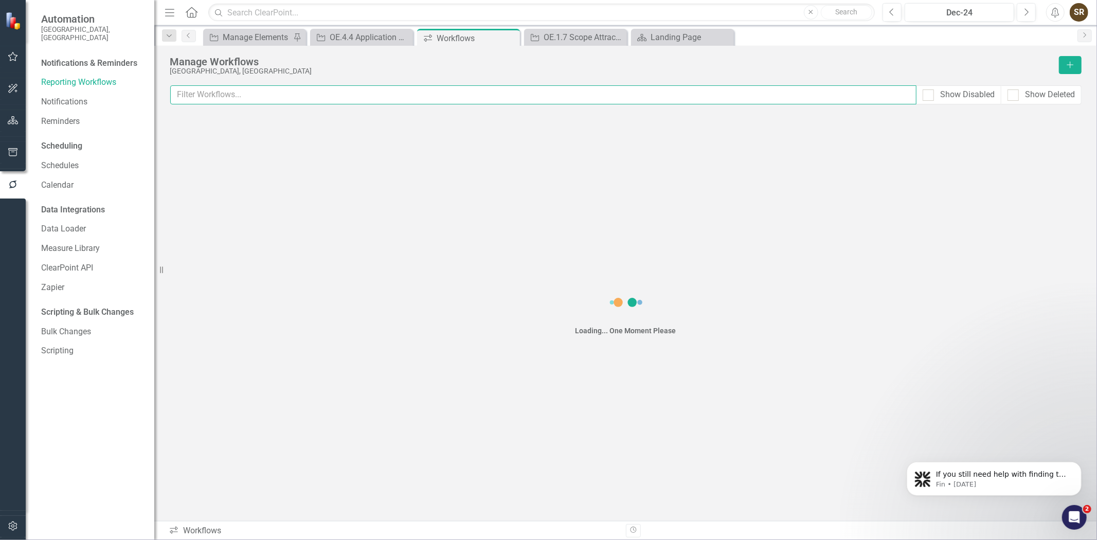
click at [211, 93] on input "text" at bounding box center [543, 94] width 746 height 19
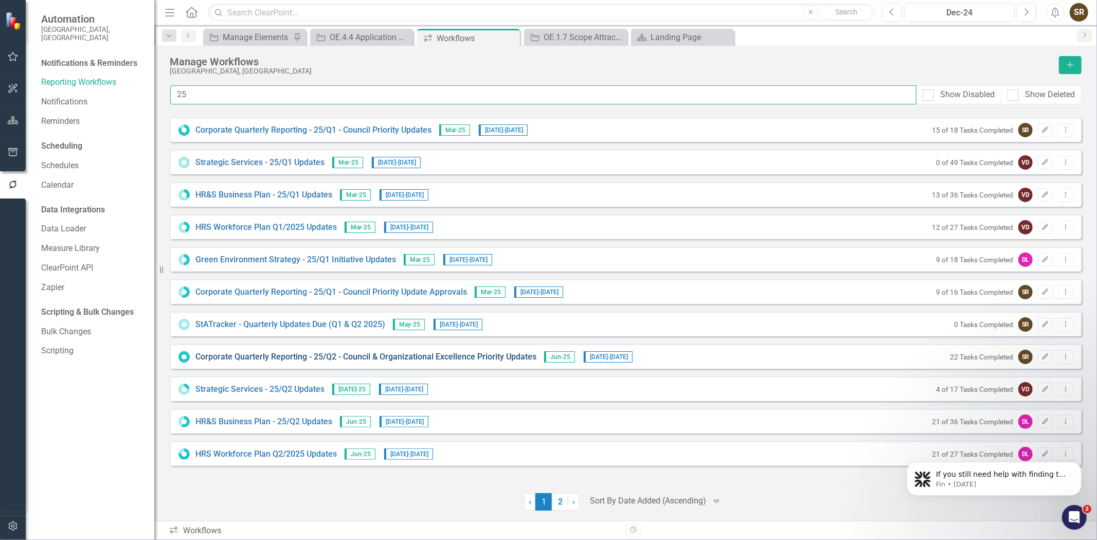
type input "25"
click at [522, 358] on link "Corporate Quarterly Reporting - 25/Q2 - Council & Organizational Excellence Pri…" at bounding box center [365, 357] width 341 height 12
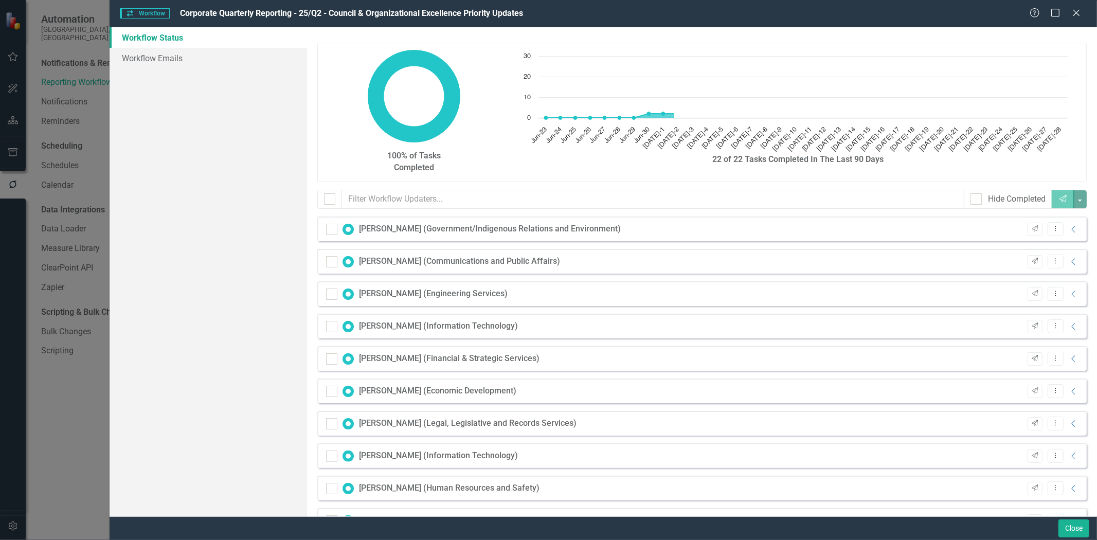
checkbox input "false"
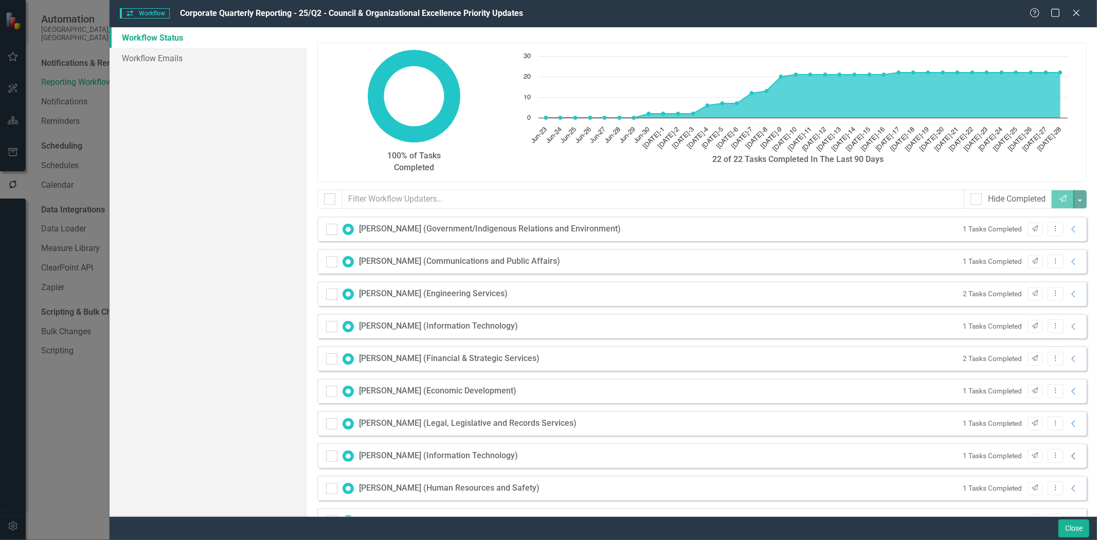
click at [1069, 459] on icon "Collapse" at bounding box center [1074, 456] width 10 height 8
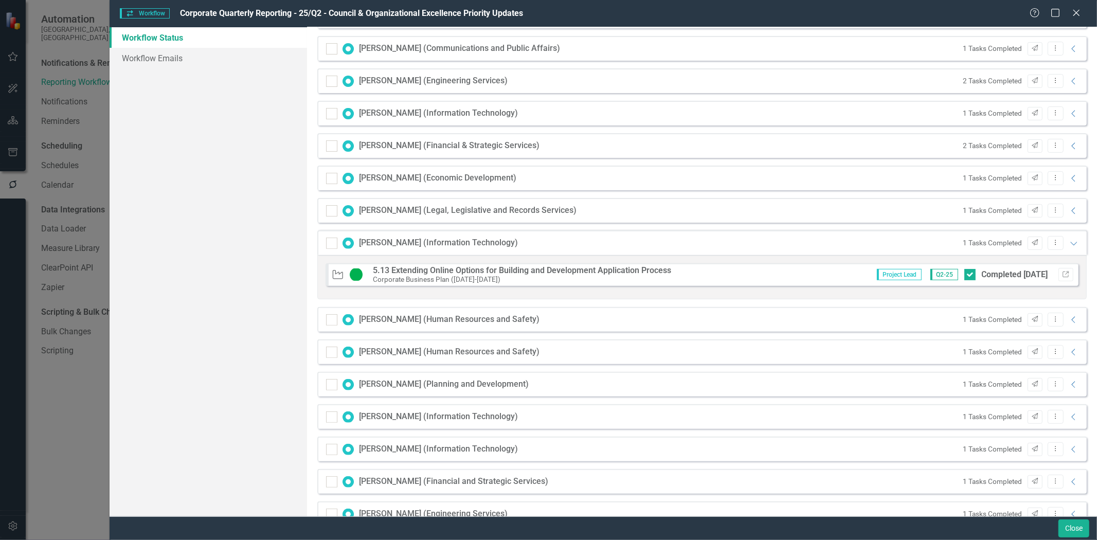
scroll to position [218, 0]
